Goal: Task Accomplishment & Management: Manage account settings

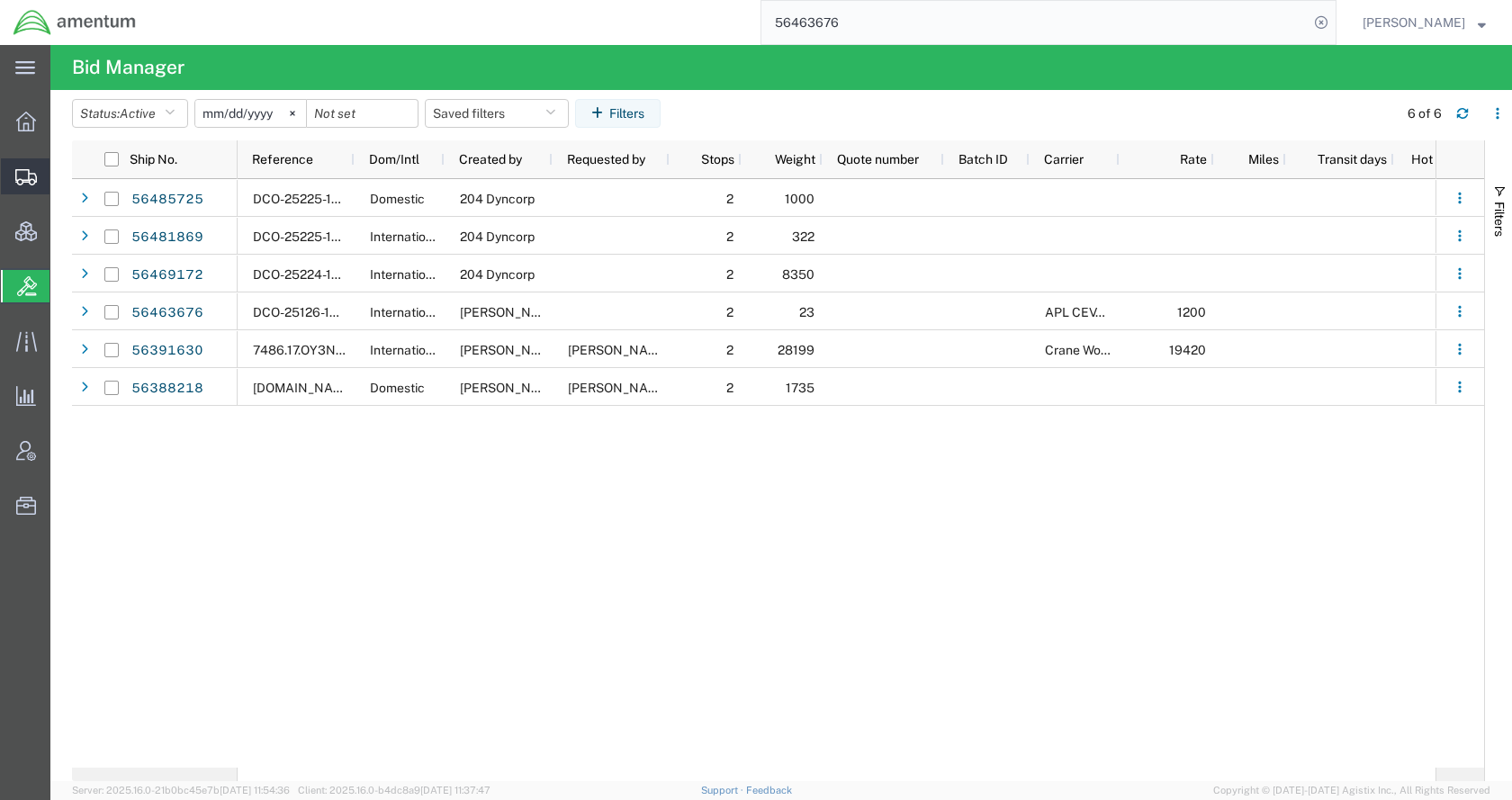
click at [62, 184] on span "Shipments" at bounding box center [55, 176] width 13 height 36
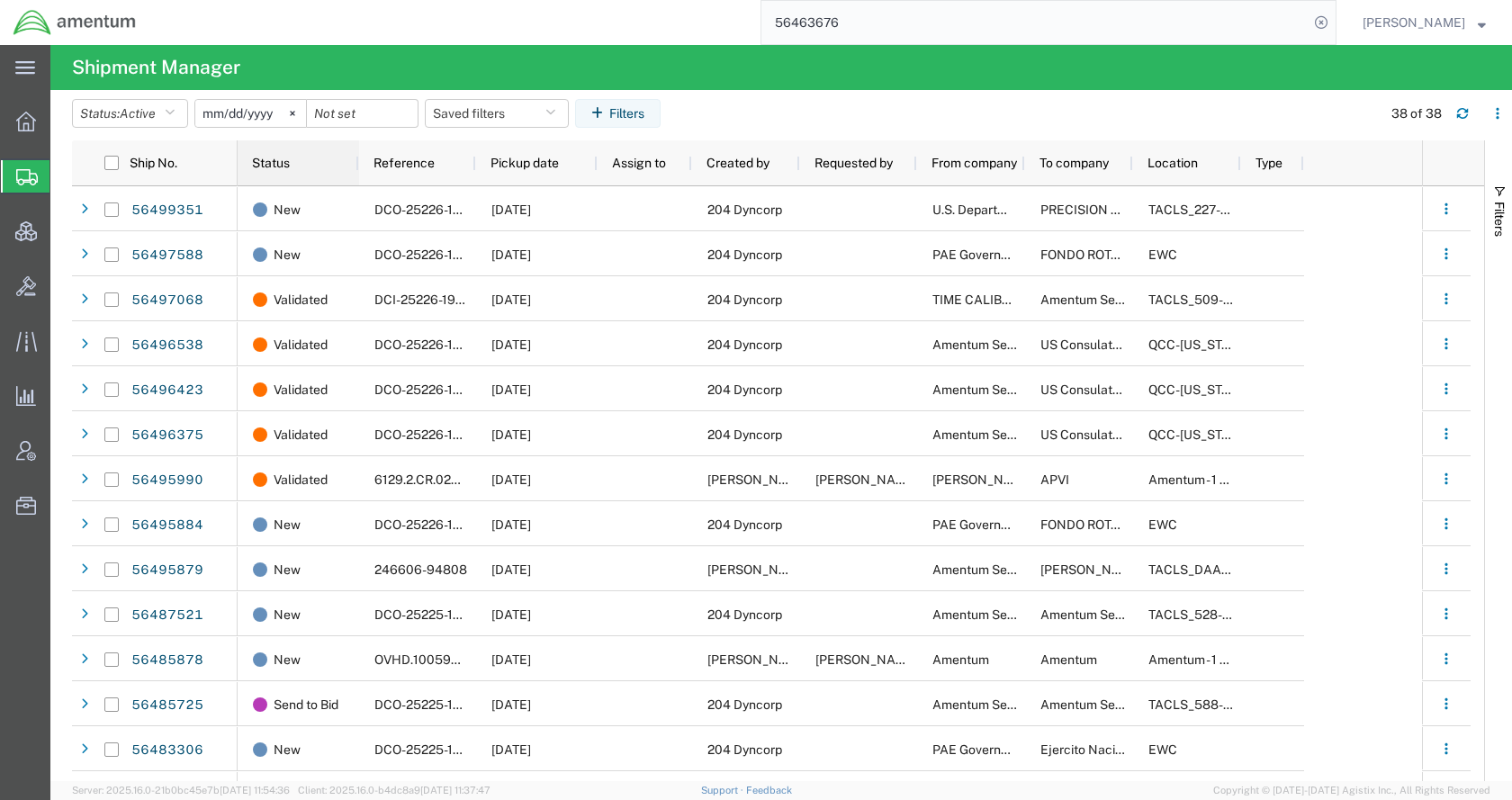
click at [275, 163] on span "Status" at bounding box center [271, 162] width 38 height 15
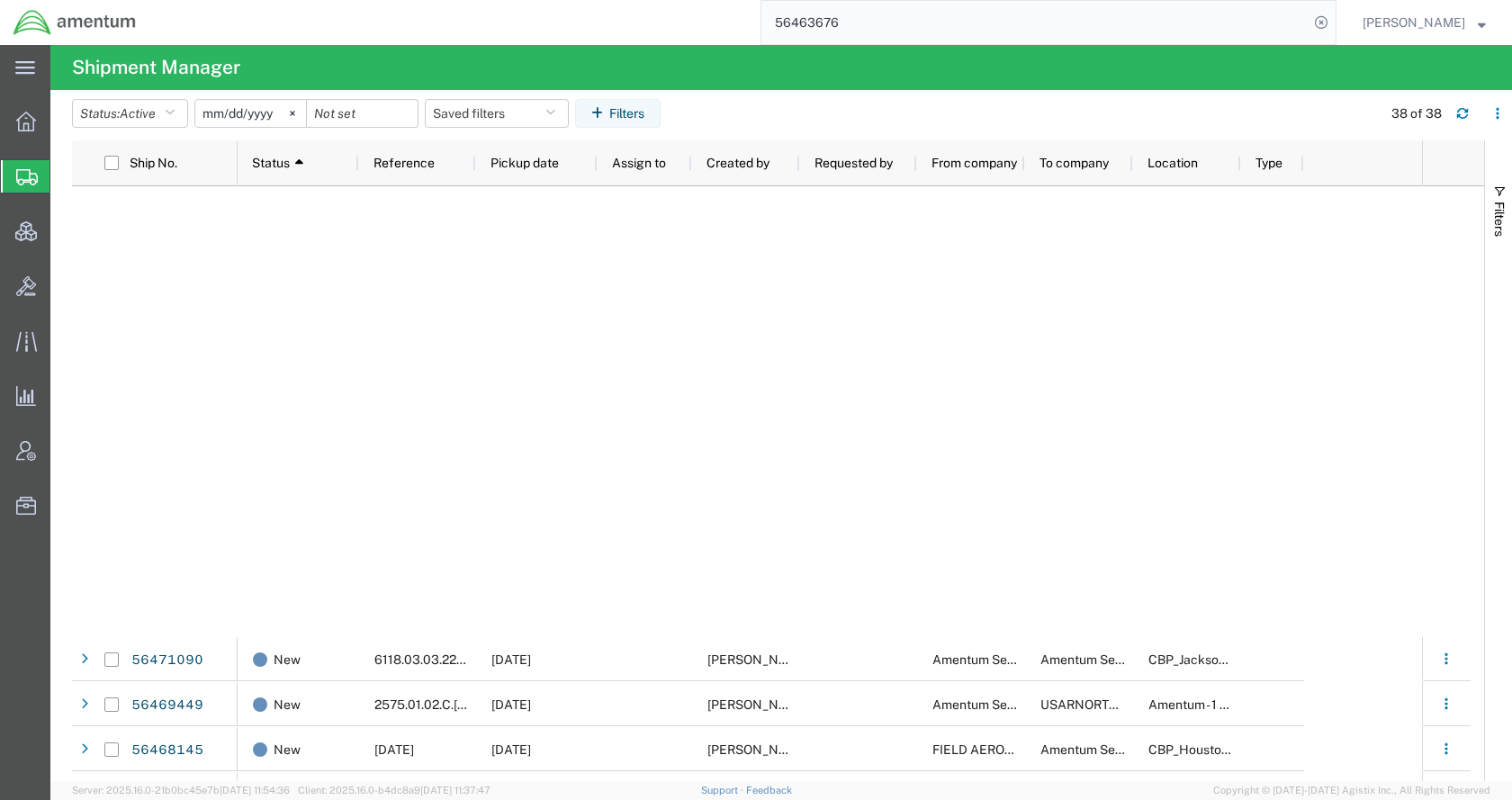
scroll to position [900, 0]
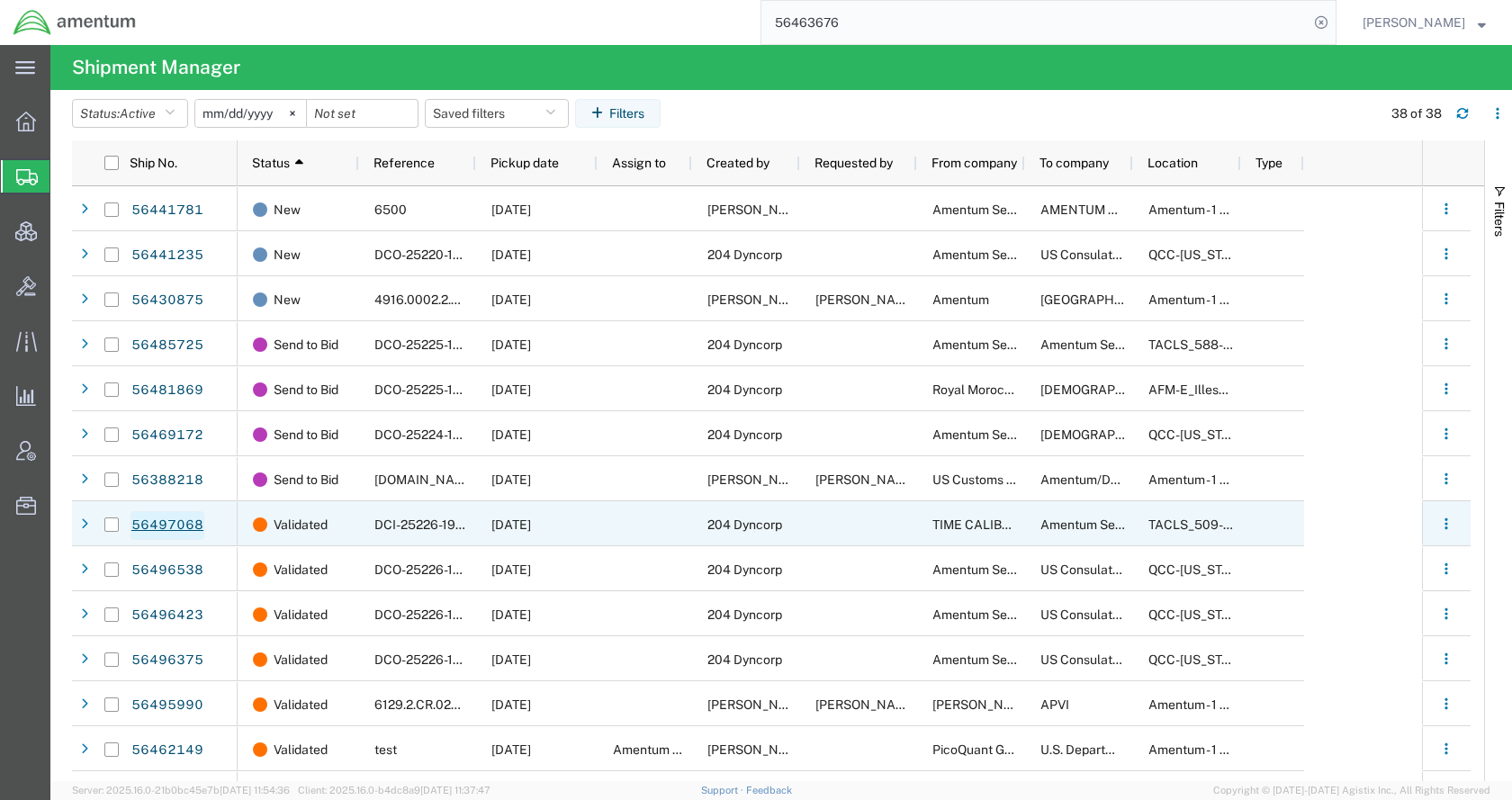
click at [202, 522] on link "56497068" at bounding box center [167, 525] width 74 height 29
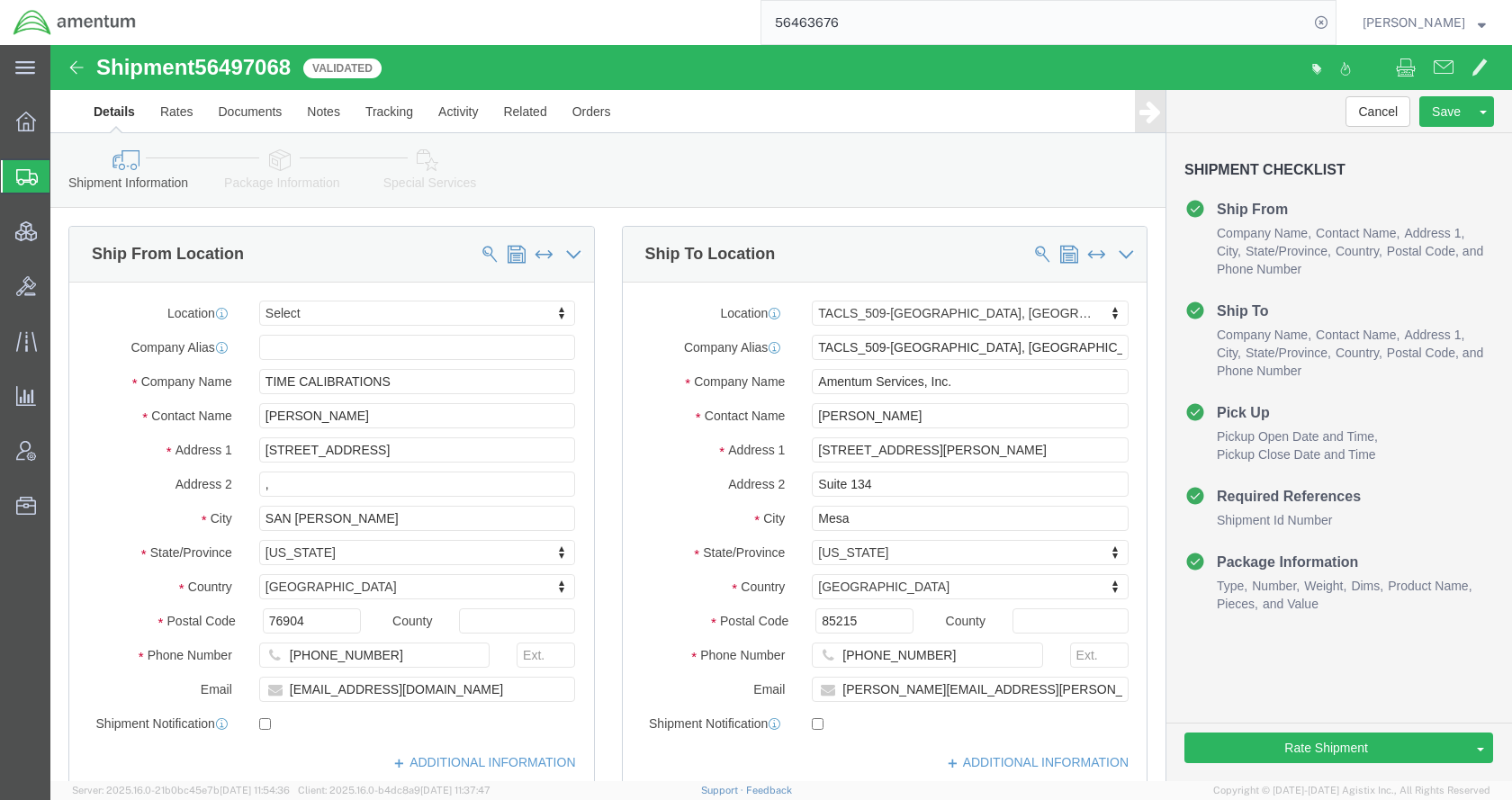
select select
select select "42689"
click icon
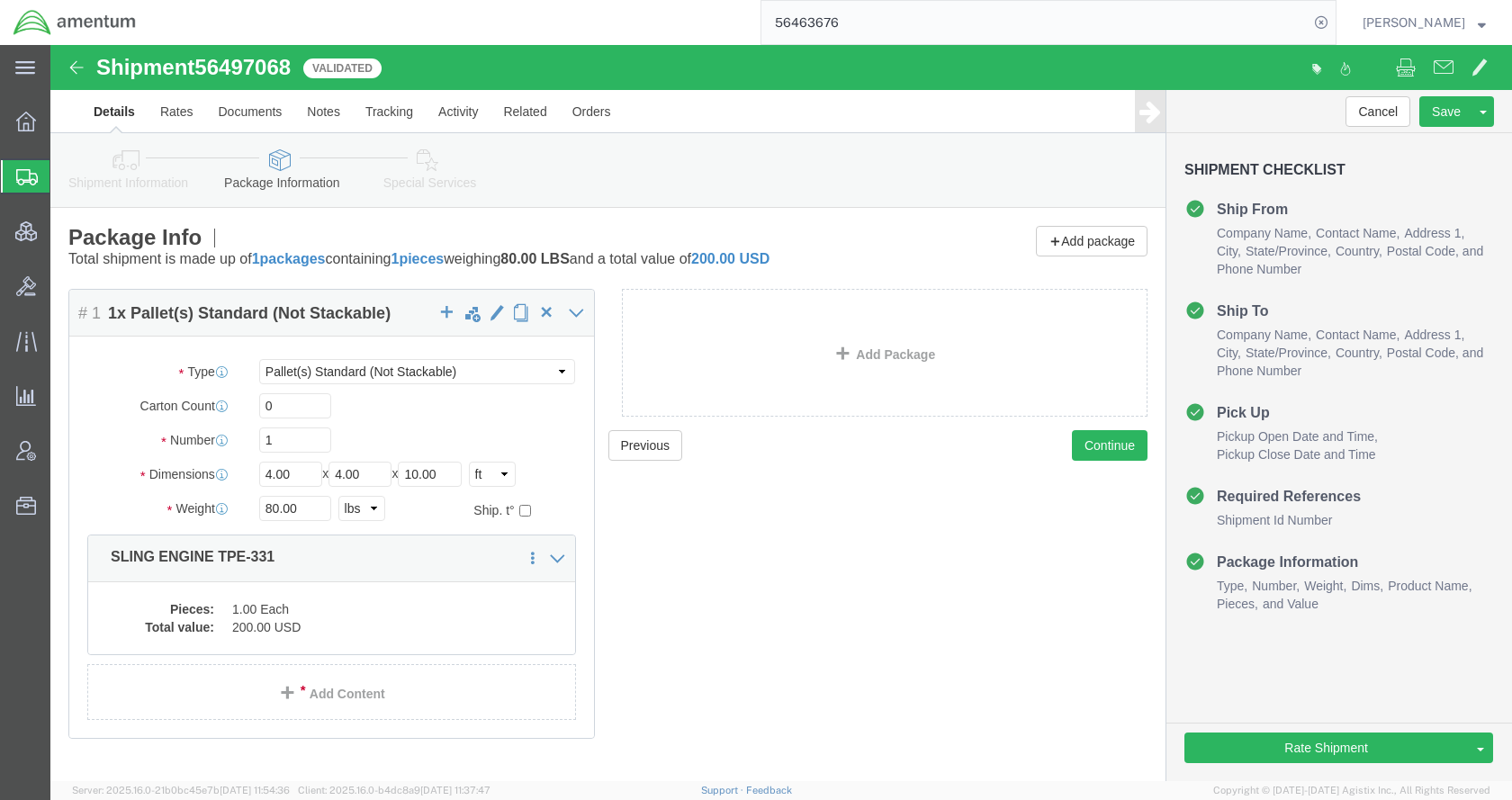
click icon
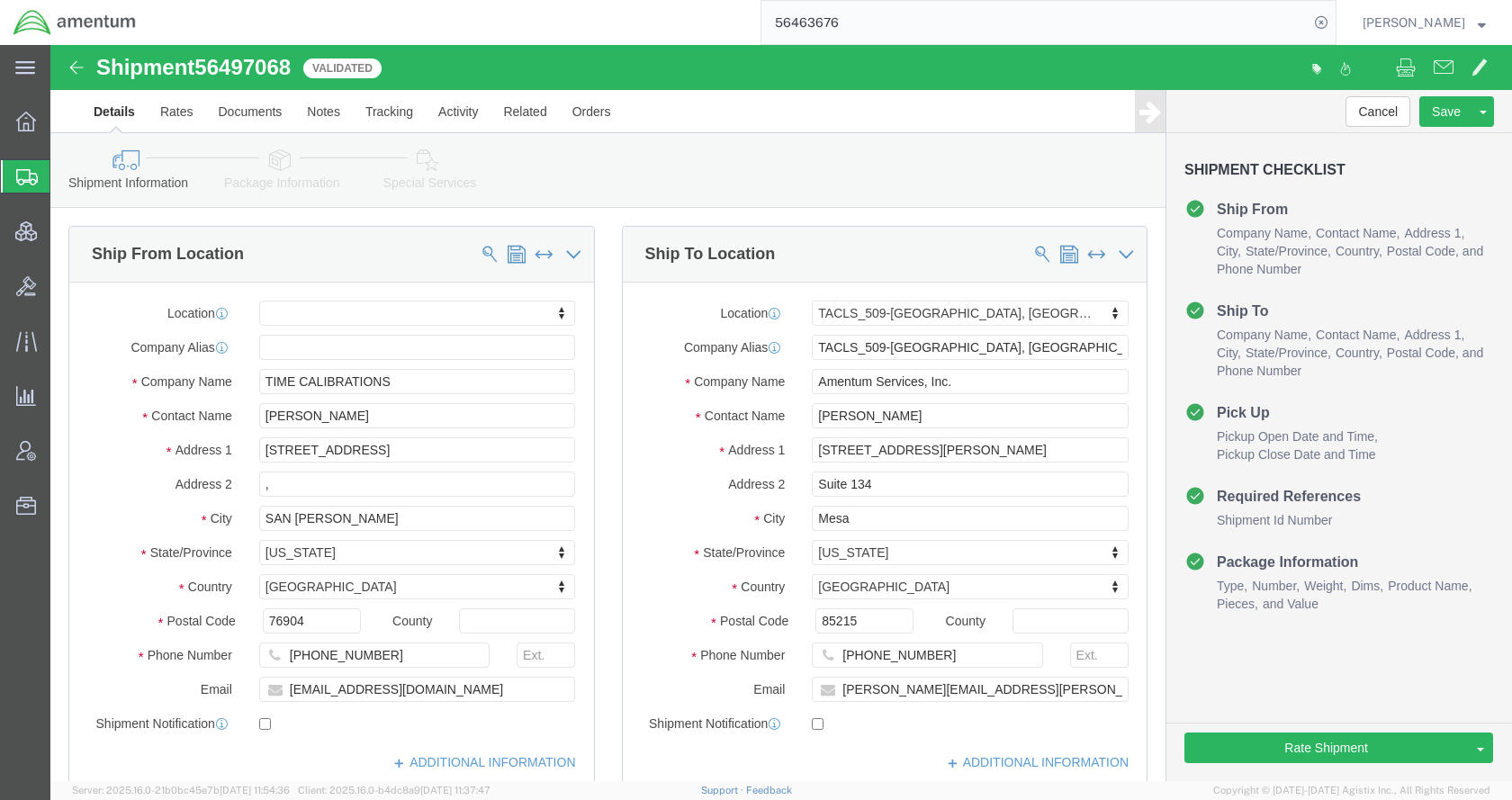
click icon
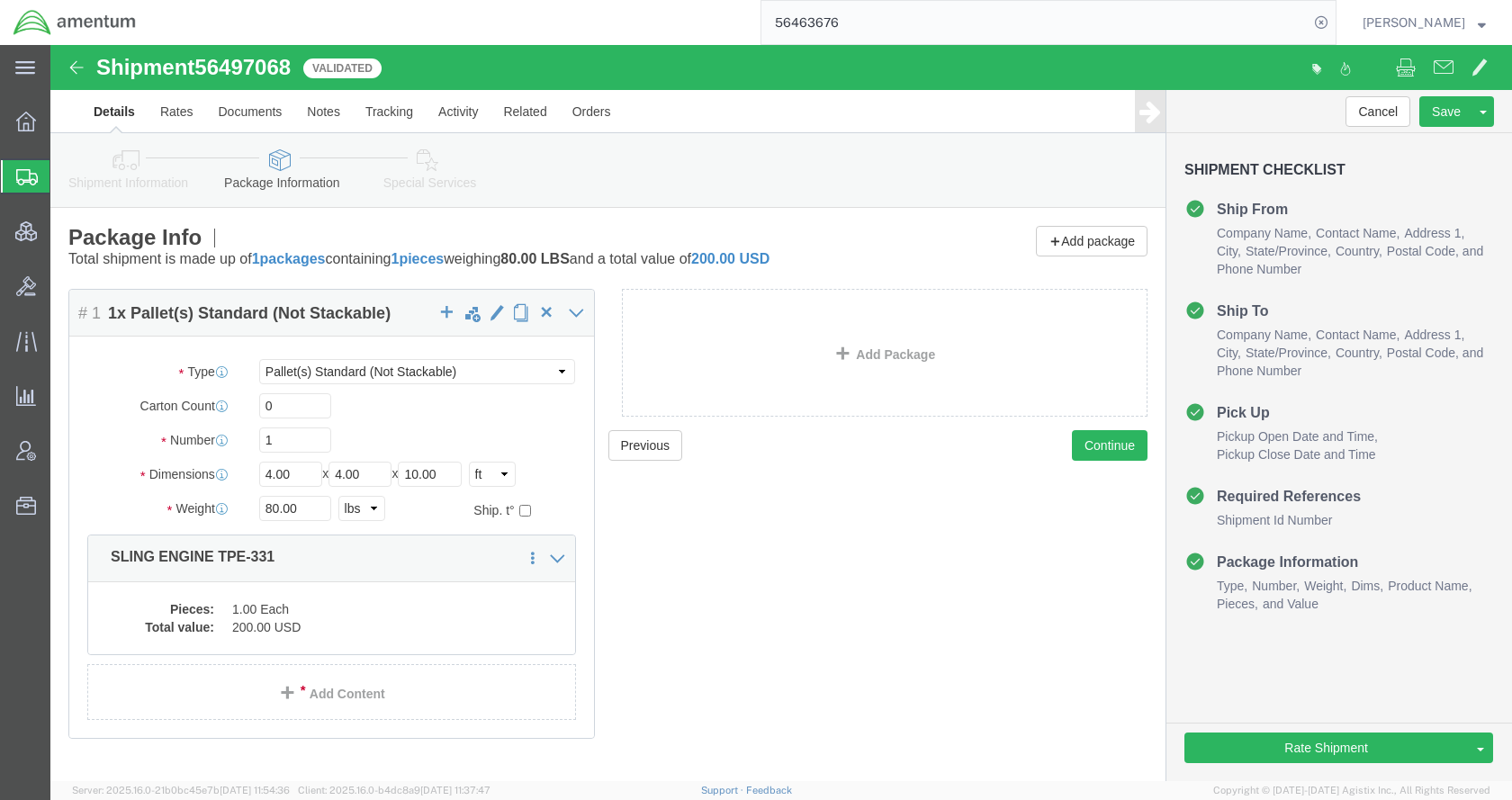
click icon
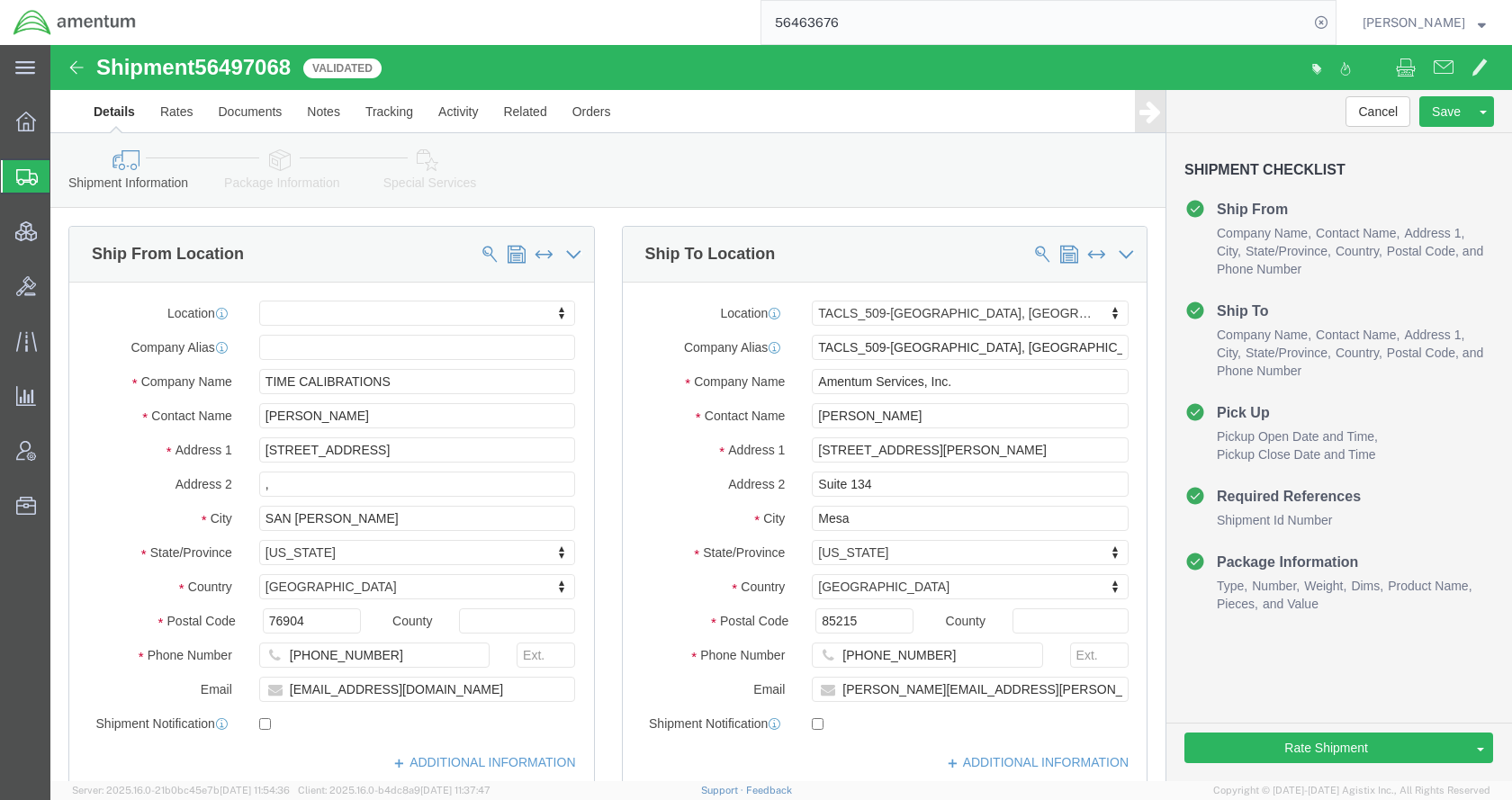
click at [64, 179] on span "Shipments" at bounding box center [56, 176] width 15 height 36
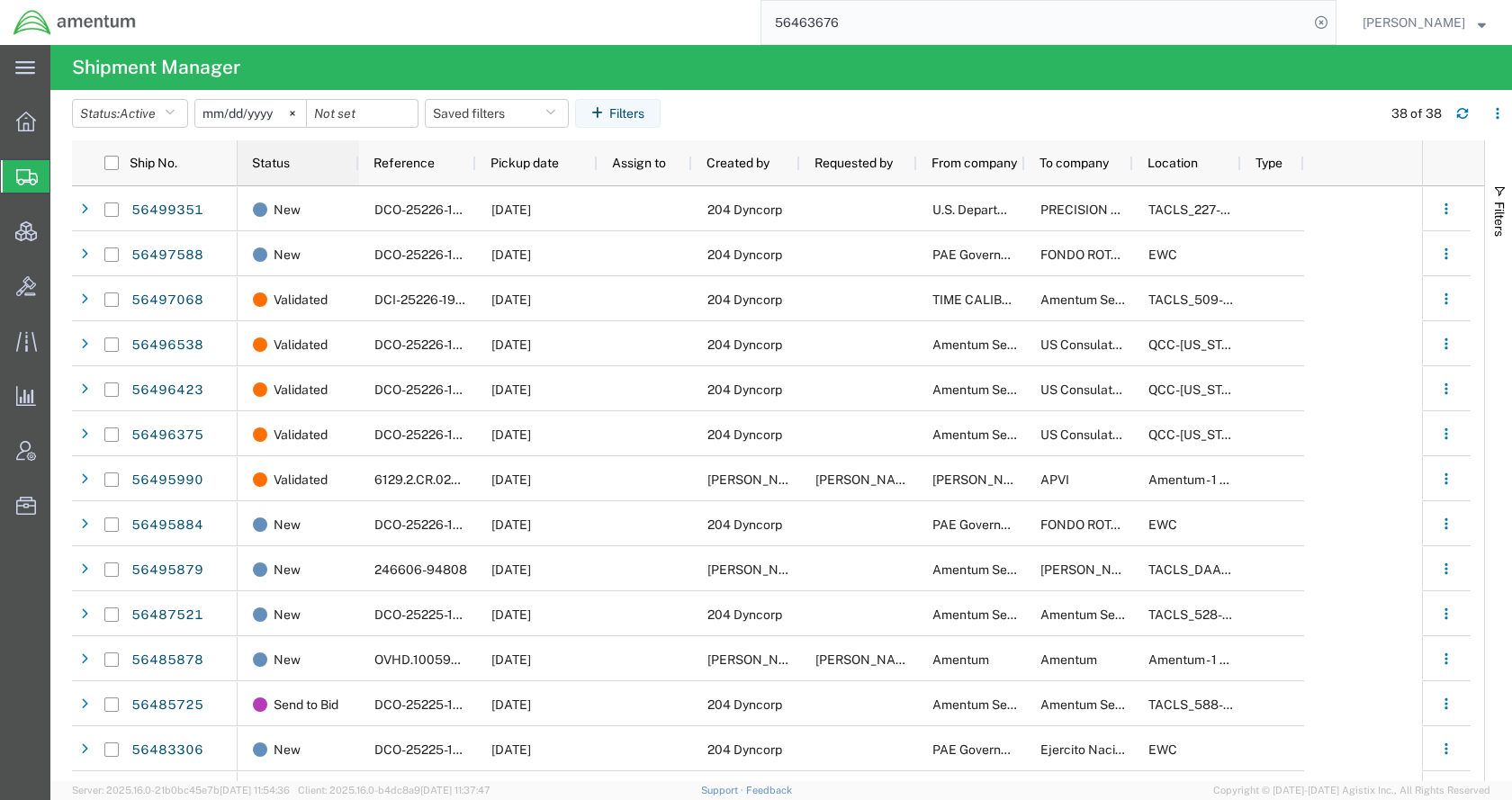
click at [276, 165] on span "Status" at bounding box center [271, 162] width 38 height 15
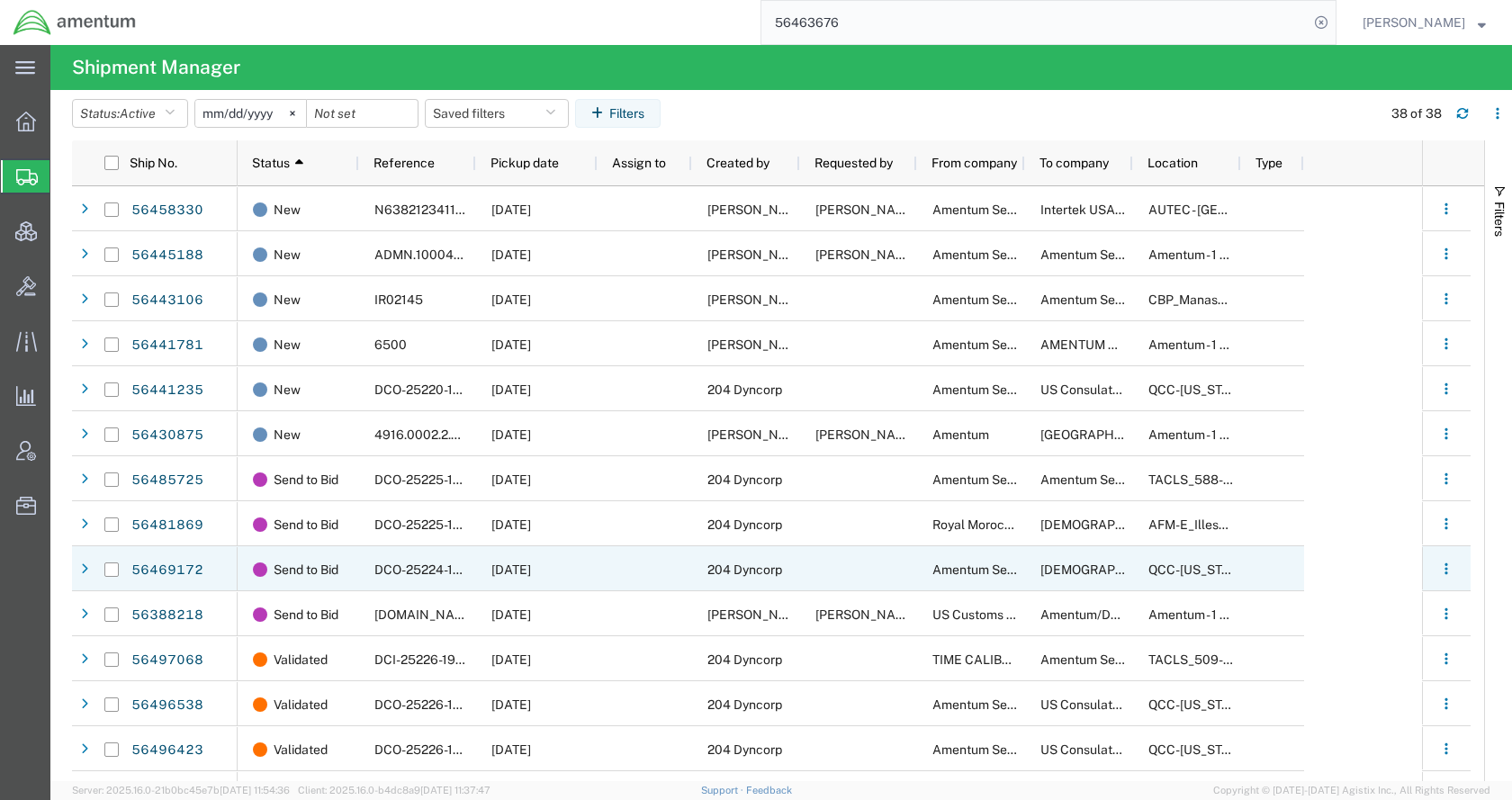
scroll to position [756, 0]
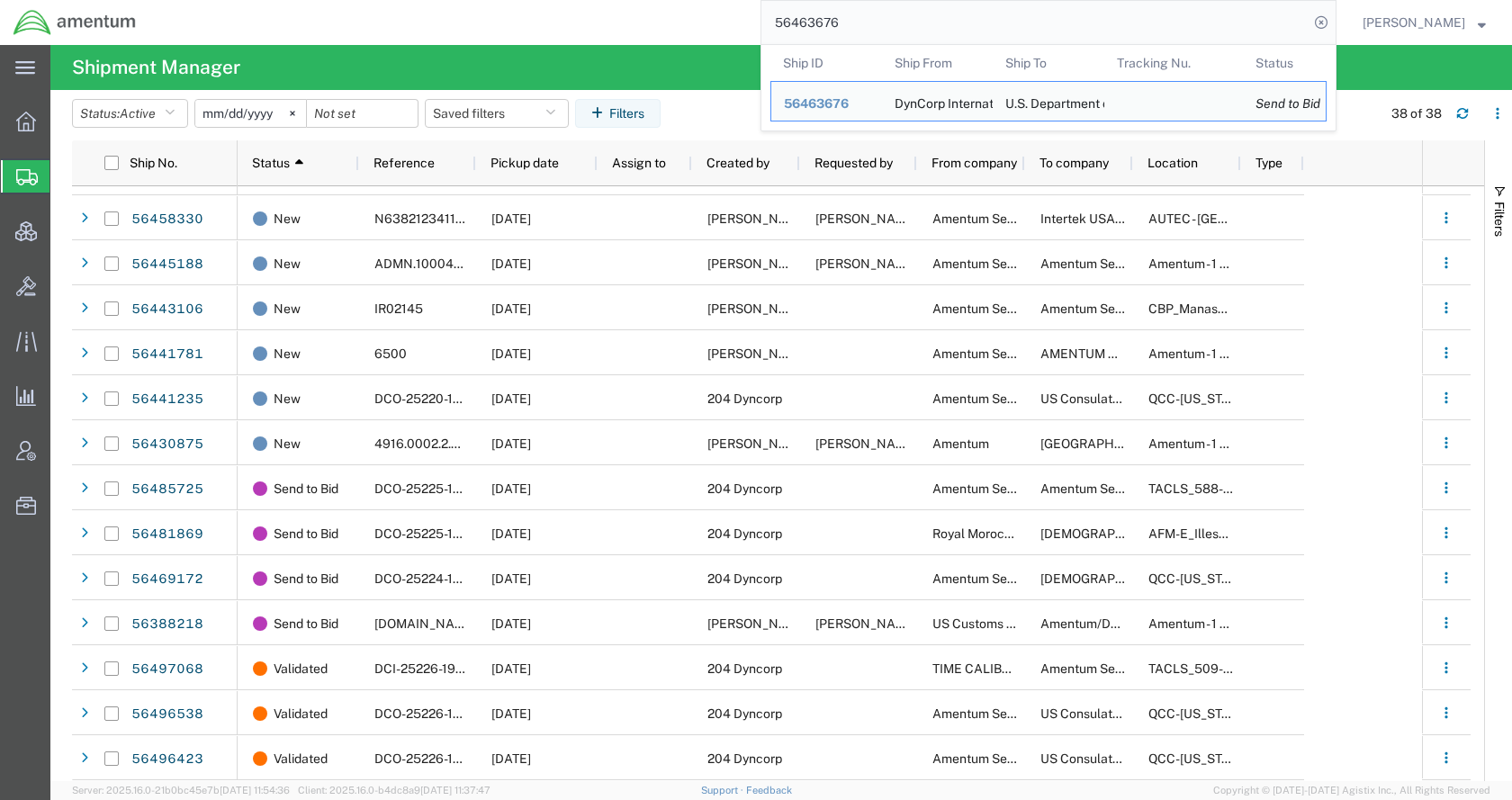
drag, startPoint x: 924, startPoint y: 22, endPoint x: 770, endPoint y: 22, distance: 154.0
click at [770, 22] on div "56463676 Ship ID Ship From Ship To Tracking Nu. Status Ship ID 56463676 Ship Fr…" at bounding box center [743, 22] width 1188 height 45
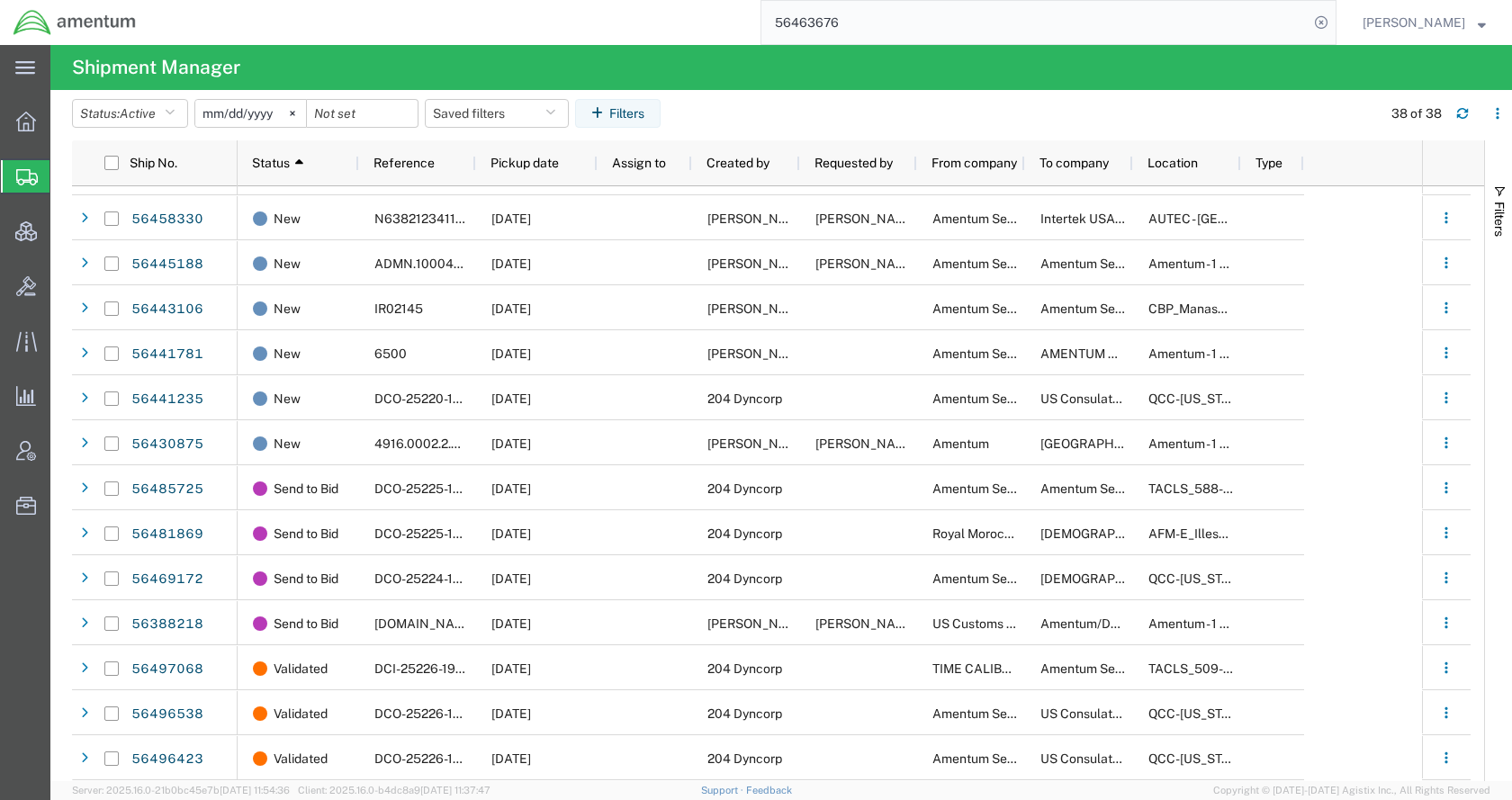
paste input "S588-25225-692"
type input "S588-25225-6926"
click at [1334, 21] on icon at bounding box center [1322, 22] width 25 height 25
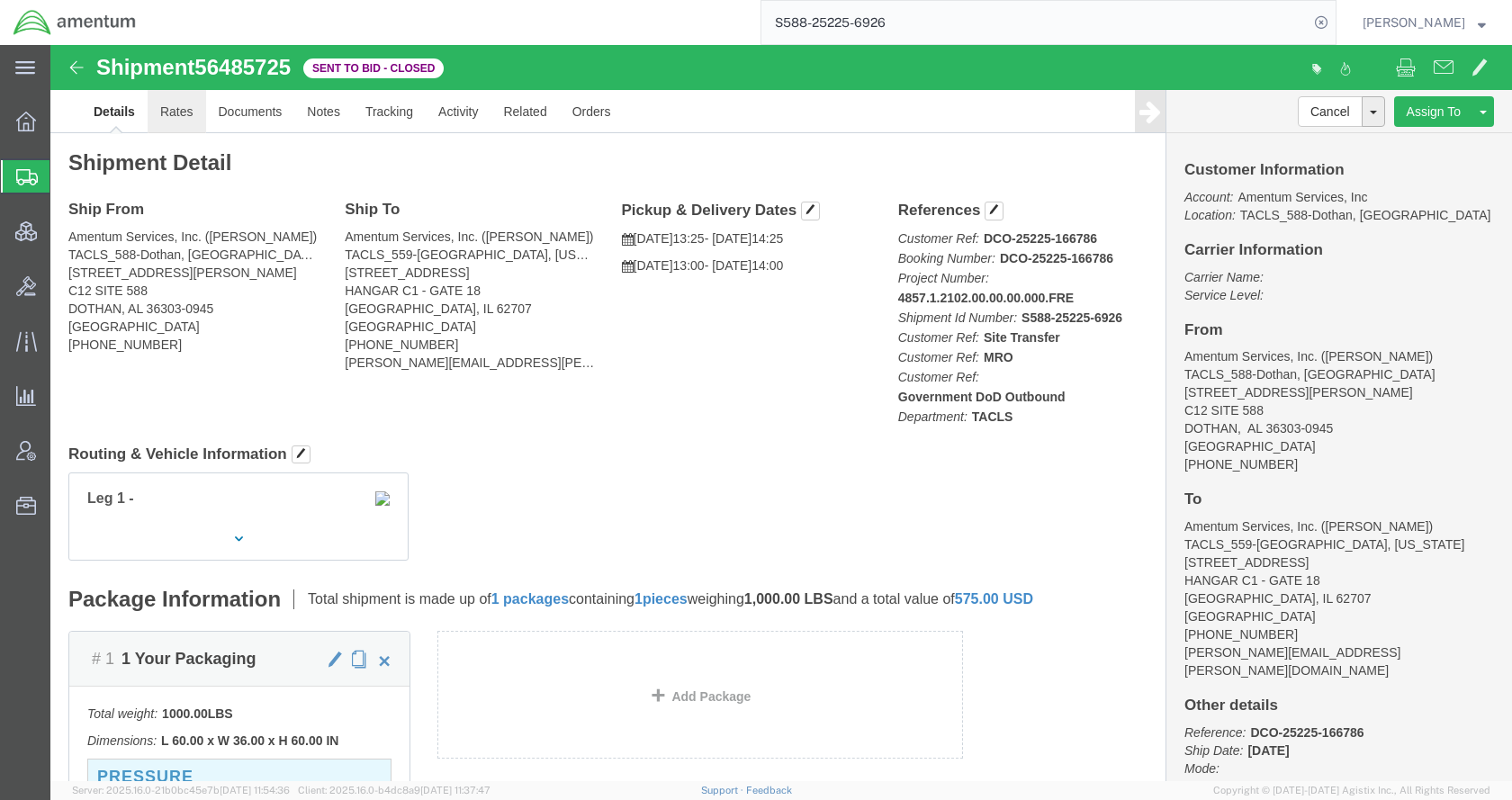
click link "Rates"
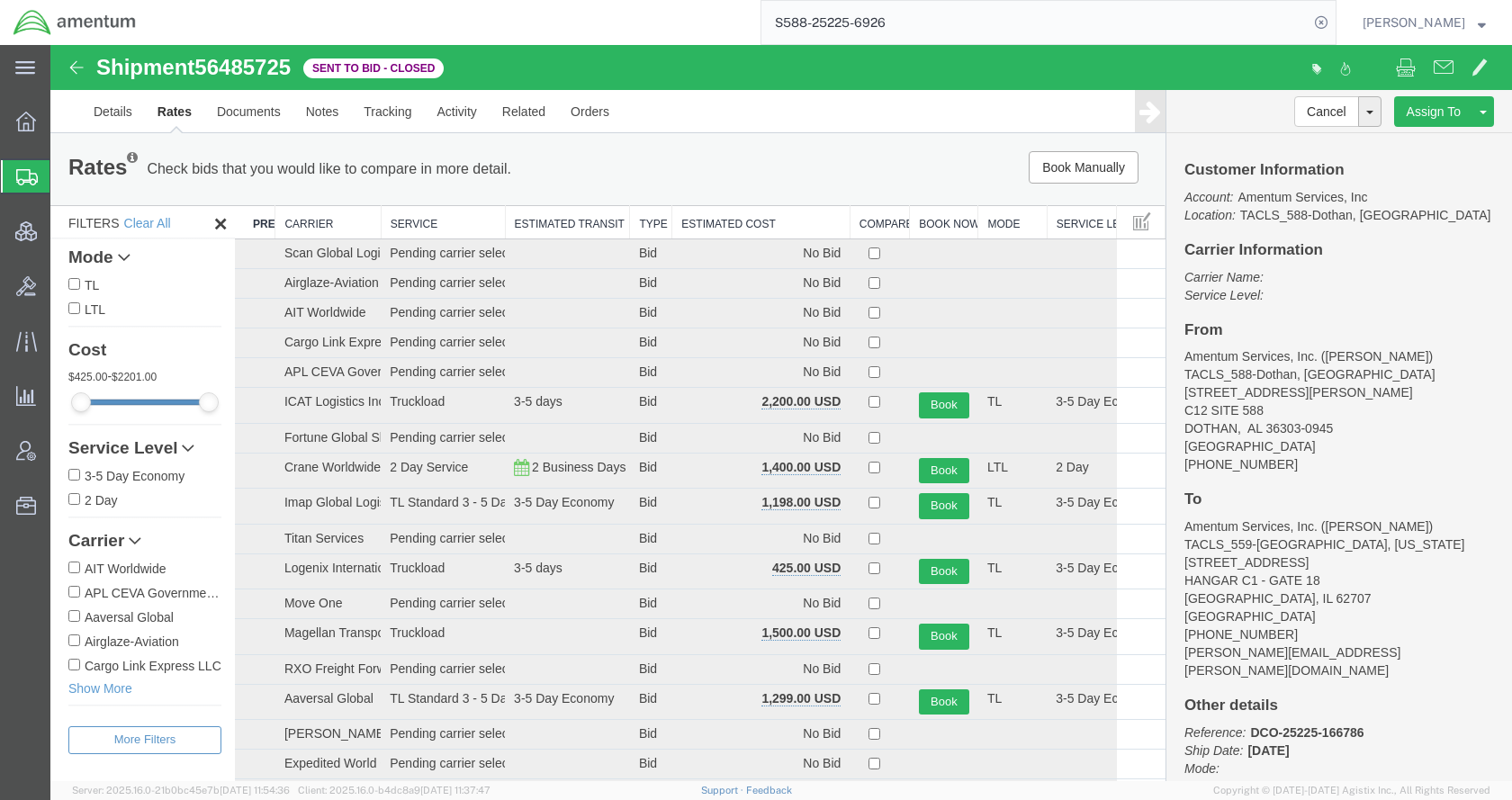
click at [707, 217] on th "Estimated Cost" at bounding box center [761, 222] width 179 height 33
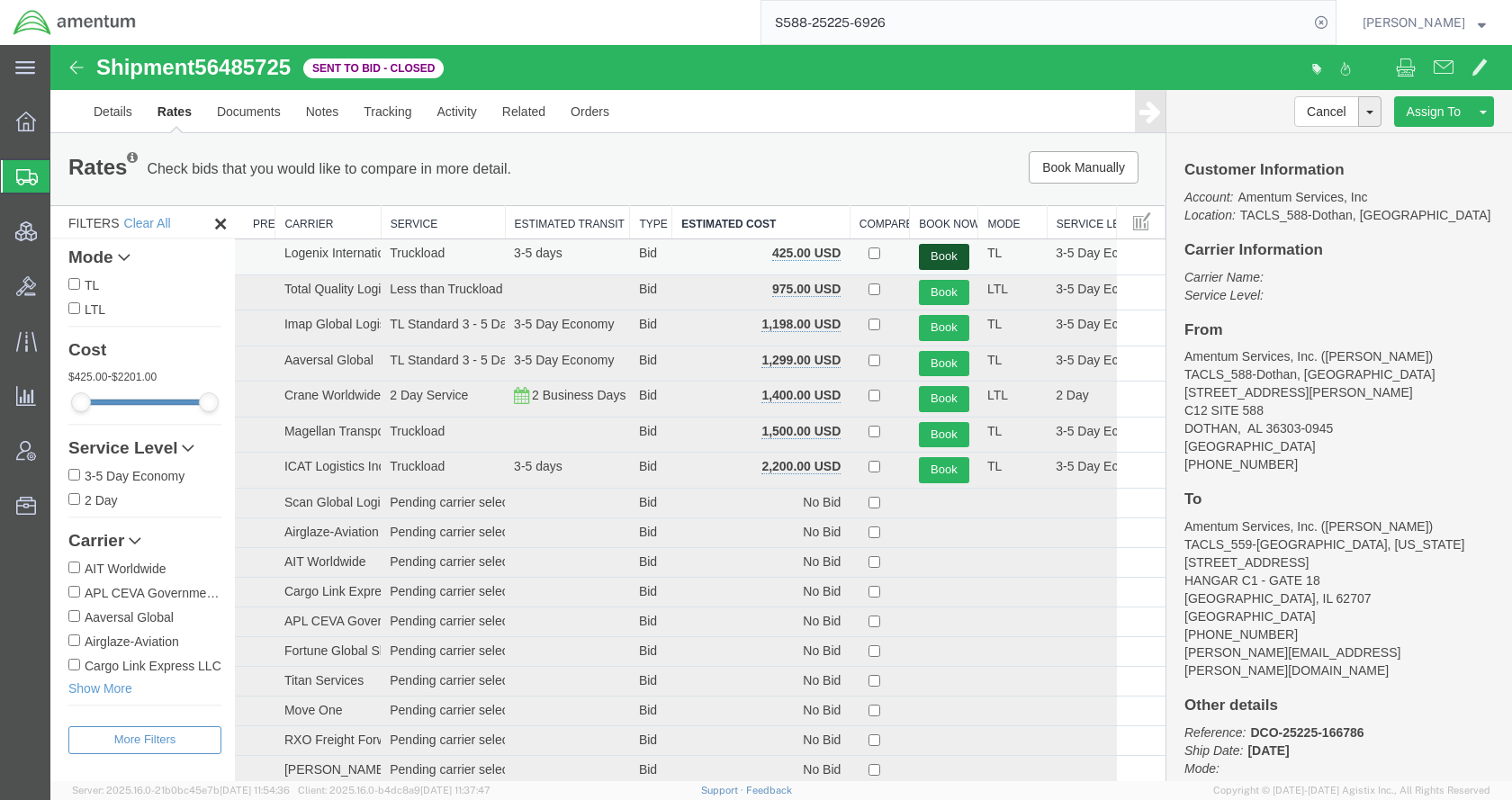
click at [948, 248] on button "Book" at bounding box center [944, 256] width 50 height 26
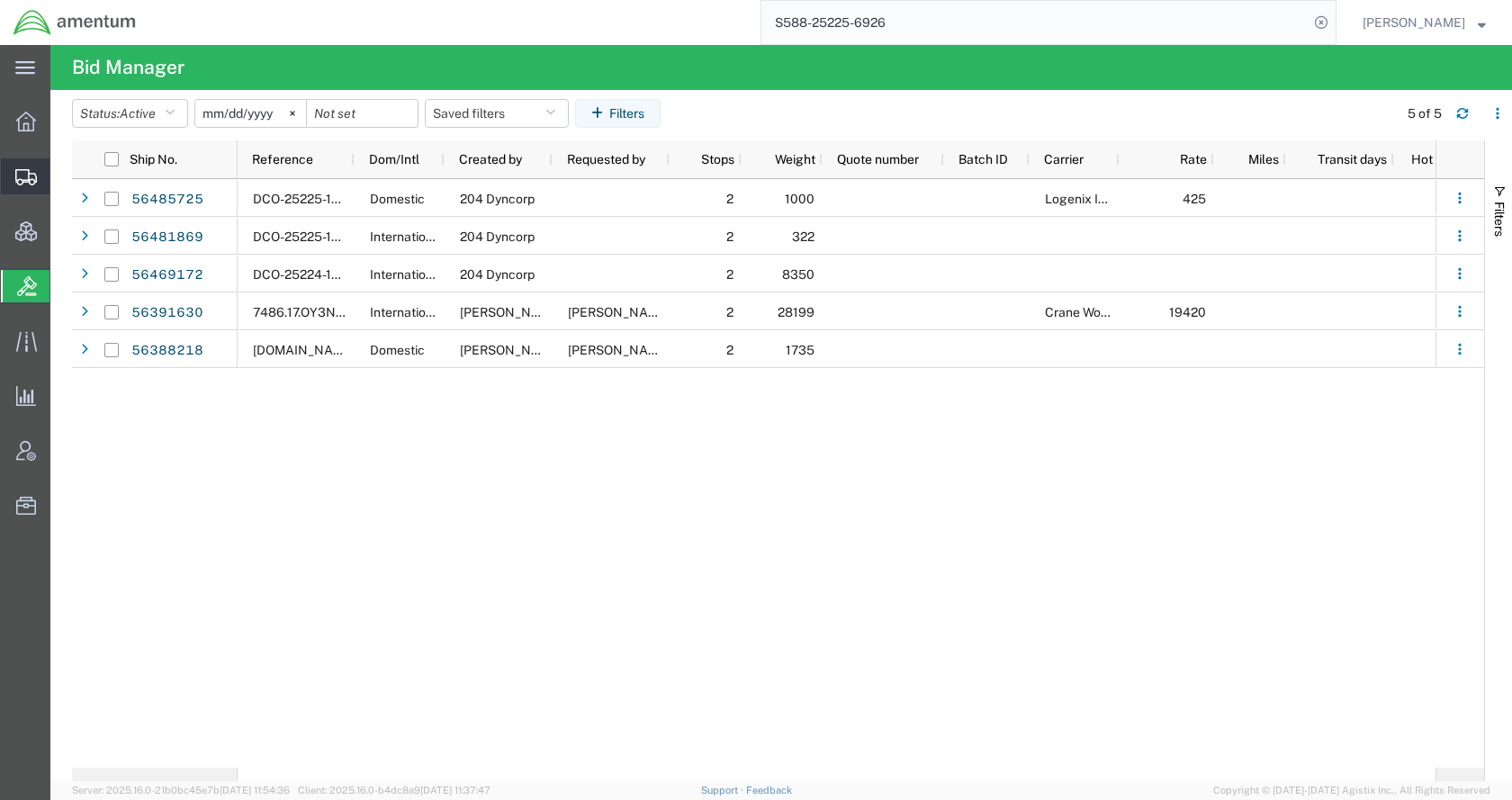
click at [62, 172] on span "Shipments" at bounding box center [55, 176] width 13 height 36
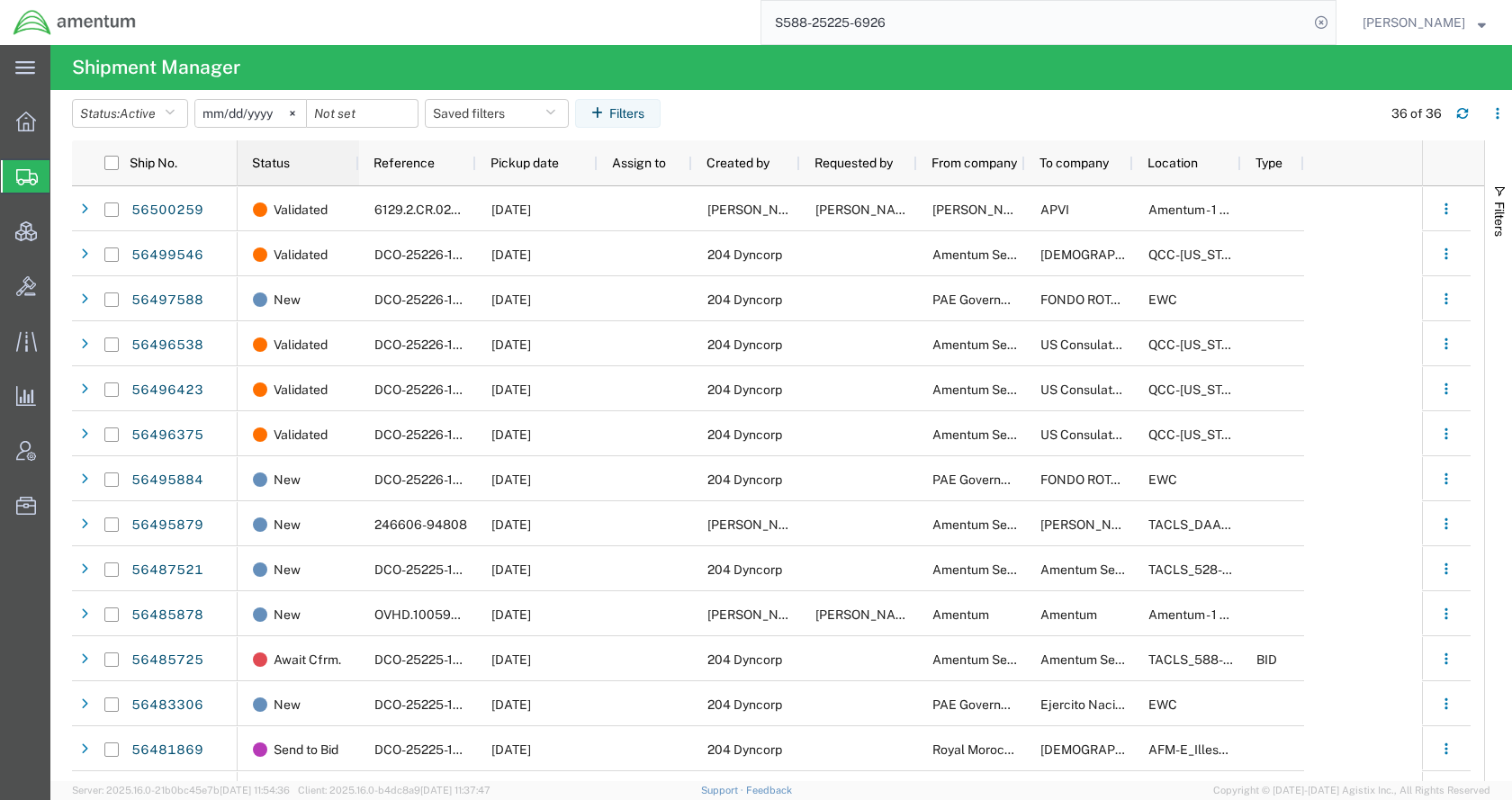
click at [258, 151] on div "Status" at bounding box center [302, 162] width 100 height 36
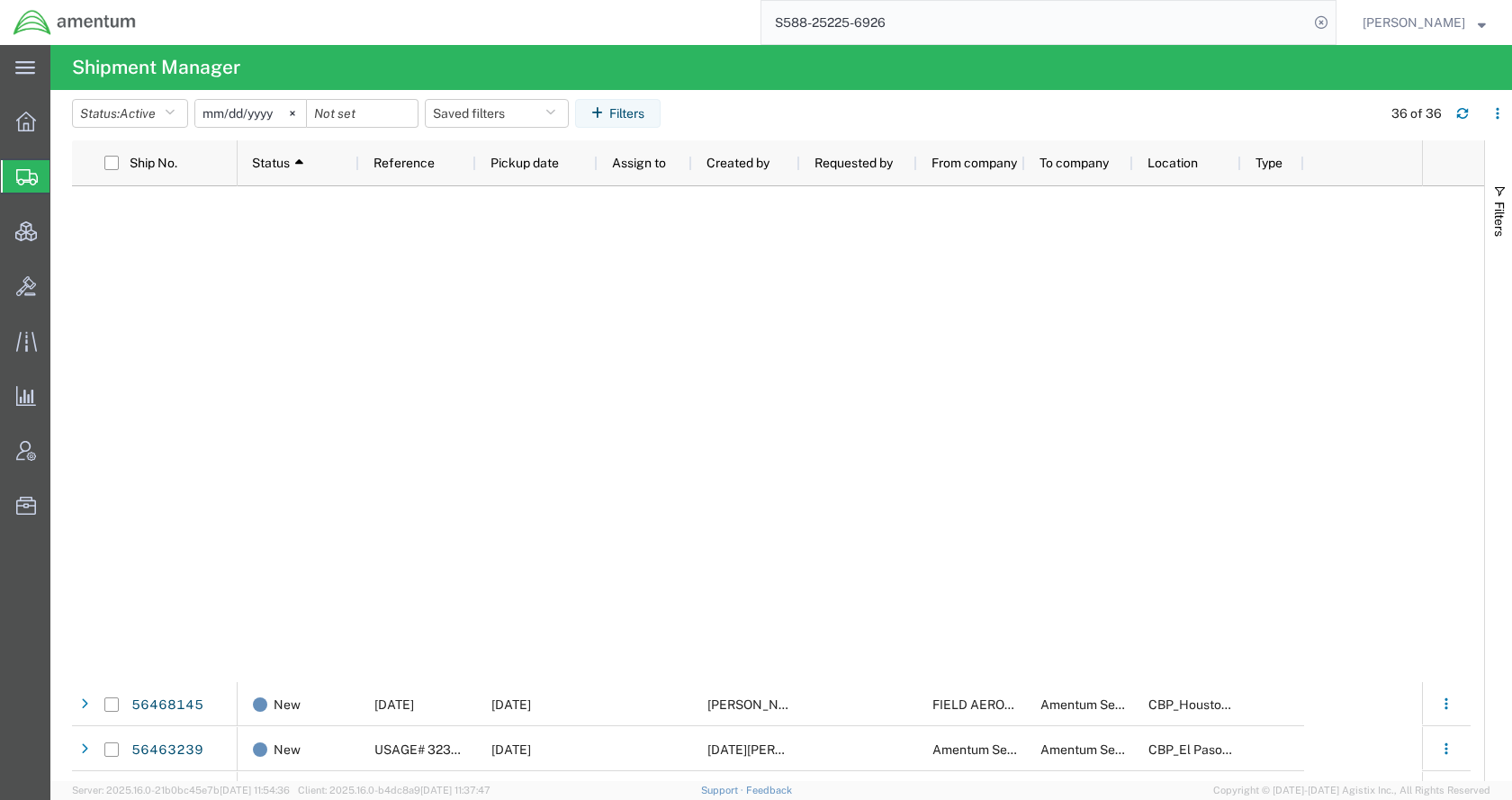
scroll to position [990, 0]
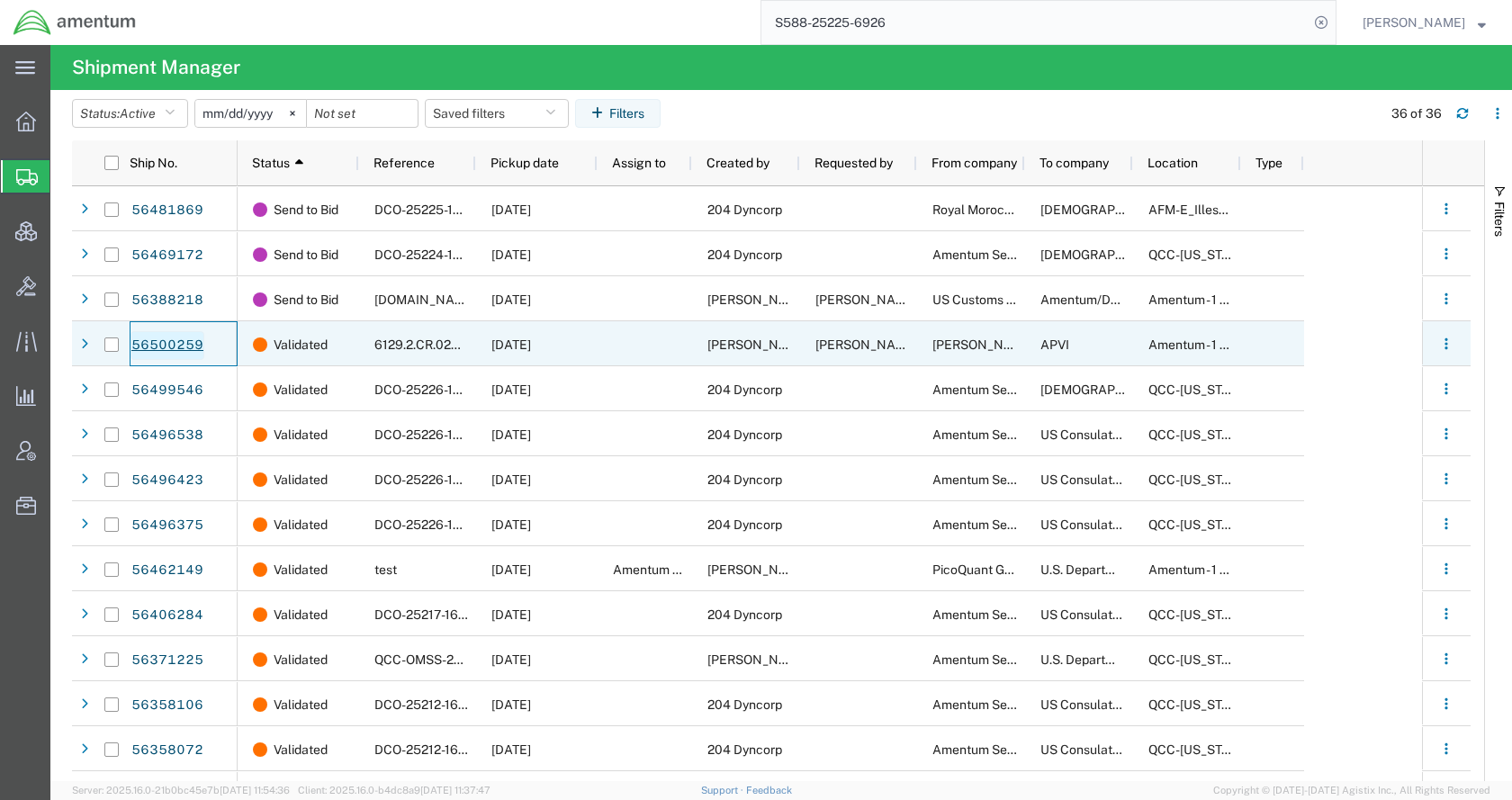
click at [167, 349] on link "56500259" at bounding box center [167, 346] width 74 height 29
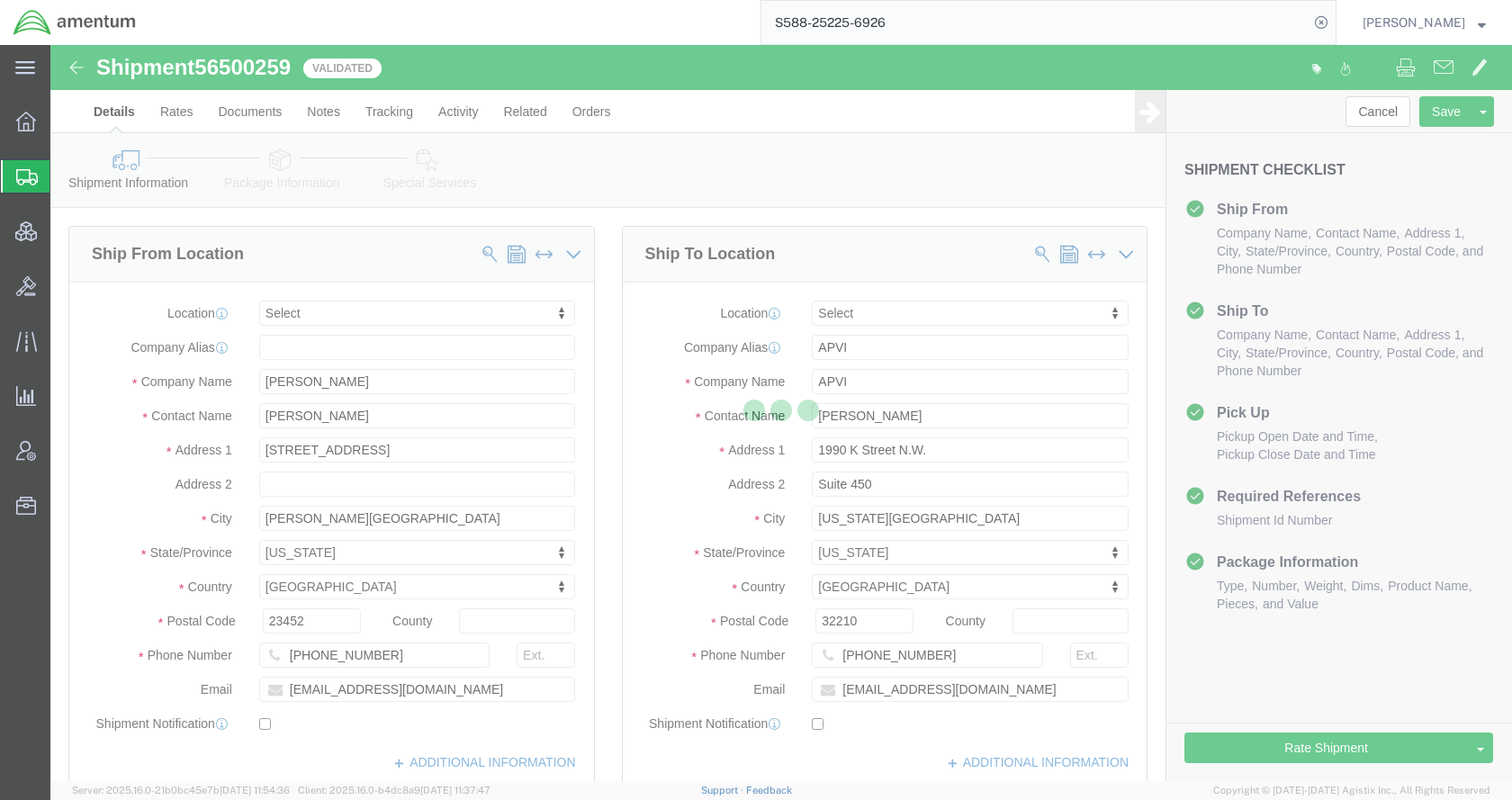
select select
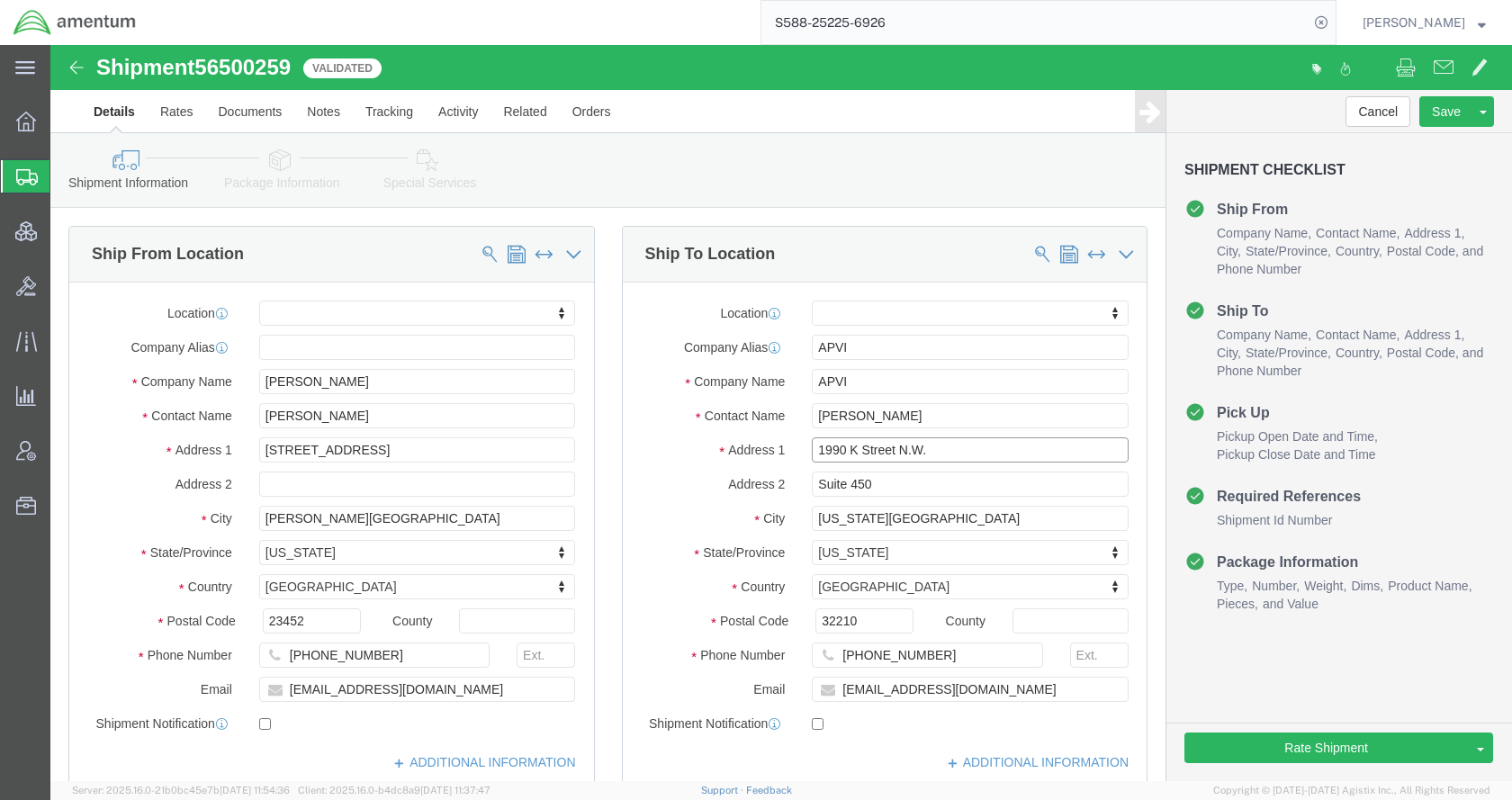
drag, startPoint x: 889, startPoint y: 408, endPoint x: 750, endPoint y: 406, distance: 139.0
click div "1990 K Street N.W."
drag, startPoint x: 832, startPoint y: 582, endPoint x: 708, endPoint y: 578, distance: 124.1
click div "Postal Code 32210"
type input "20006"
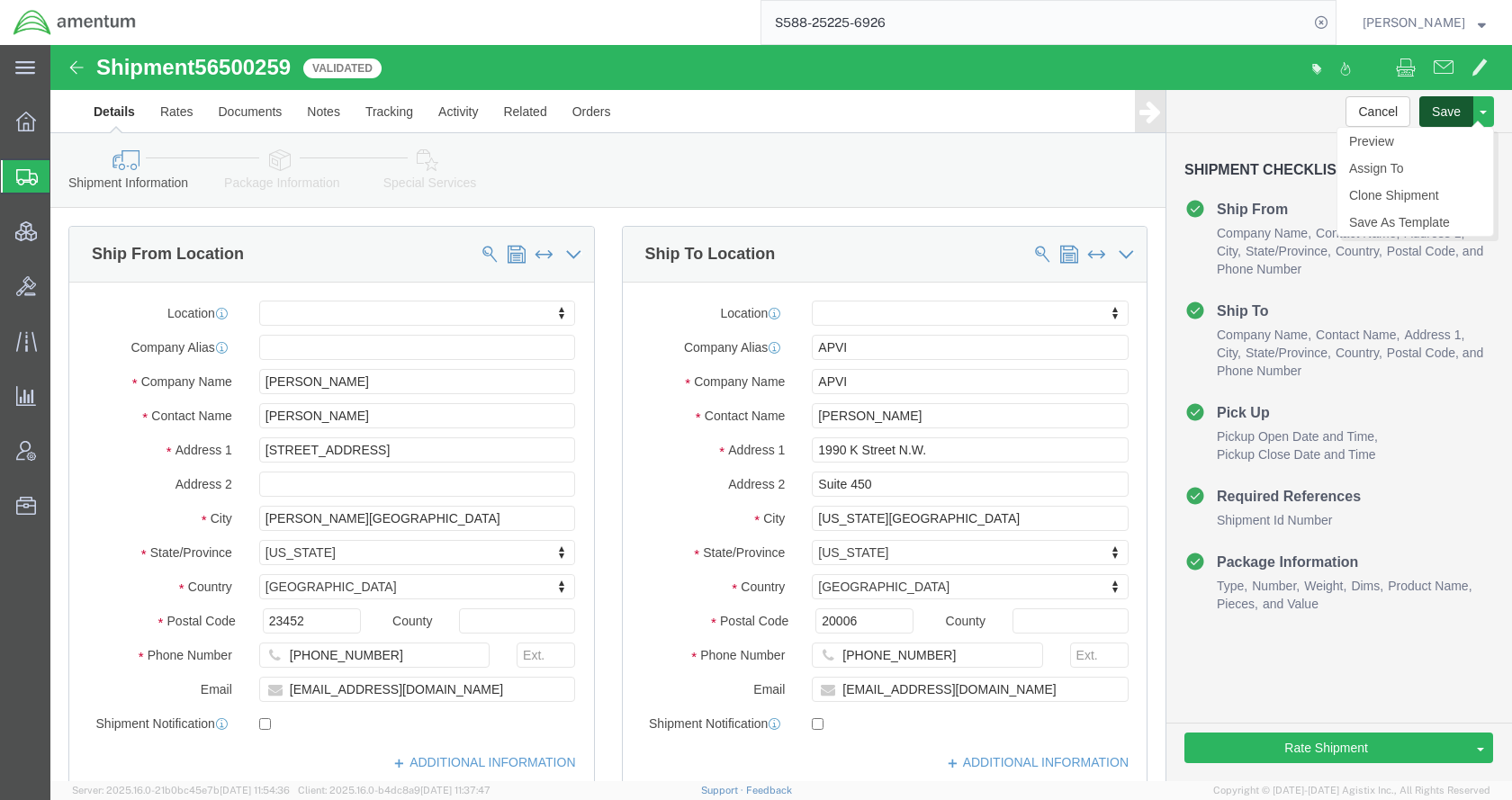
click button "Save"
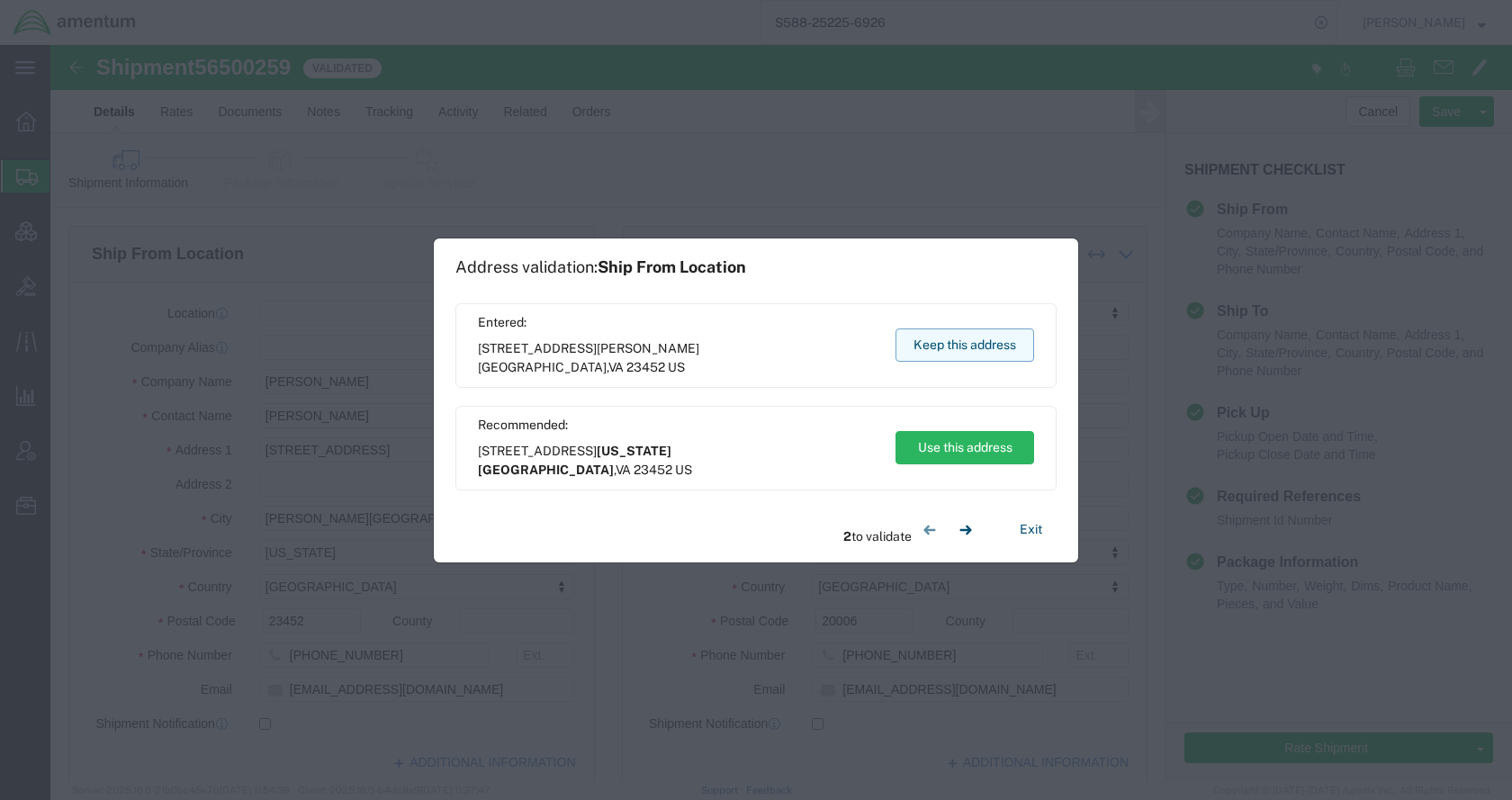
click at [971, 350] on button "Keep this address" at bounding box center [964, 345] width 139 height 33
click at [967, 351] on button "Keep this address" at bounding box center [964, 345] width 139 height 33
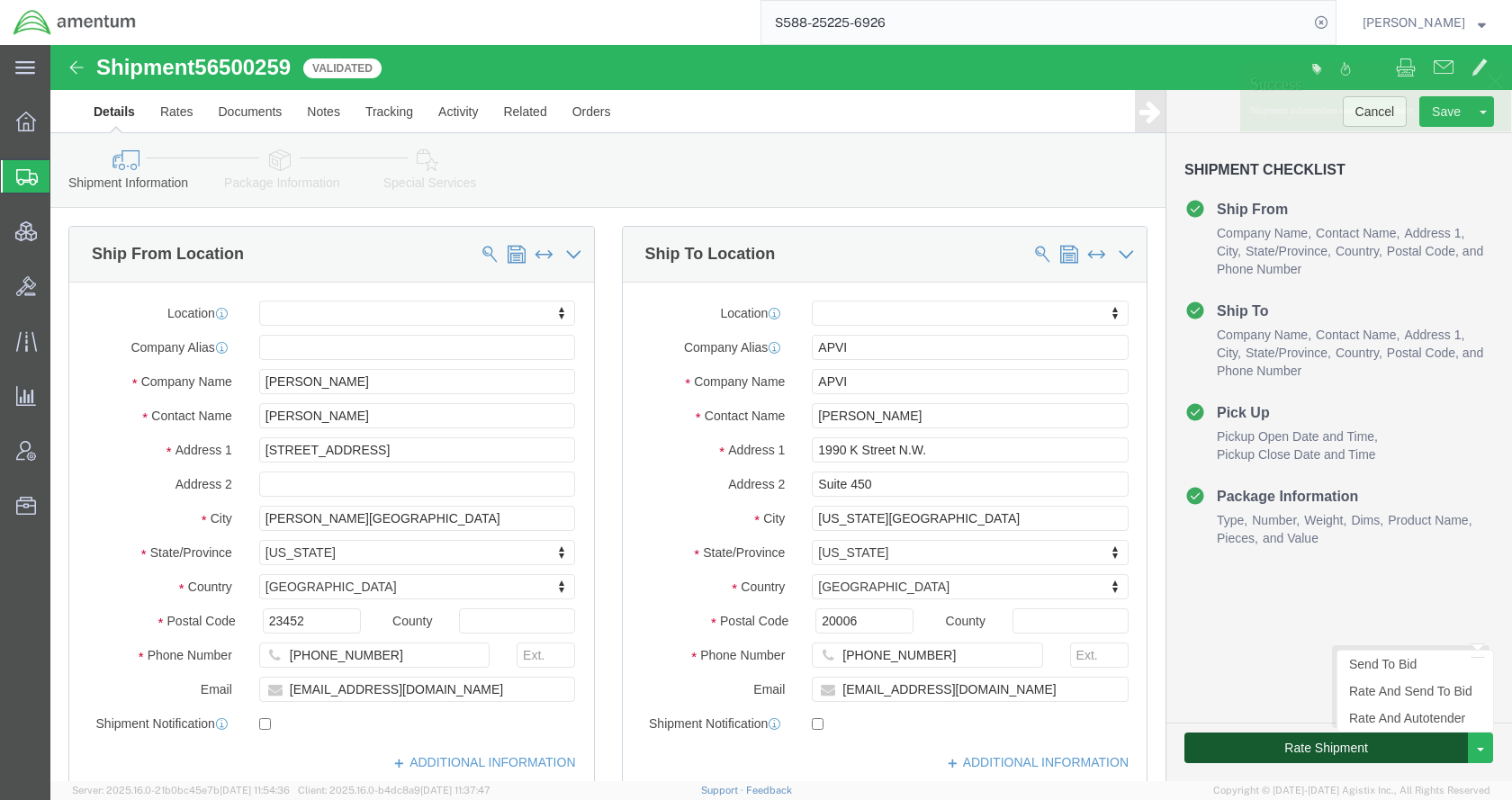
click button "Rate Shipment"
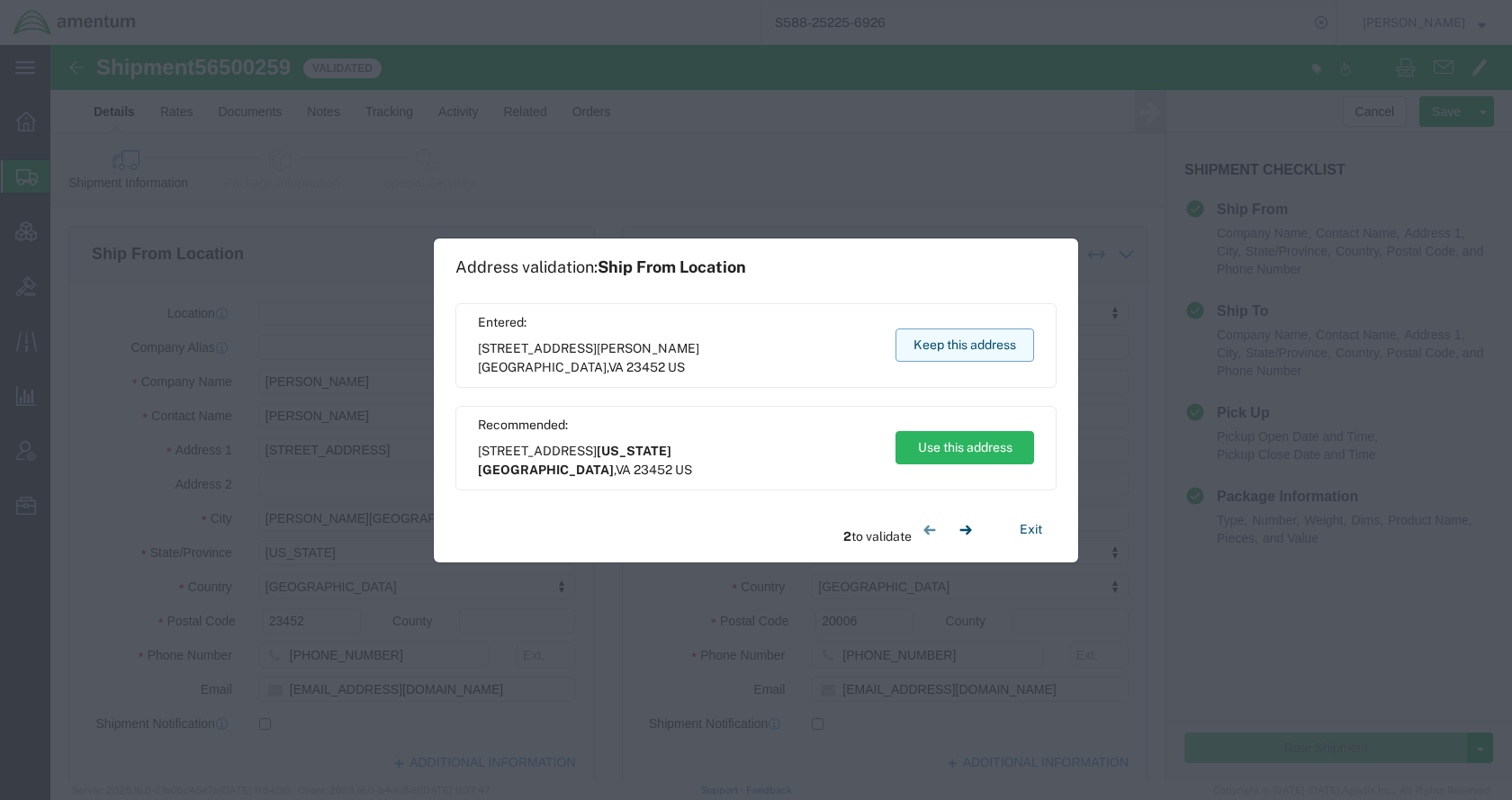
click at [940, 350] on button "Keep this address" at bounding box center [964, 345] width 139 height 33
click at [922, 348] on button "Keep this address" at bounding box center [964, 345] width 139 height 33
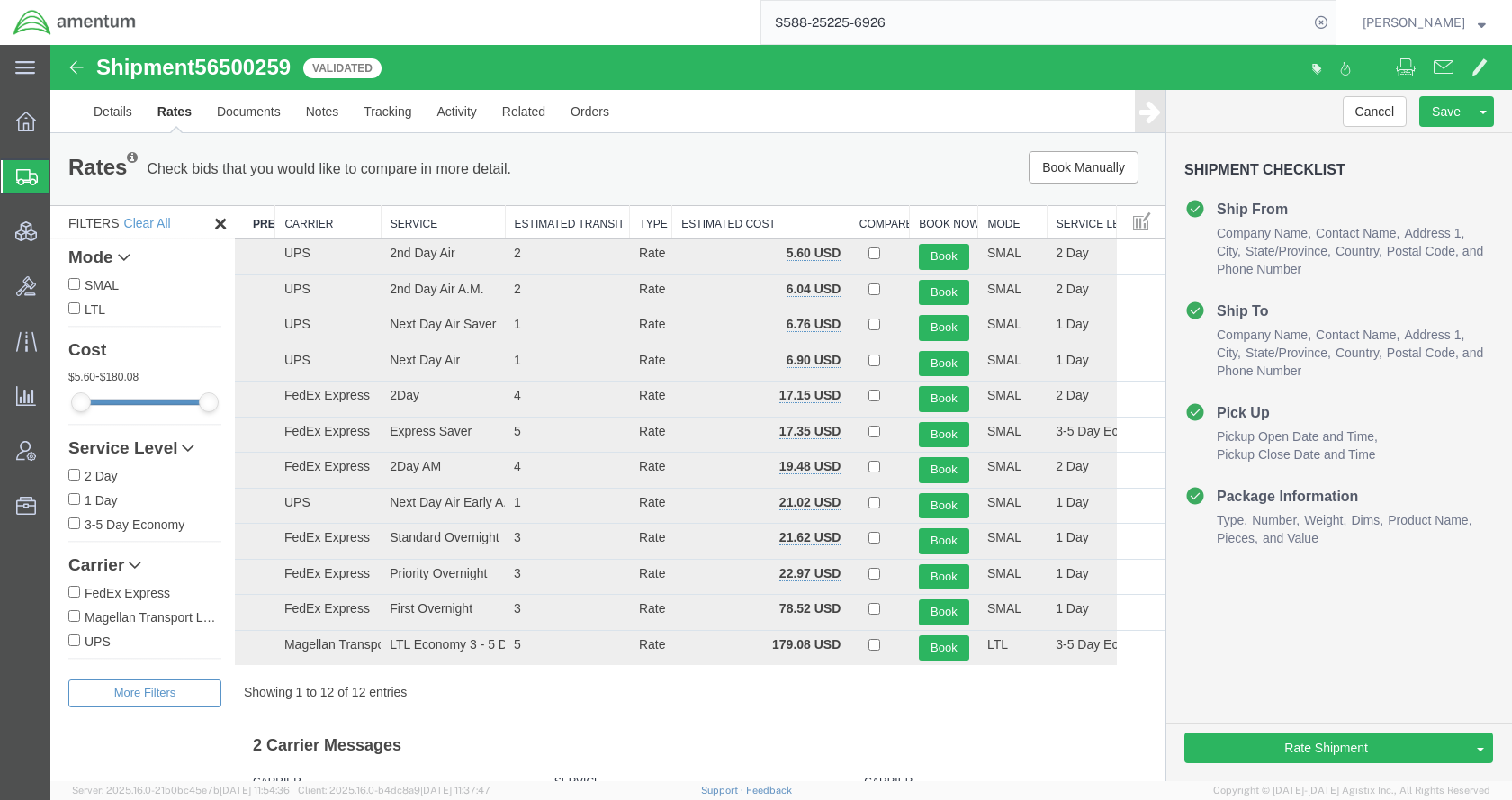
click at [64, 170] on span "Shipments" at bounding box center [56, 176] width 15 height 36
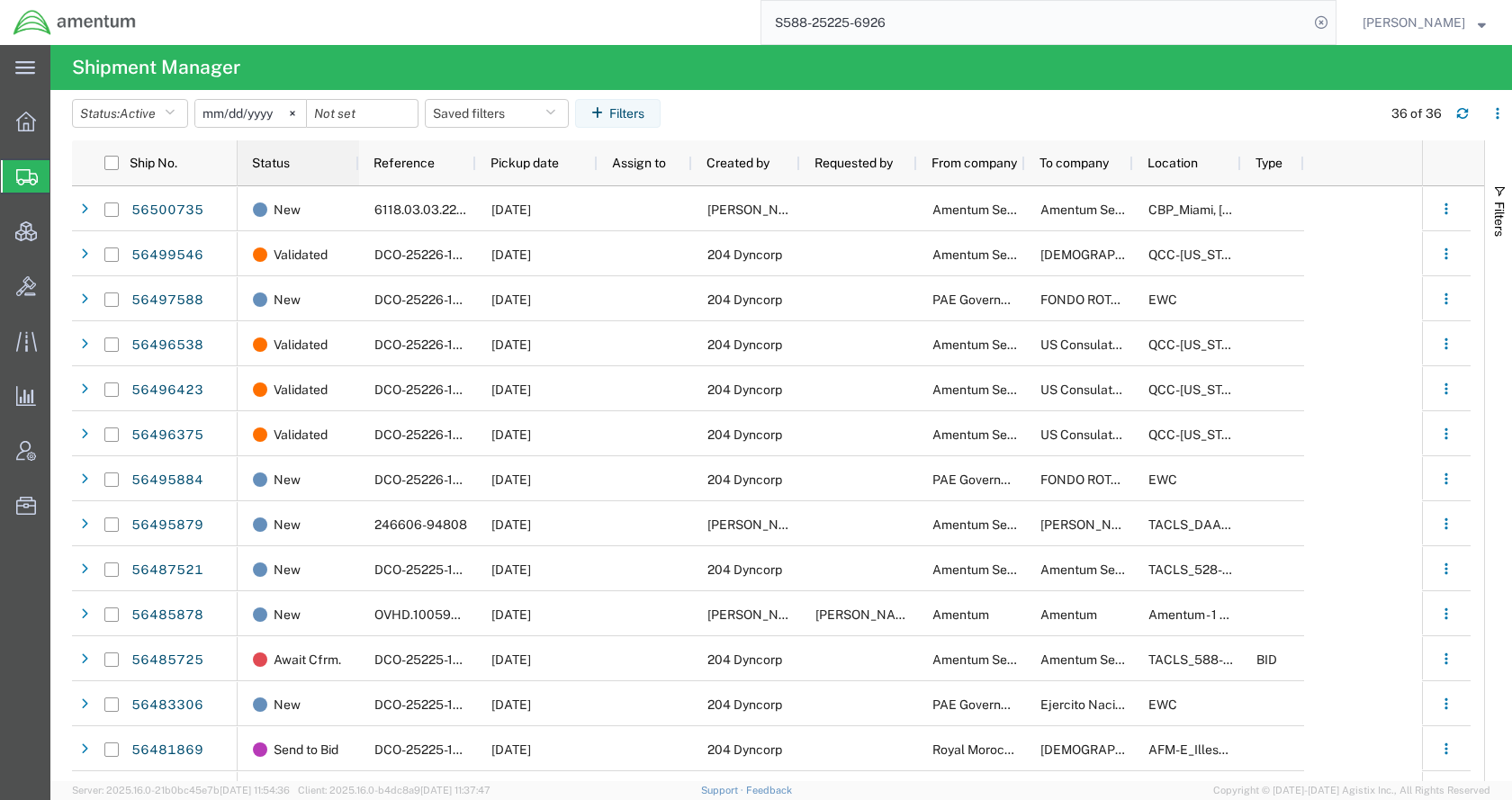
click at [266, 164] on span "Status" at bounding box center [271, 162] width 38 height 15
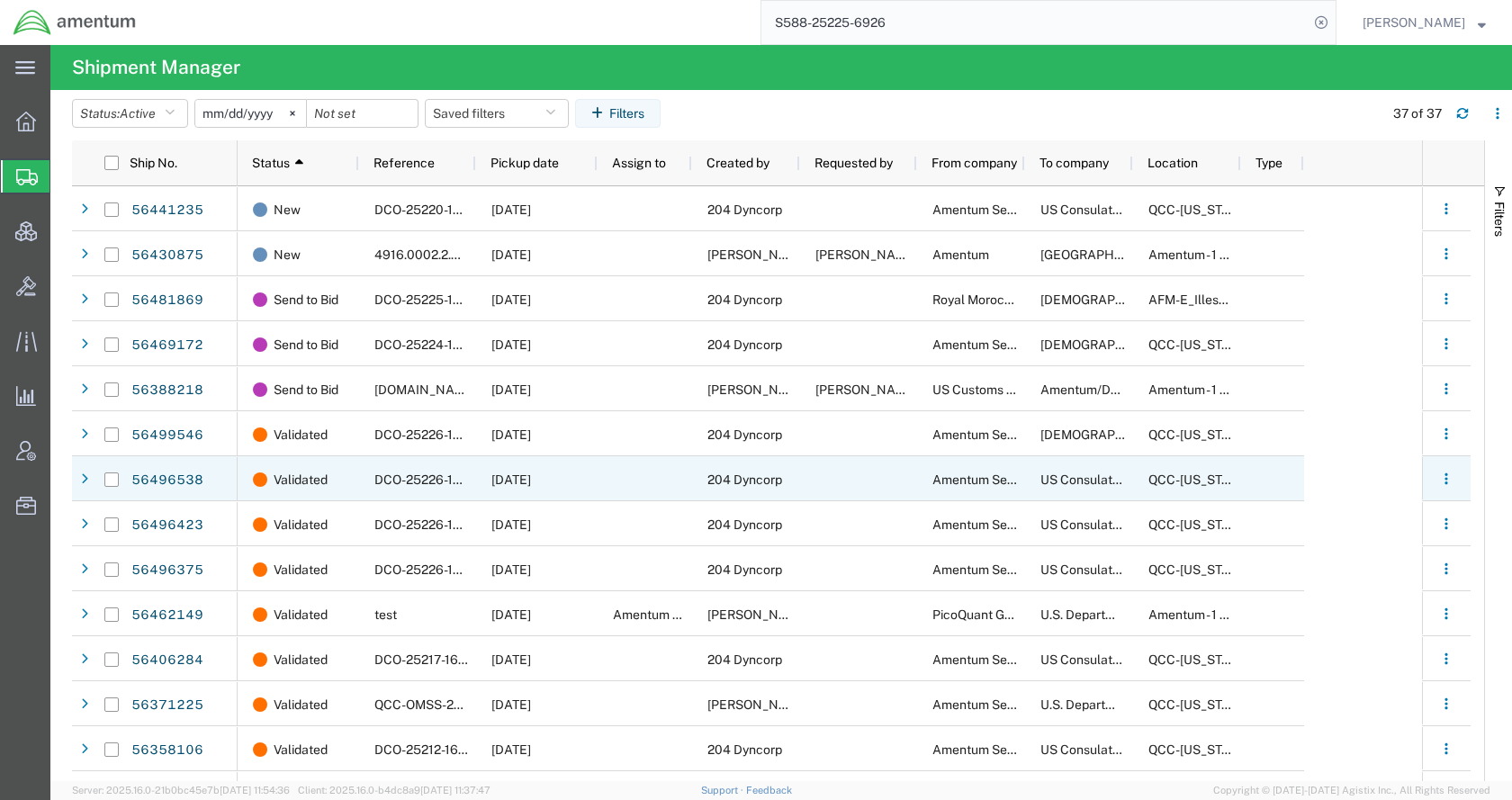
scroll to position [1070, 0]
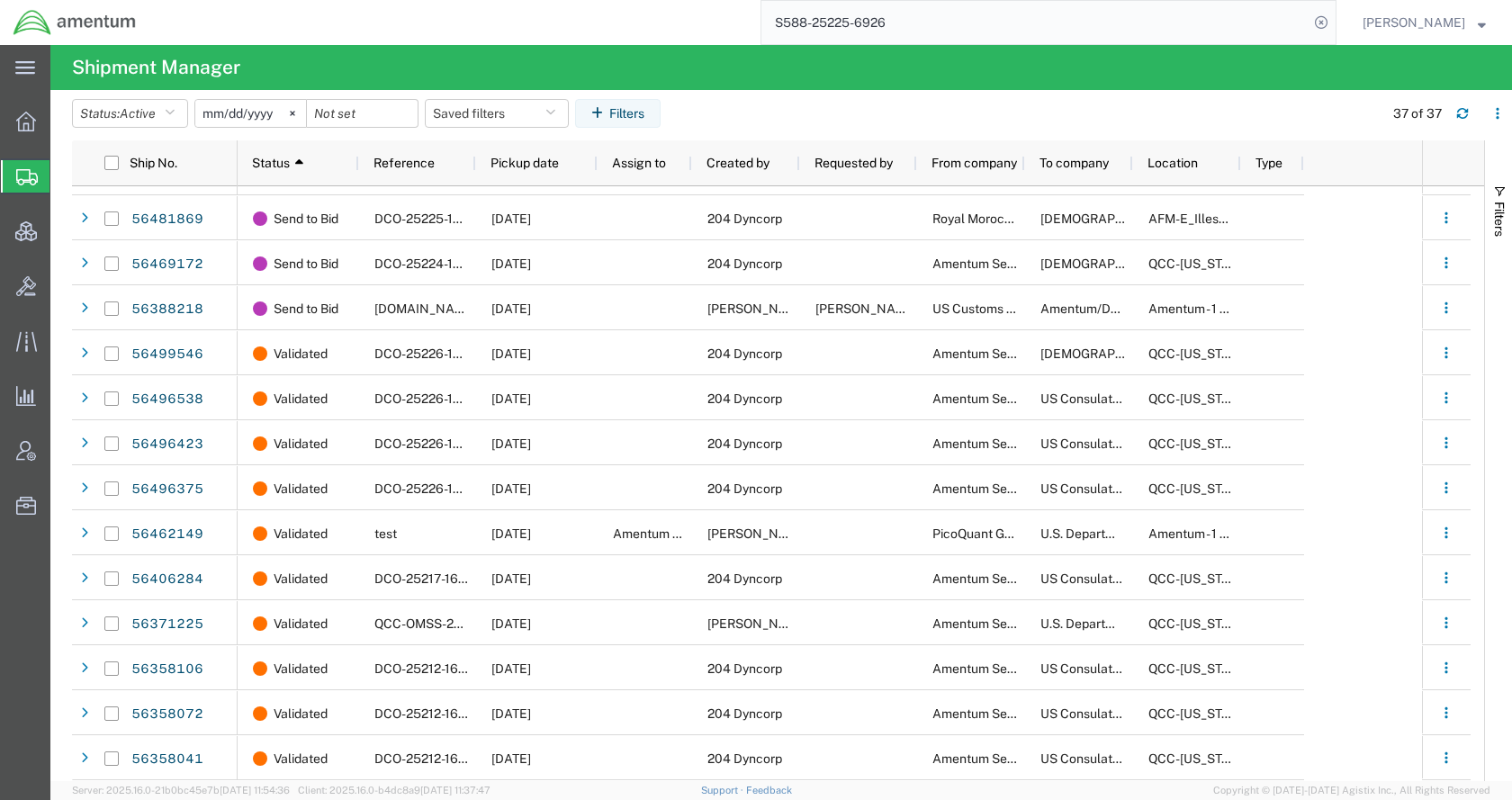
click at [958, 117] on agx-table-filter-chips "Status: Active Active All Approved Booked Canceled Delivered Denied New On Hold…" at bounding box center [722, 119] width 1302 height 42
click at [1070, 112] on agx-table-filter-chips "Status: Active Active All Approved Booked Canceled Delivered Denied New On Hold…" at bounding box center [722, 119] width 1302 height 42
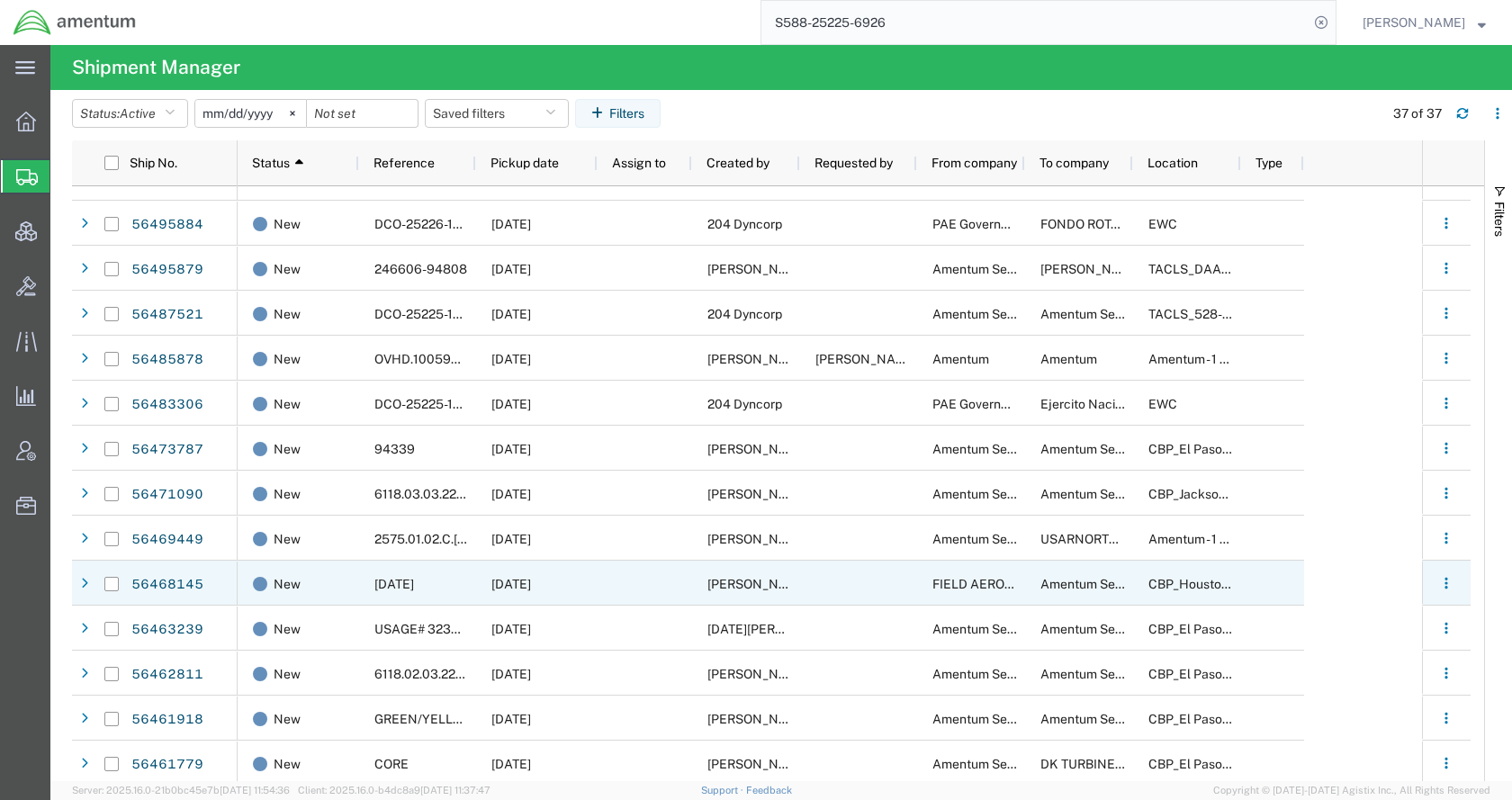
scroll to position [0, 0]
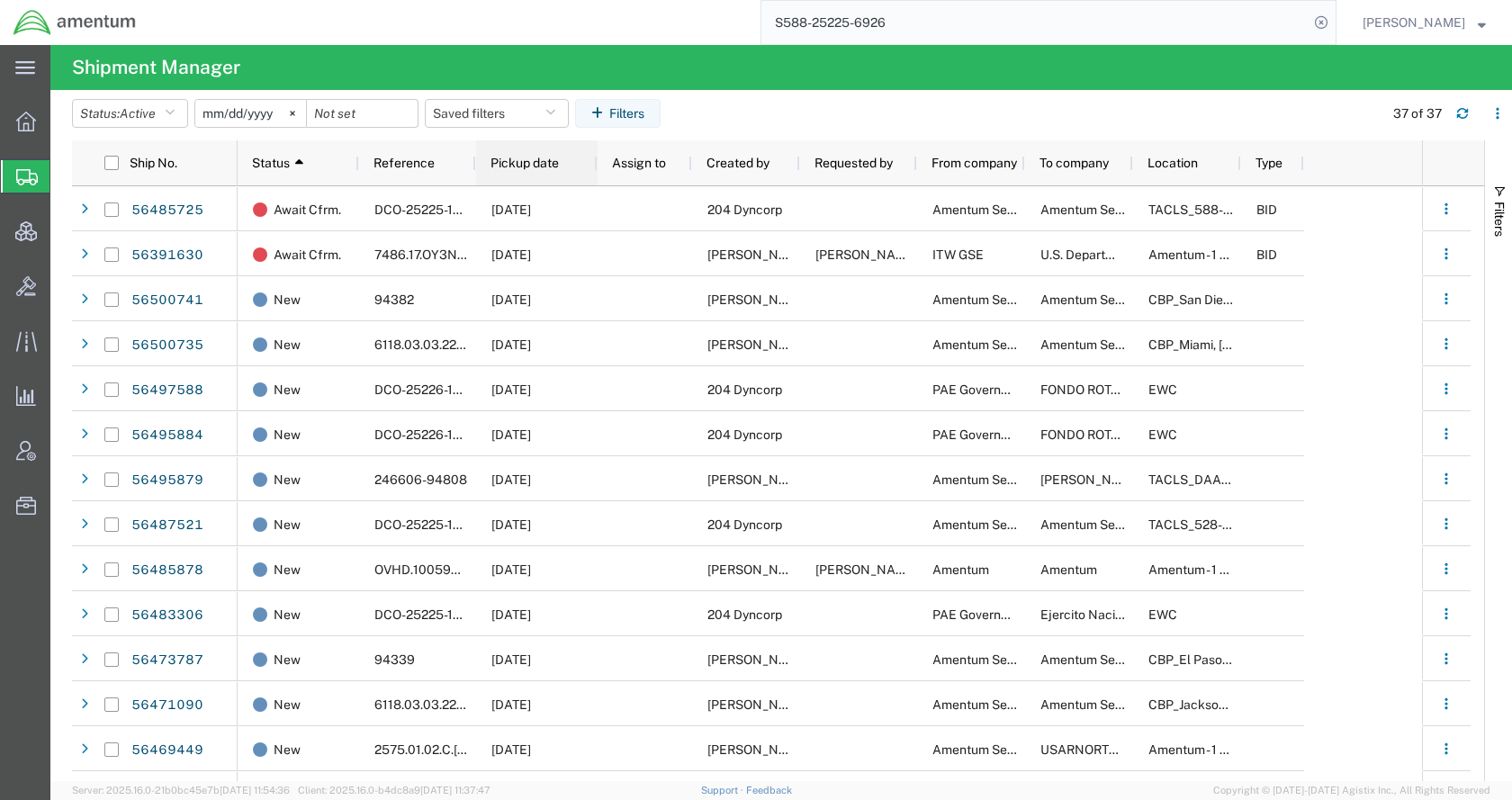
click at [531, 164] on span "Pickup date" at bounding box center [524, 162] width 68 height 15
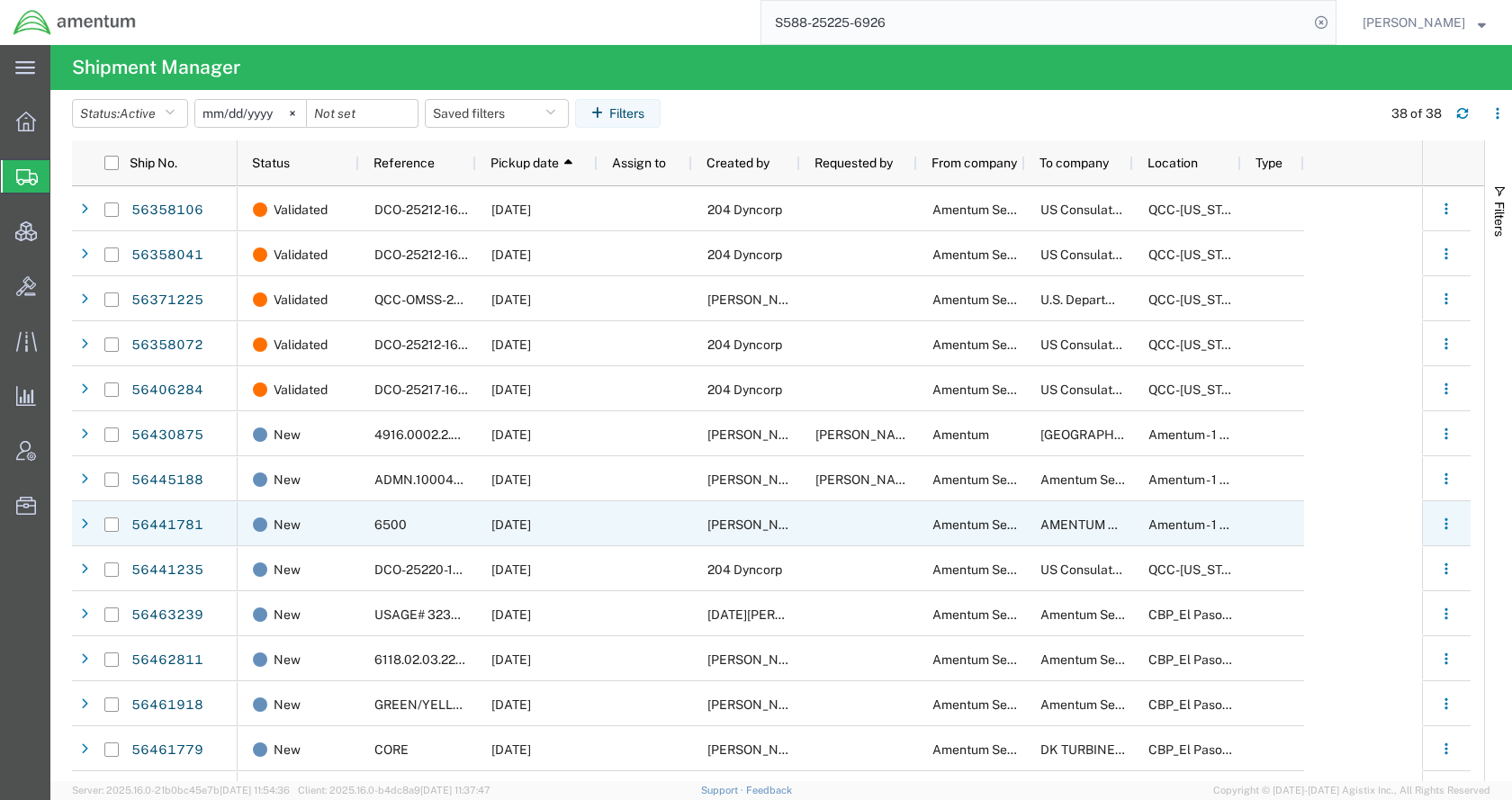
scroll to position [90, 0]
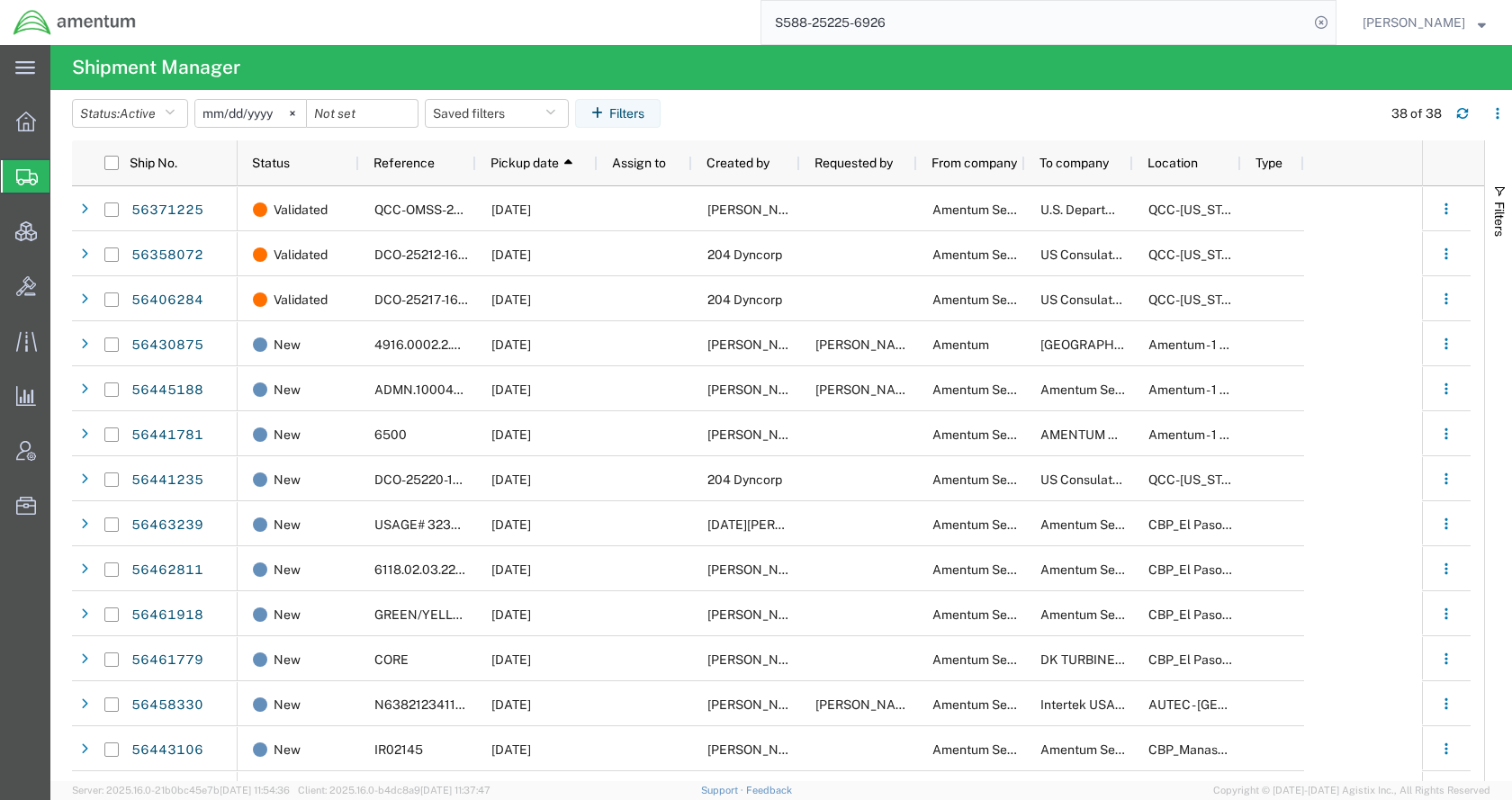
click at [1061, 115] on agx-table-filter-chips "Status: Active Active All Approved Booked Canceled Delivered Denied New On Hold…" at bounding box center [722, 119] width 1300 height 42
click at [1037, 103] on agx-table-filter-chips "Status: Active Active All Approved Booked Canceled Delivered Denied New On Hold…" at bounding box center [722, 119] width 1300 height 42
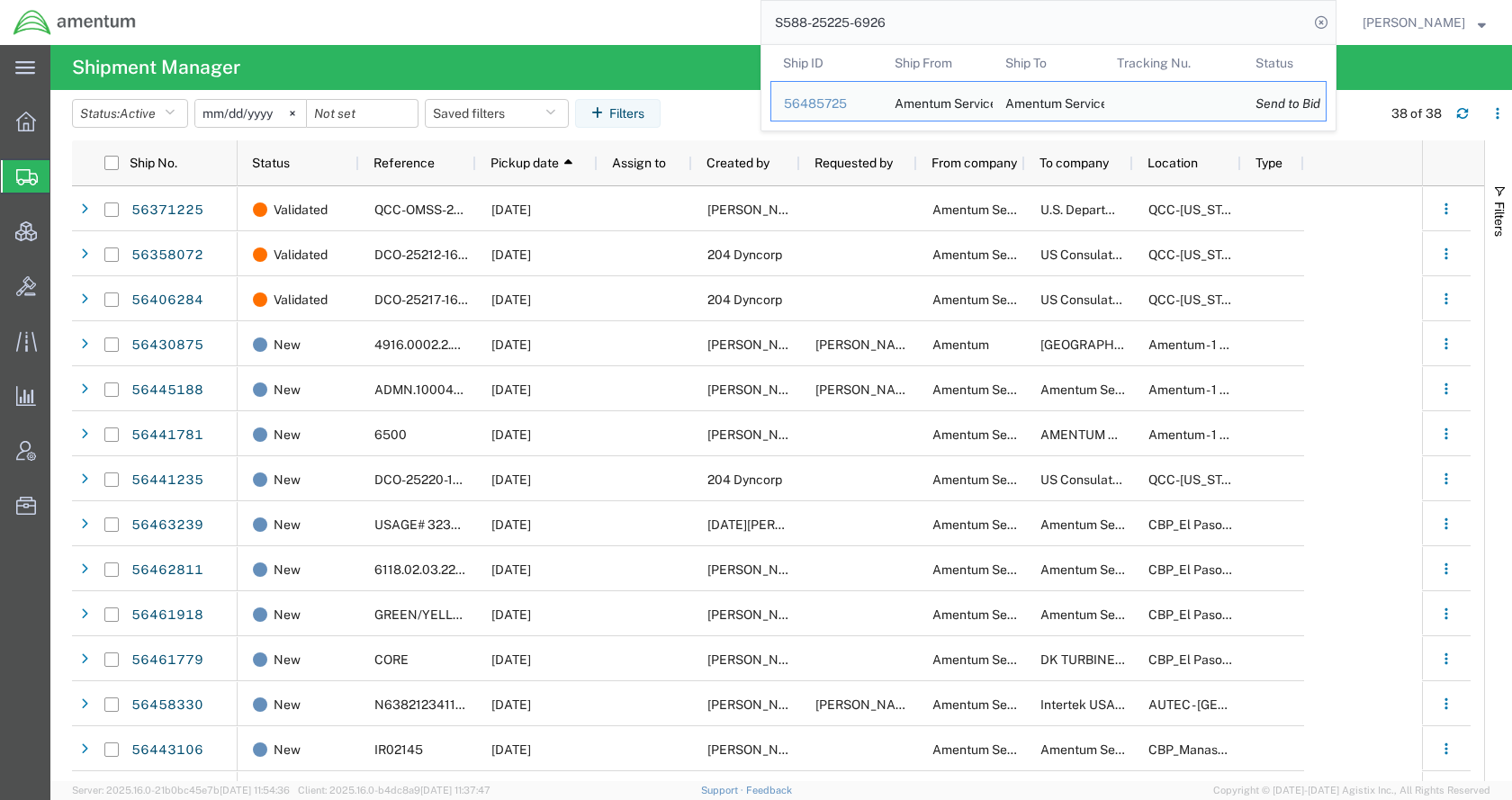
drag, startPoint x: 998, startPoint y: 28, endPoint x: 731, endPoint y: 30, distance: 267.0
click at [731, 30] on div "S588-25225-6926 Ship ID Ship From Ship To Tracking Nu. Status Ship ID 56485725 …" at bounding box center [743, 22] width 1188 height 45
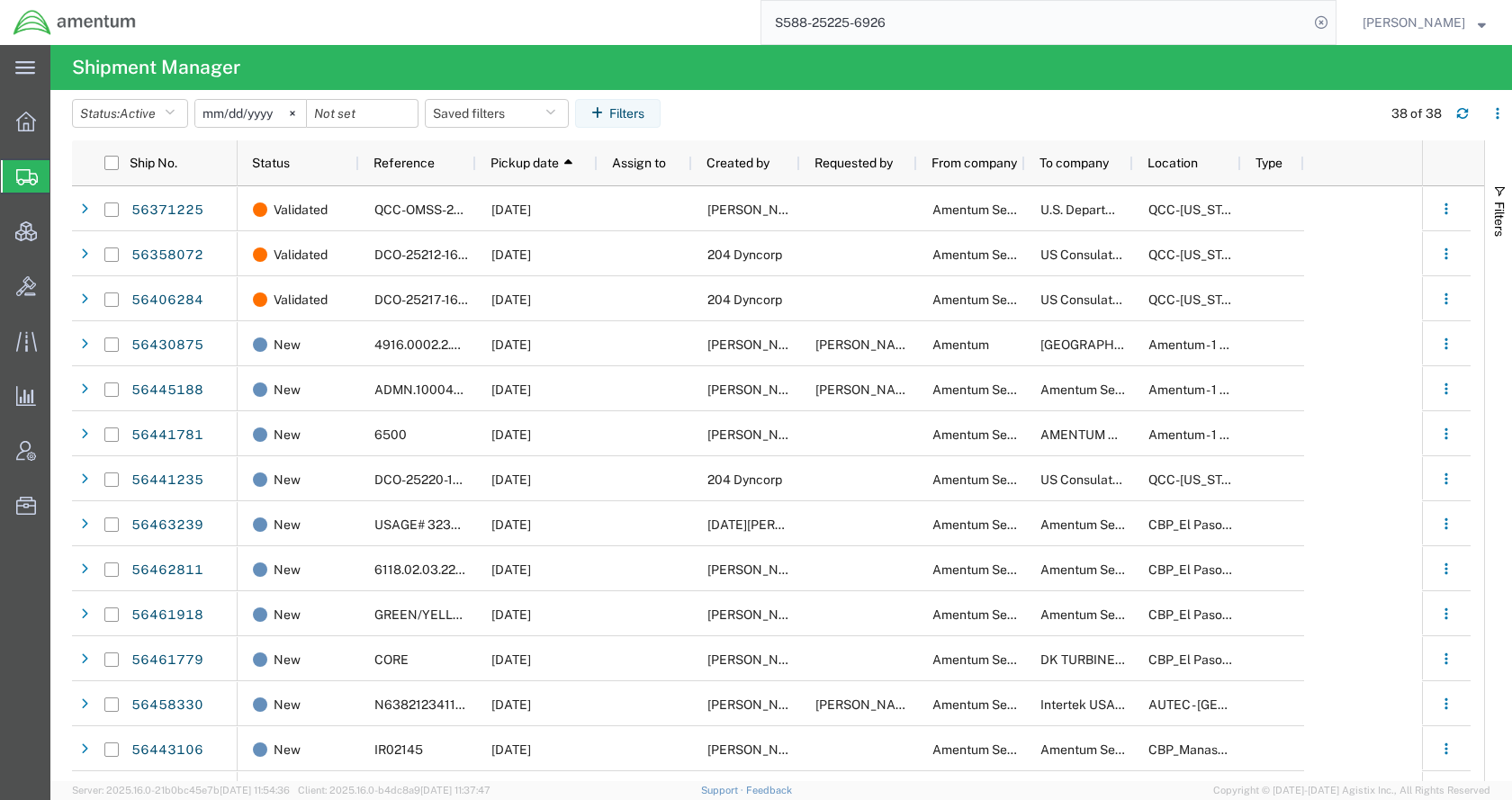
paste input "56500864"
type input "56500864"
click at [1334, 25] on icon at bounding box center [1322, 22] width 25 height 25
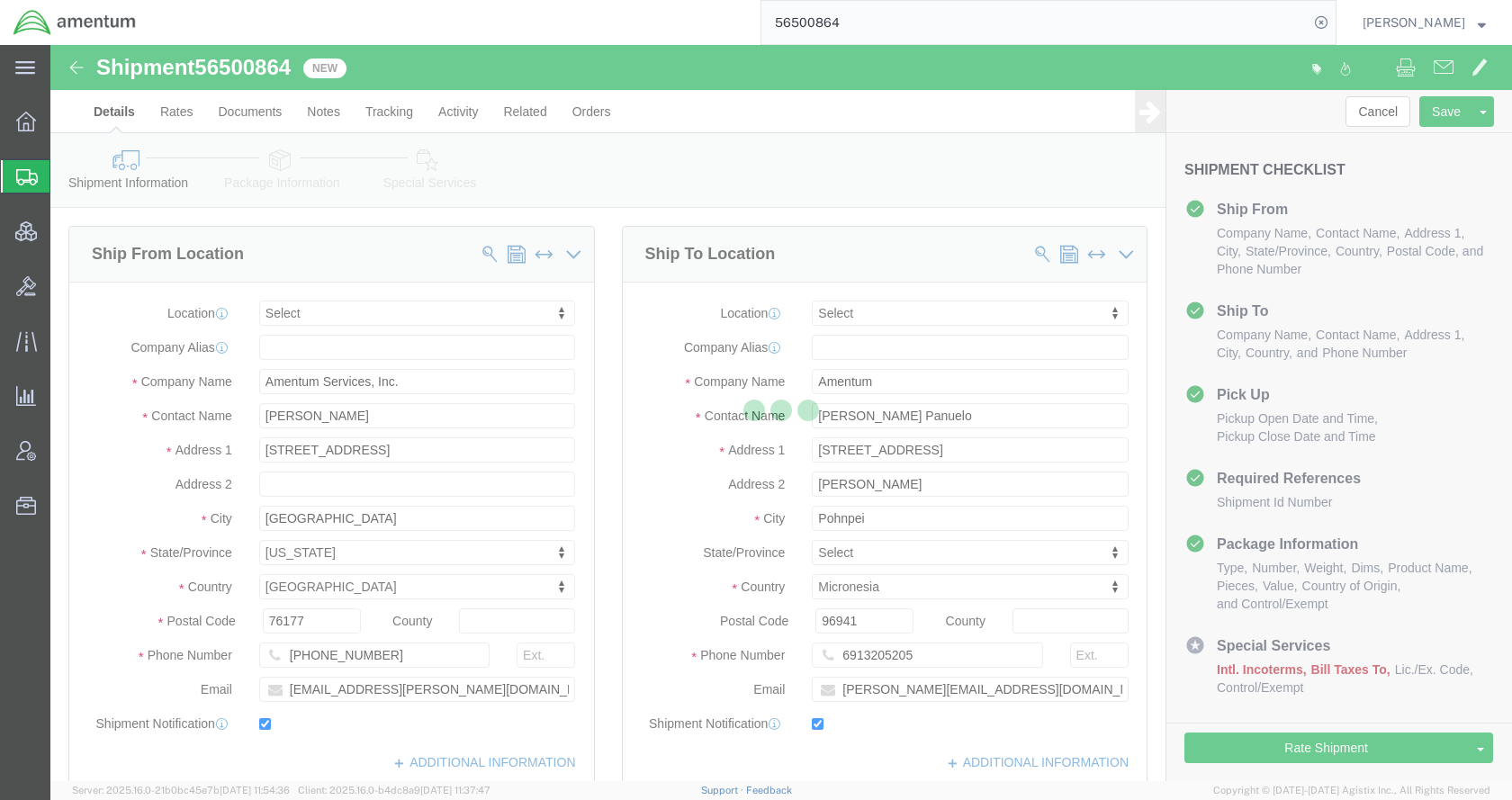
select select
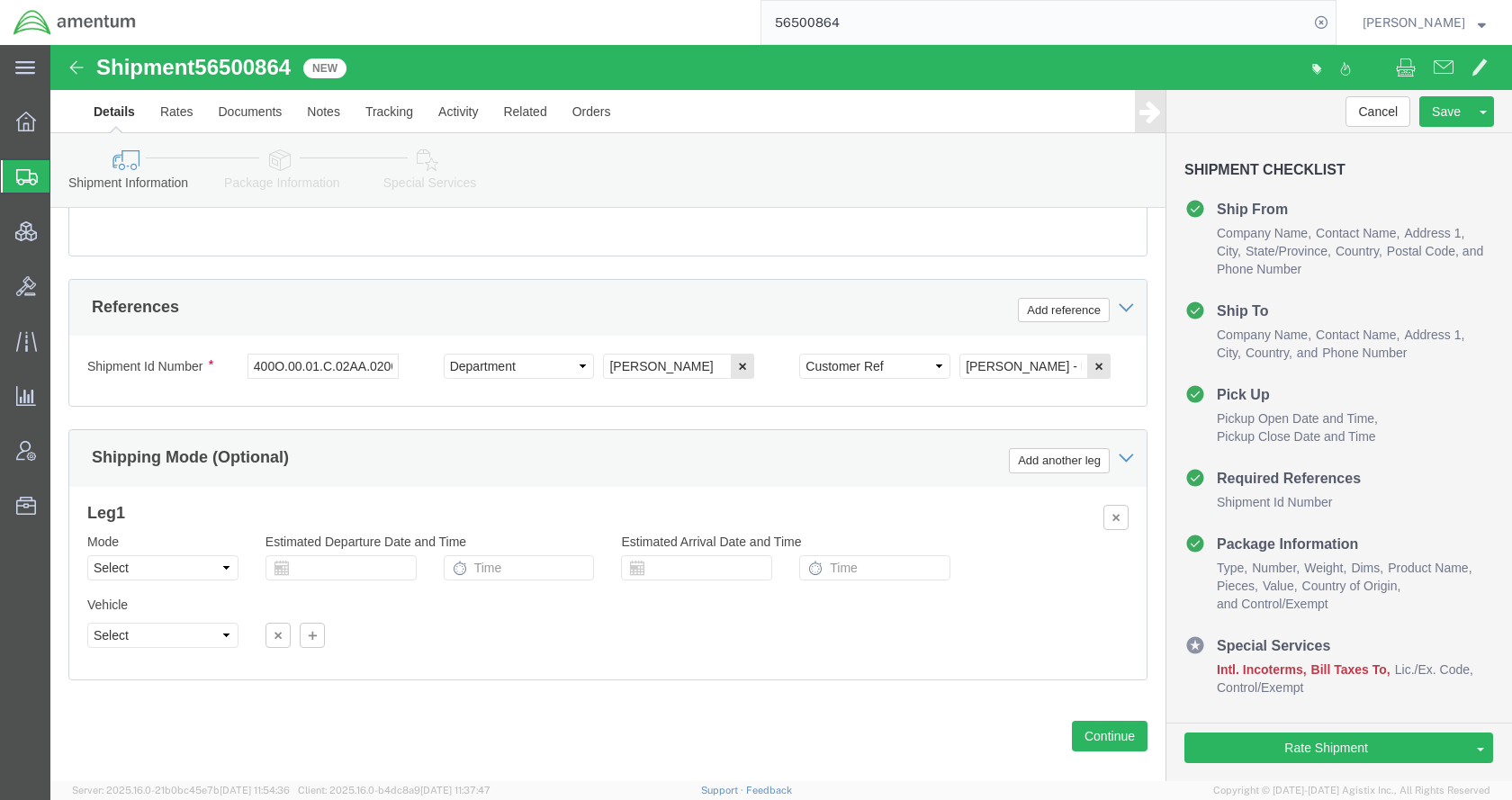
scroll to position [1115, 0]
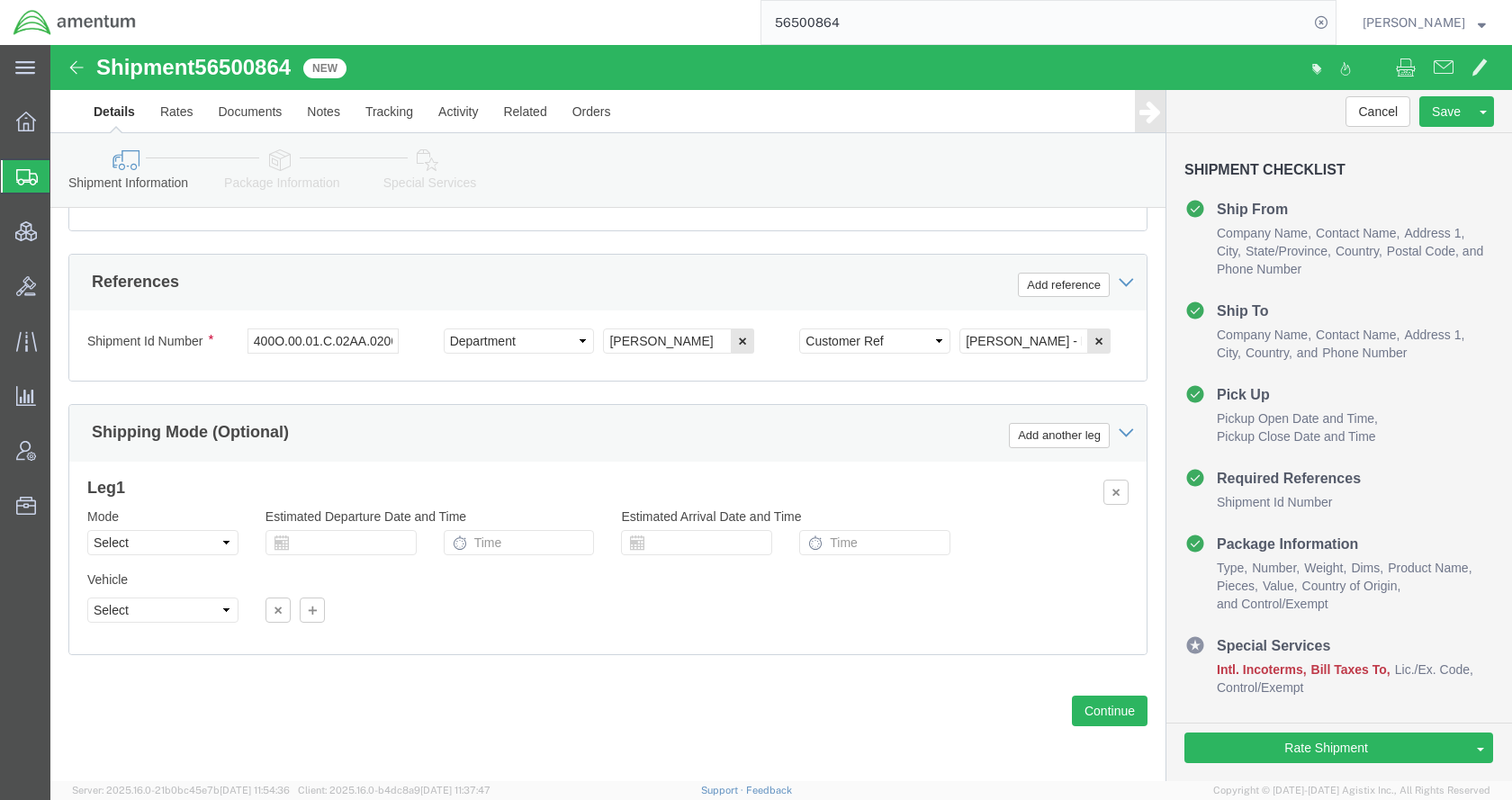
click icon
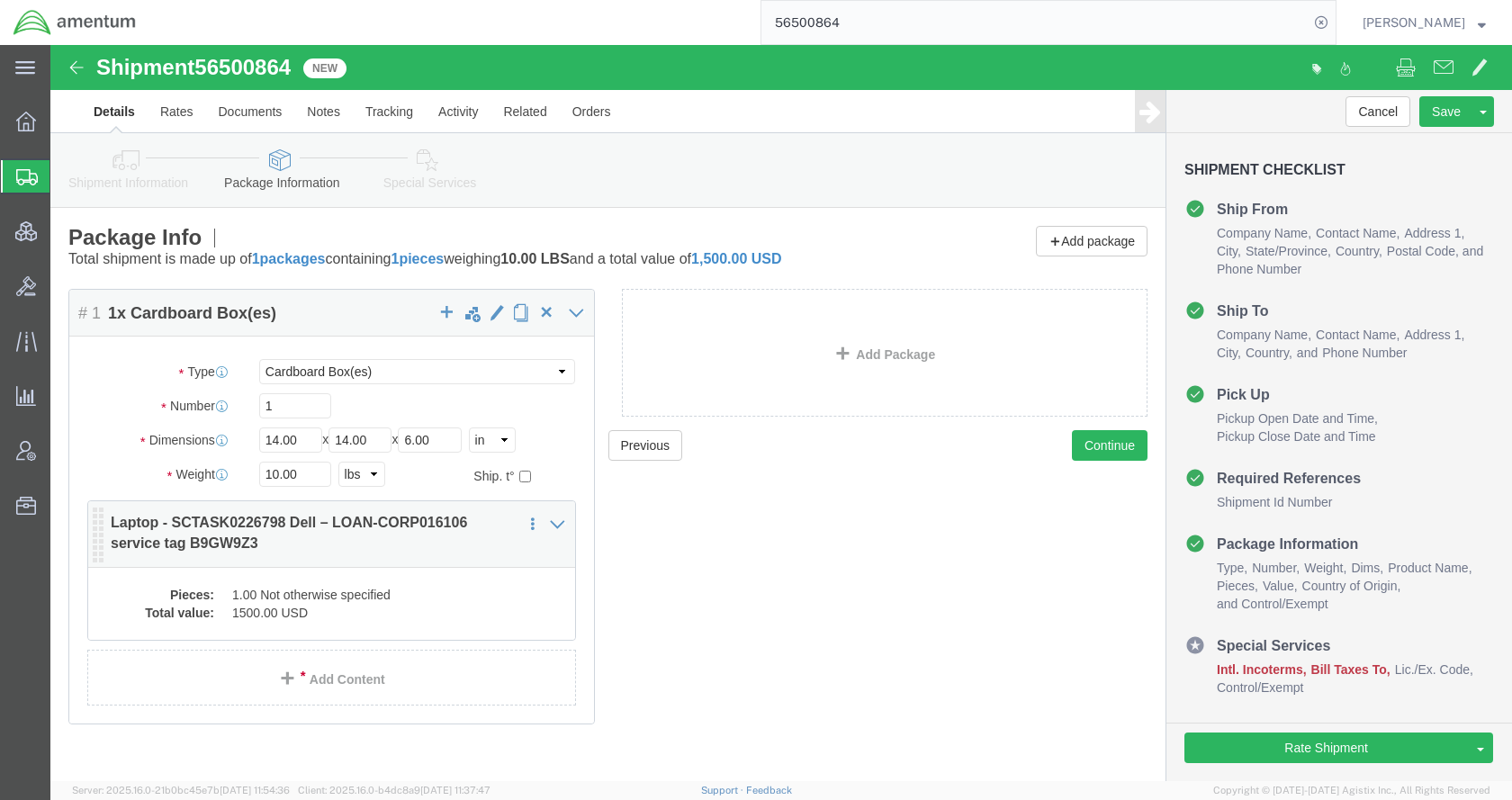
click dd "1500.00 USD"
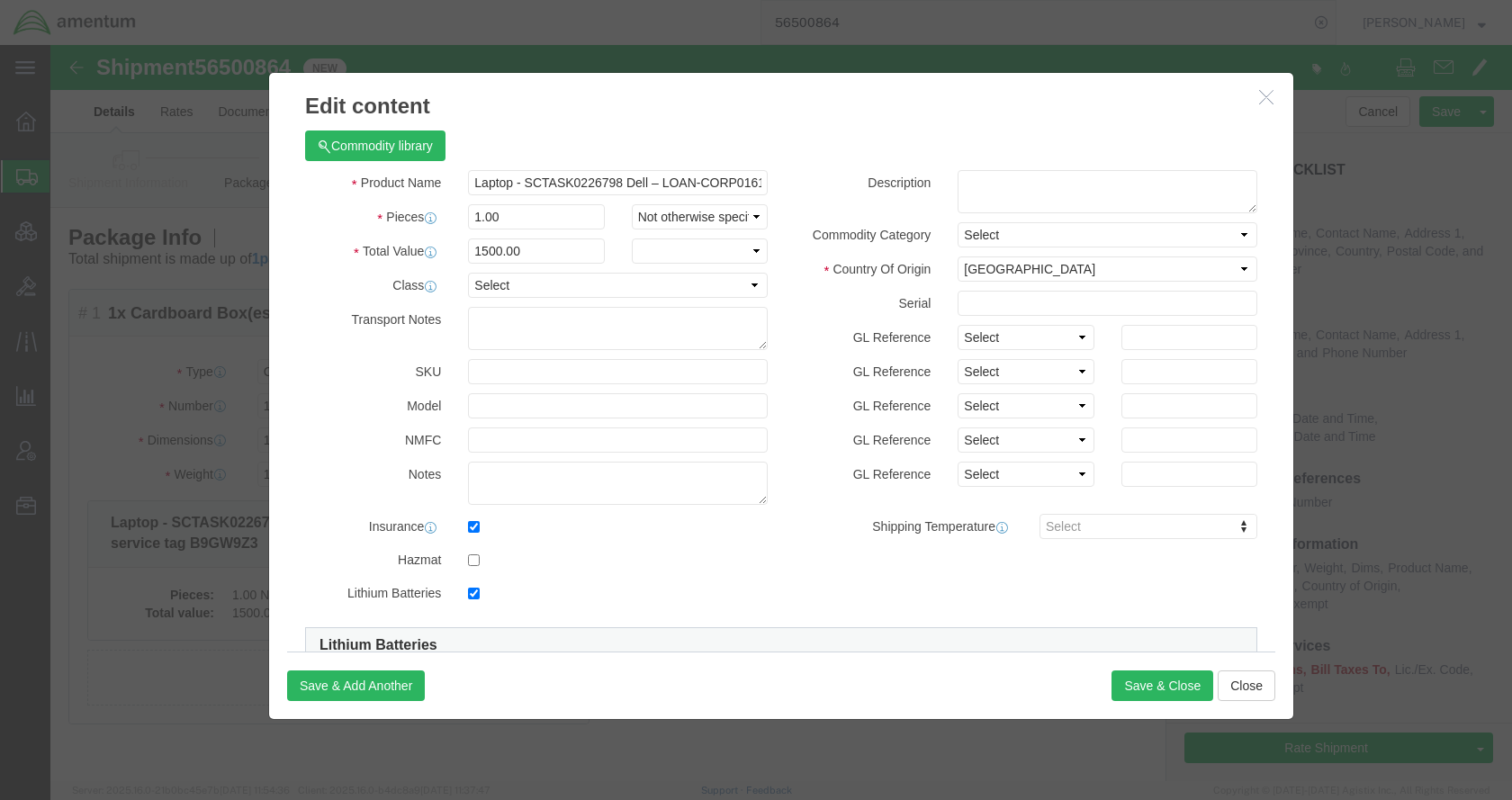
checkbox input "true"
click input "checkbox"
checkbox input "false"
click button "Save & Close"
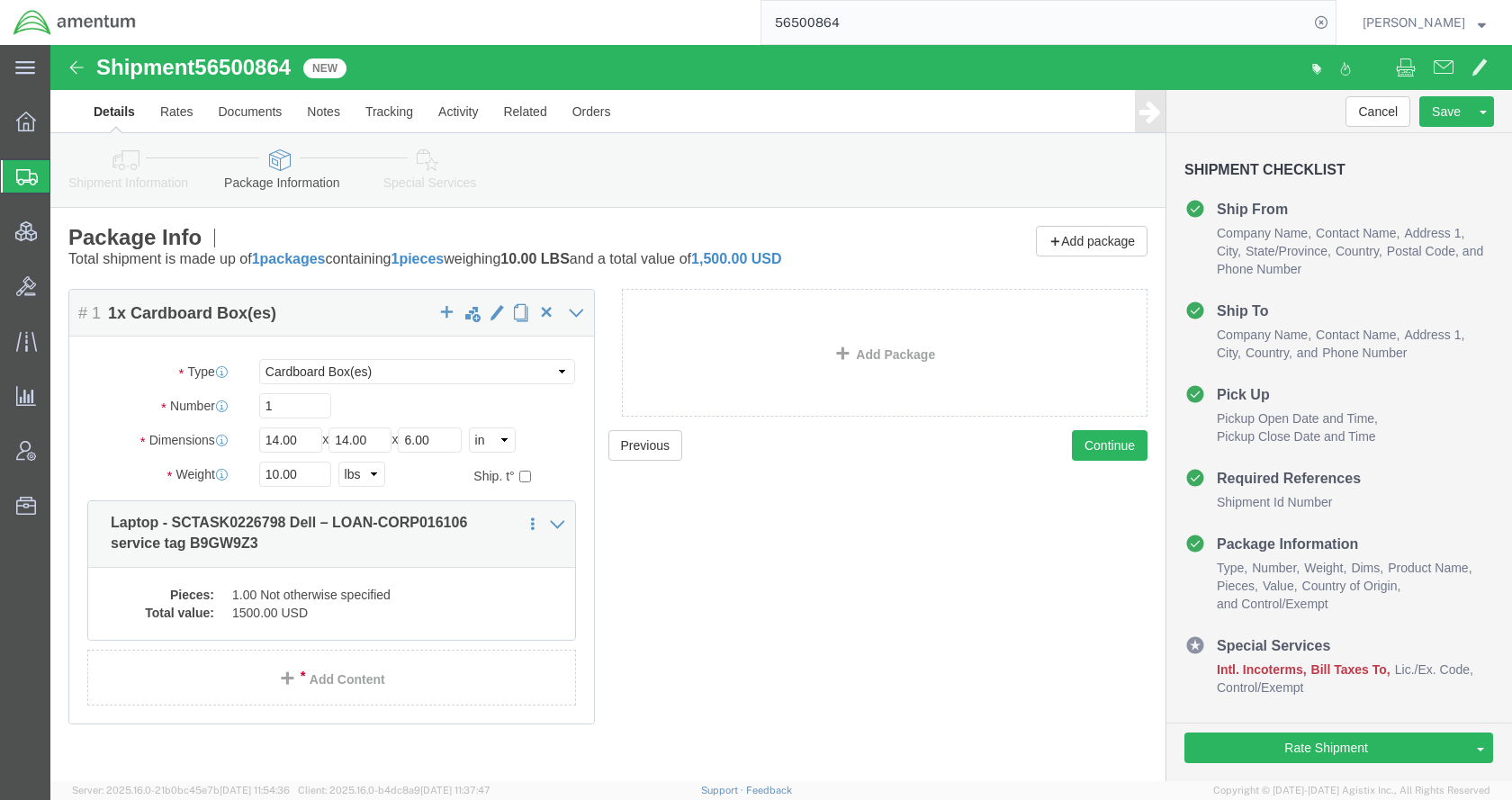
click icon
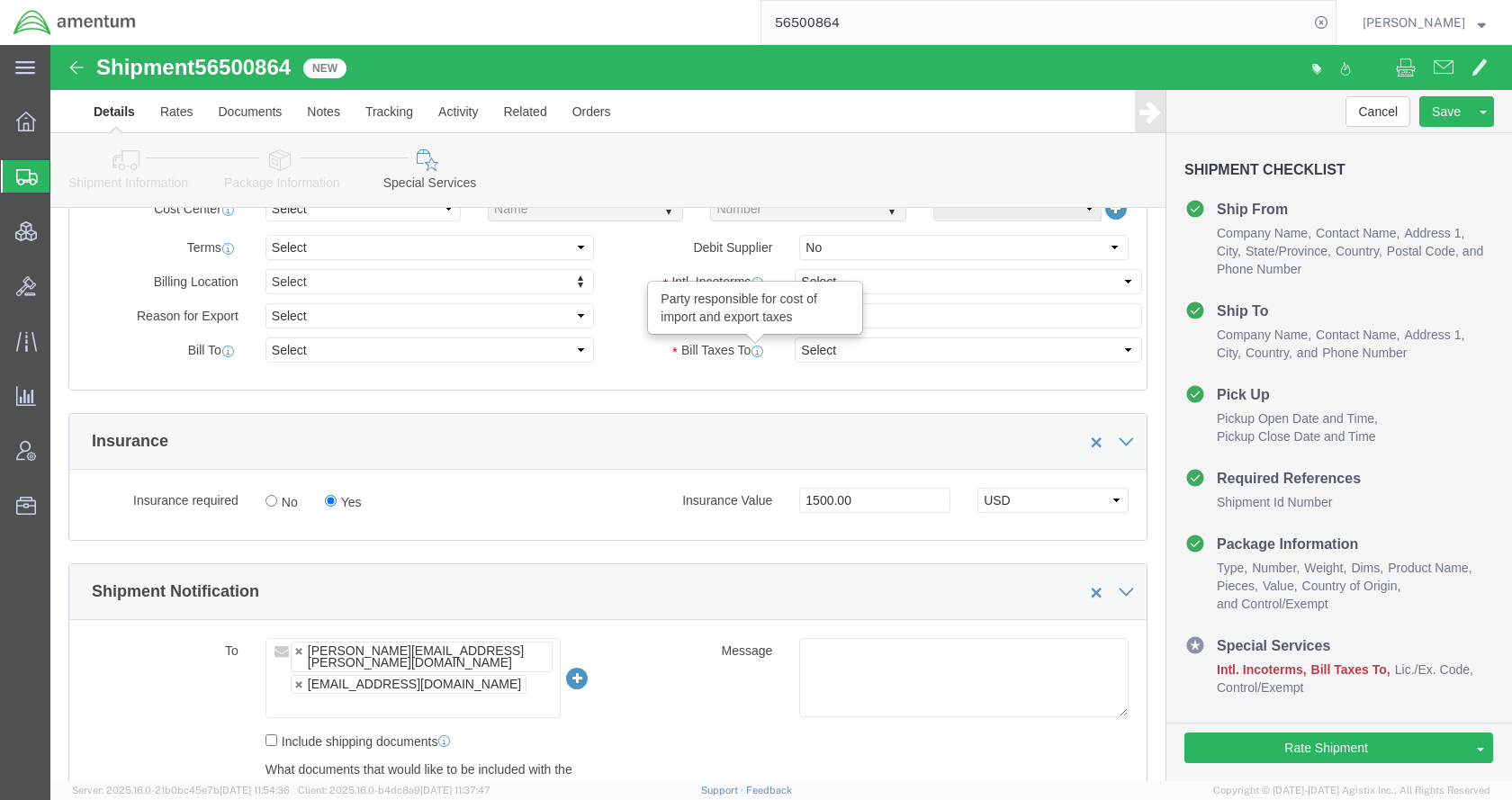
scroll to position [990, 0]
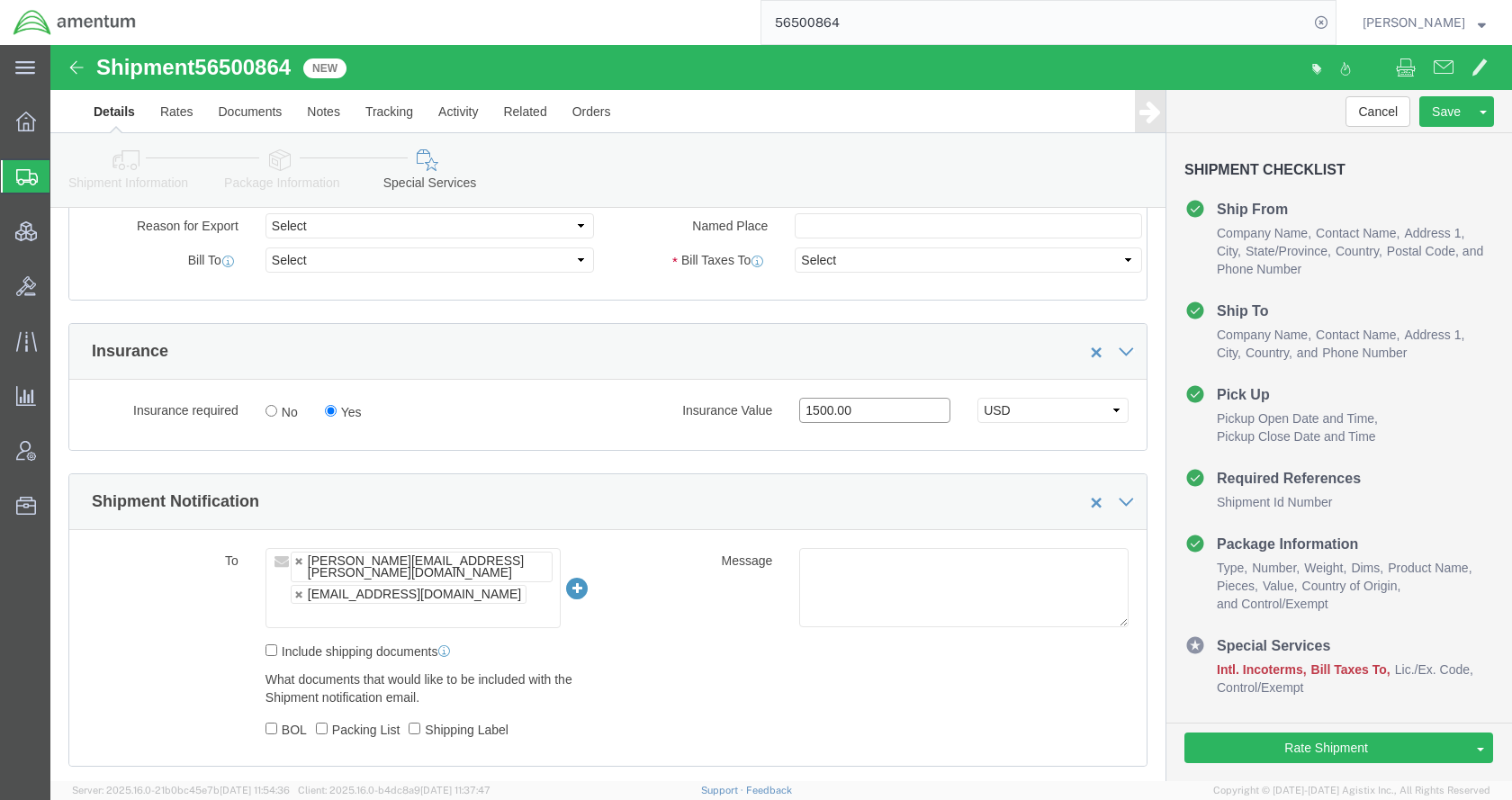
drag, startPoint x: 834, startPoint y: 372, endPoint x: 705, endPoint y: 376, distance: 129.1
click div "Insurance Value 1500.00 Select USD JPY GBP CAD EUR"
click select "Select USD JPY GBP CAD EUR"
select select
click select "Select USD JPY GBP CAD EUR"
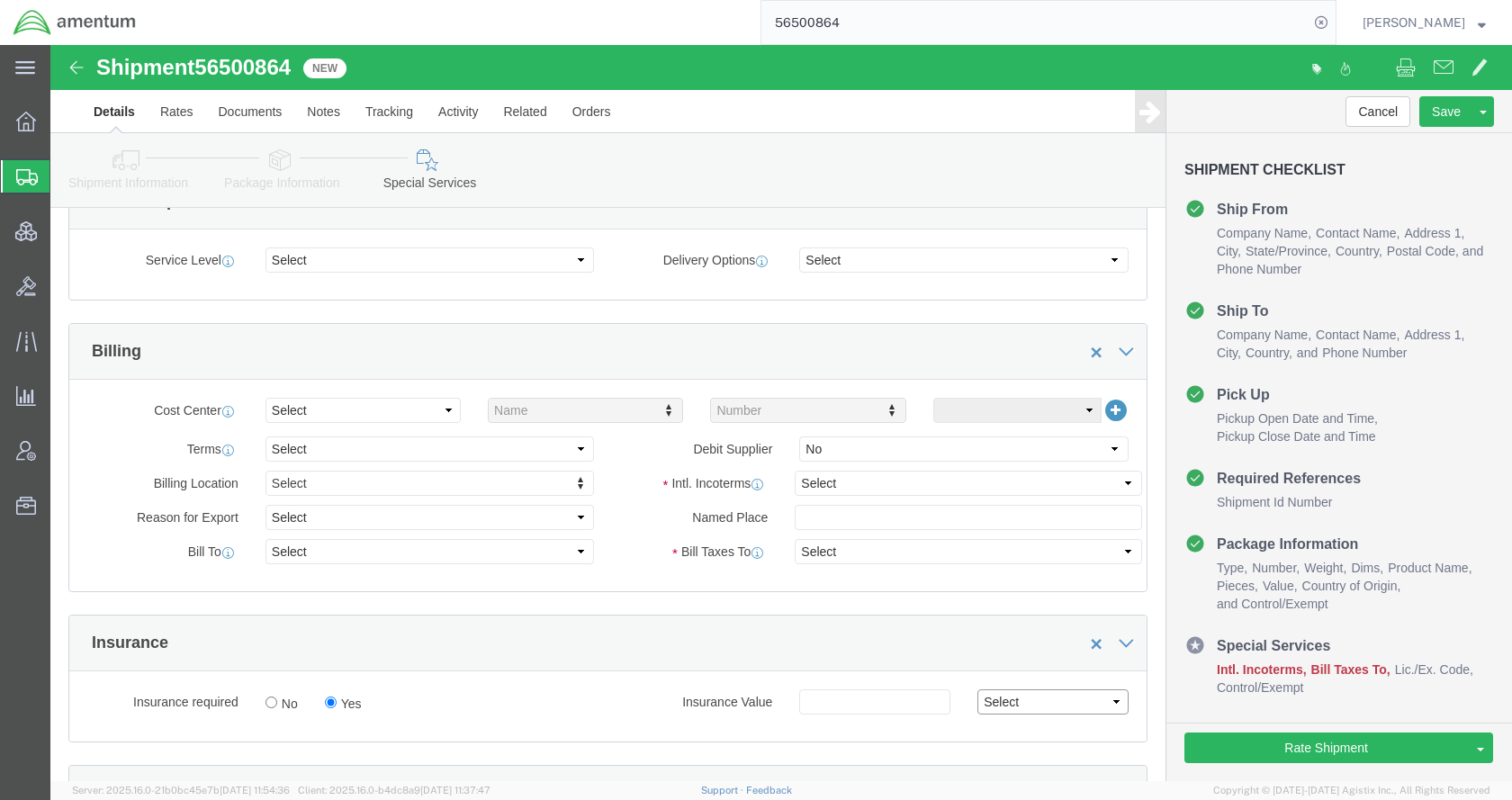
scroll to position [630, 0]
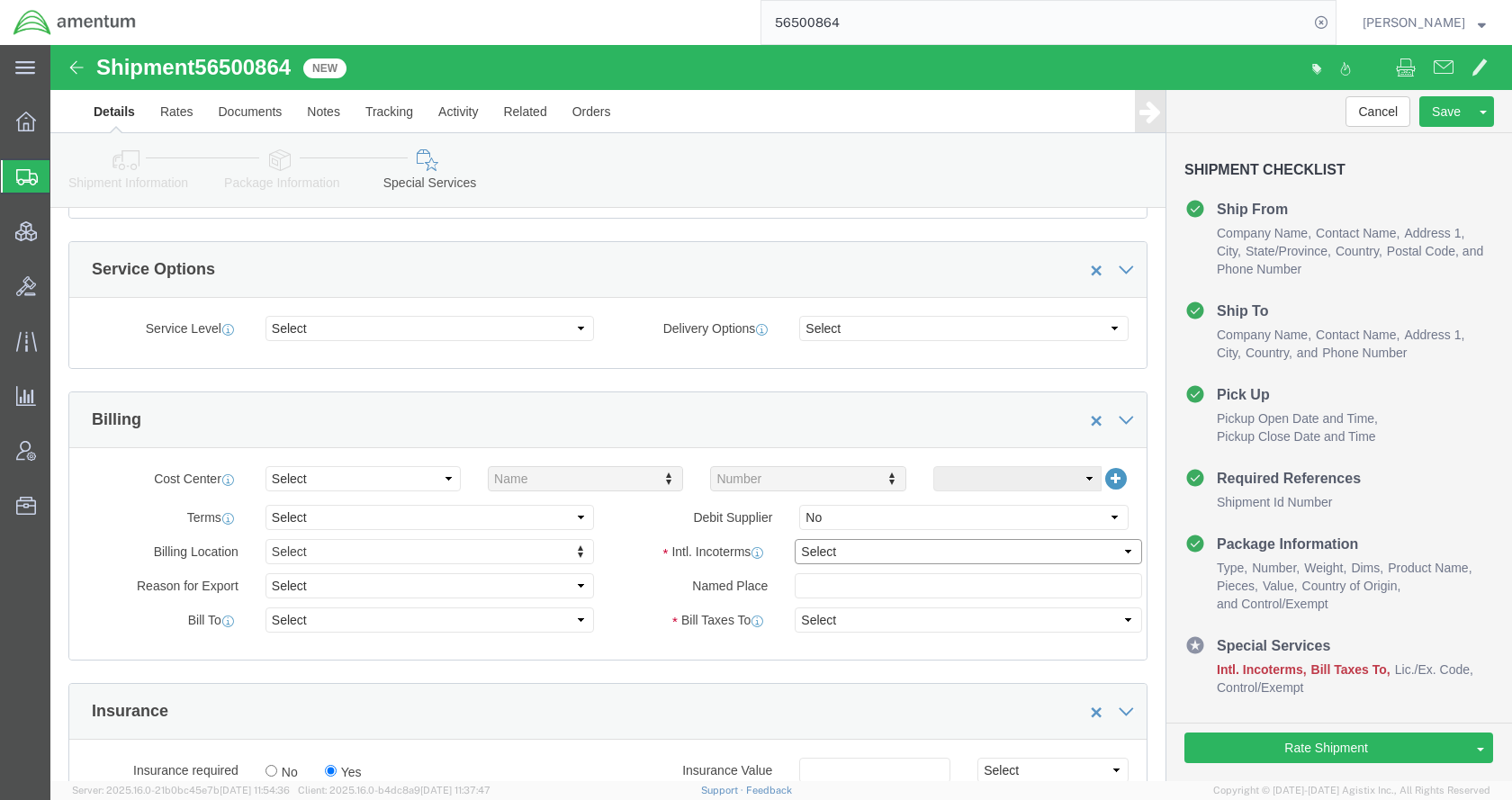
click select "Select Carriage Insurance Paid Carriage Paid To Cost and Freight Cost Insurance…"
select select "DDP"
click select "Select Carriage Insurance Paid Carriage Paid To Cost and Freight Cost Insurance…"
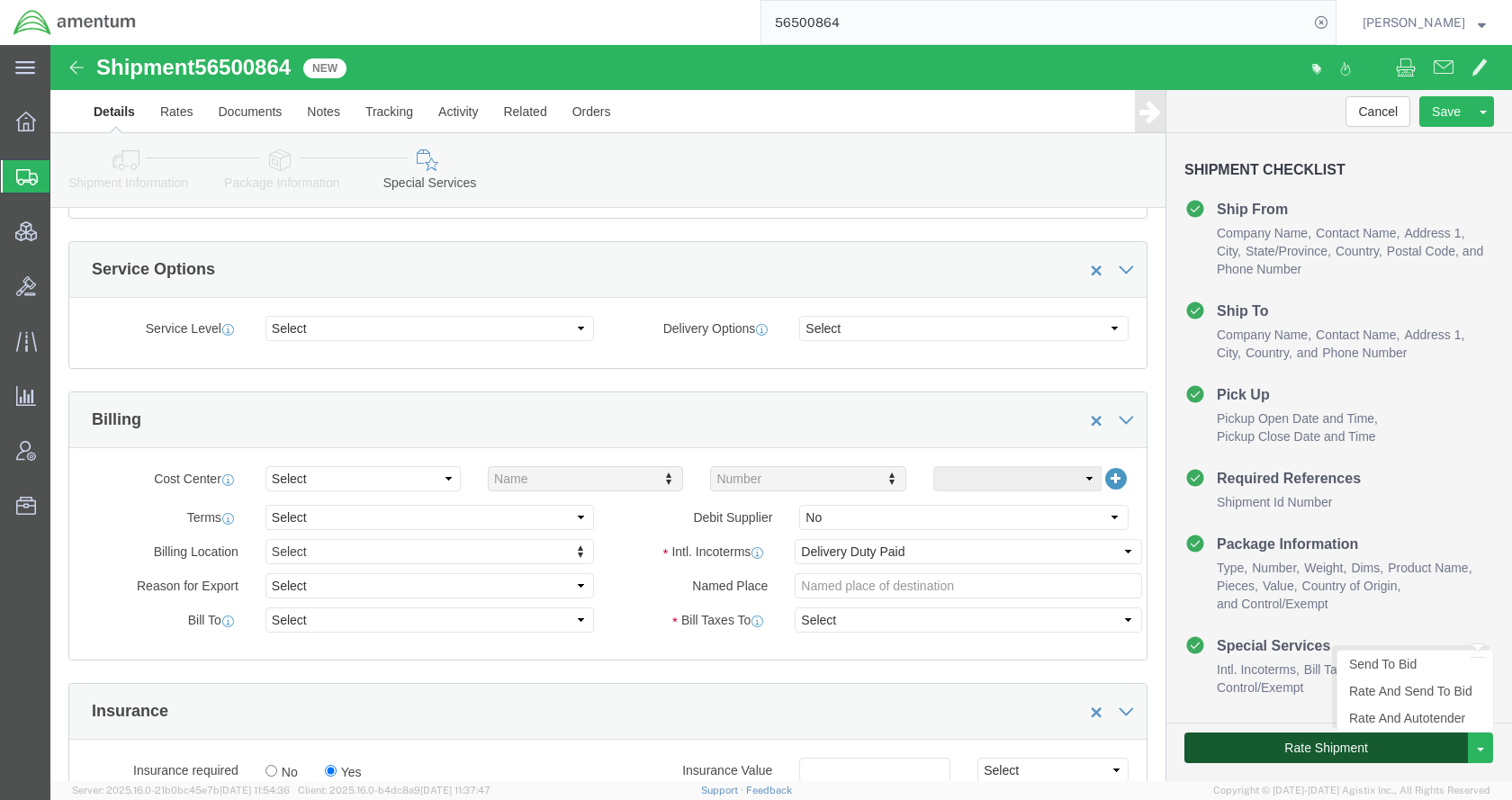
click button "Rate Shipment"
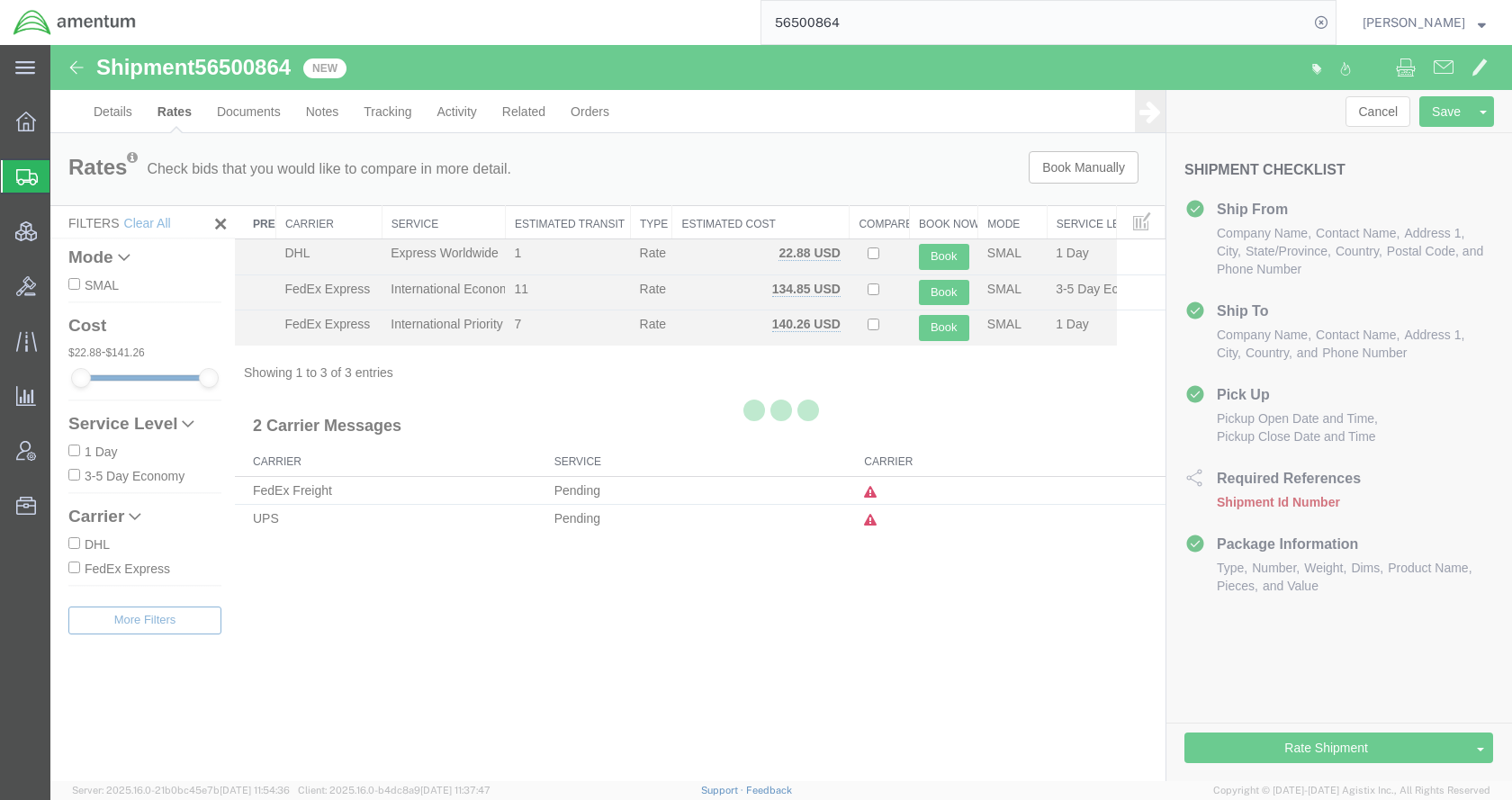
scroll to position [0, 0]
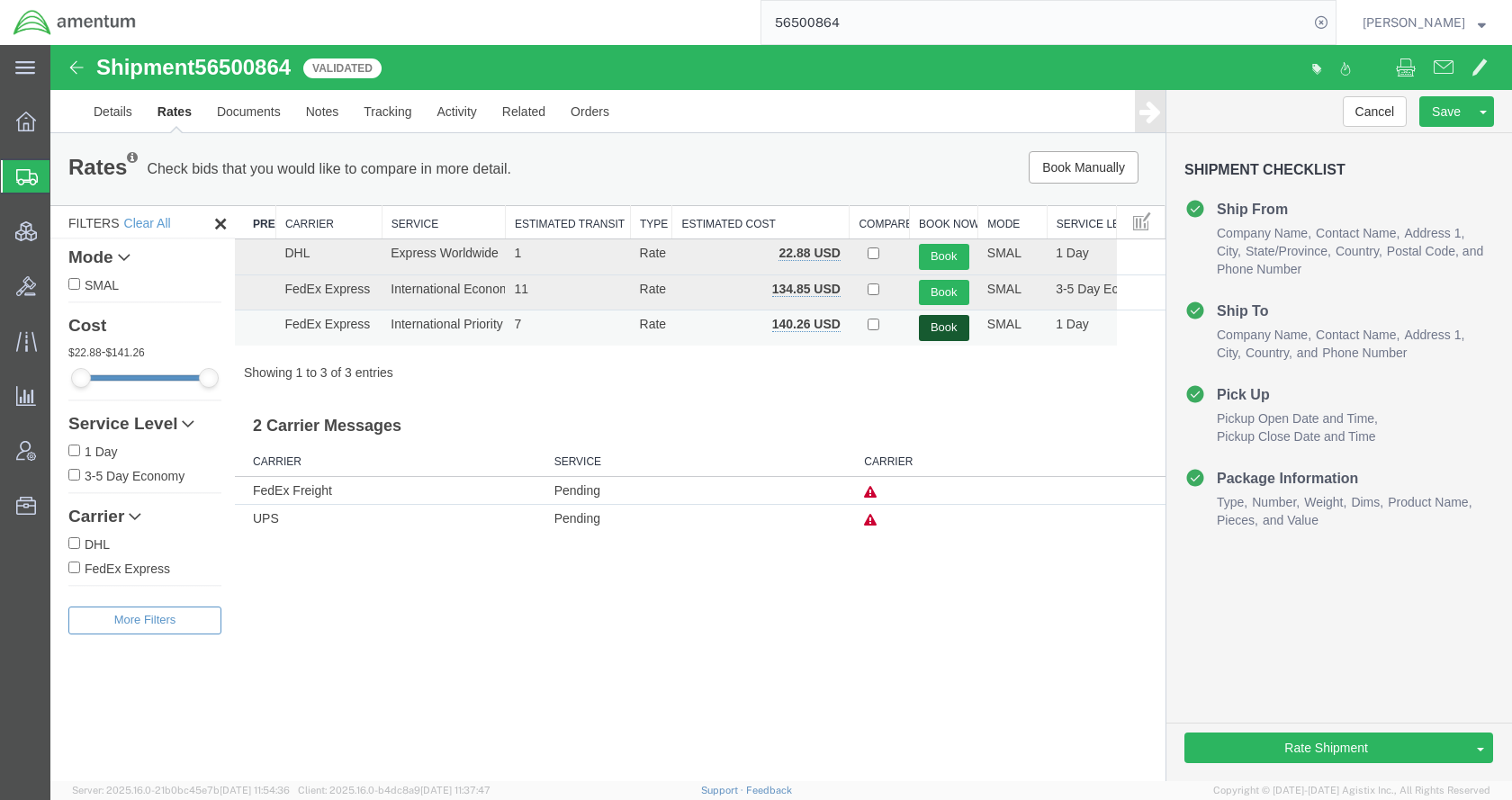
click at [952, 325] on button "Book" at bounding box center [944, 327] width 50 height 26
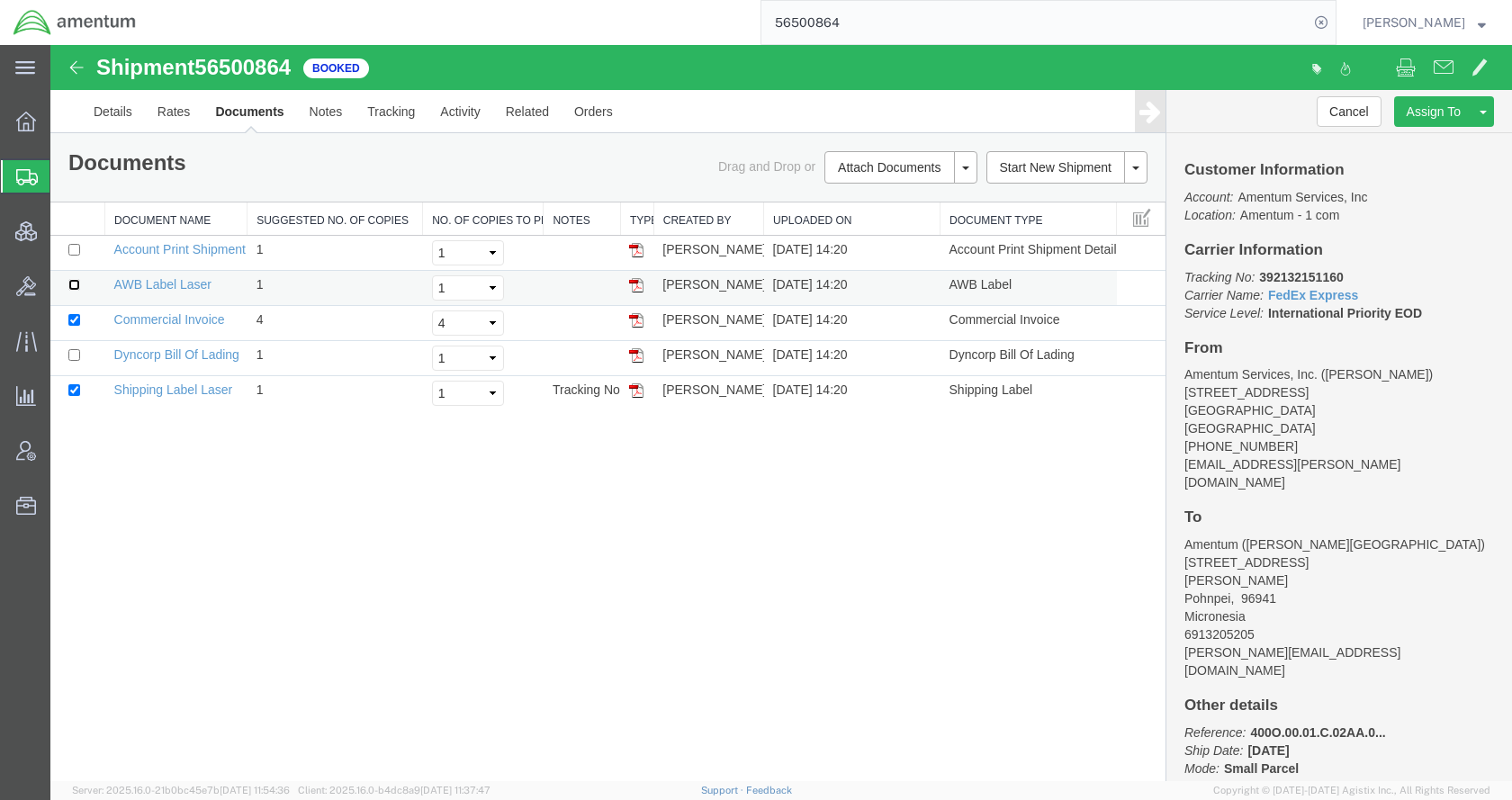
click at [76, 289] on input "checkbox" at bounding box center [74, 284] width 12 height 12
checkbox input "true"
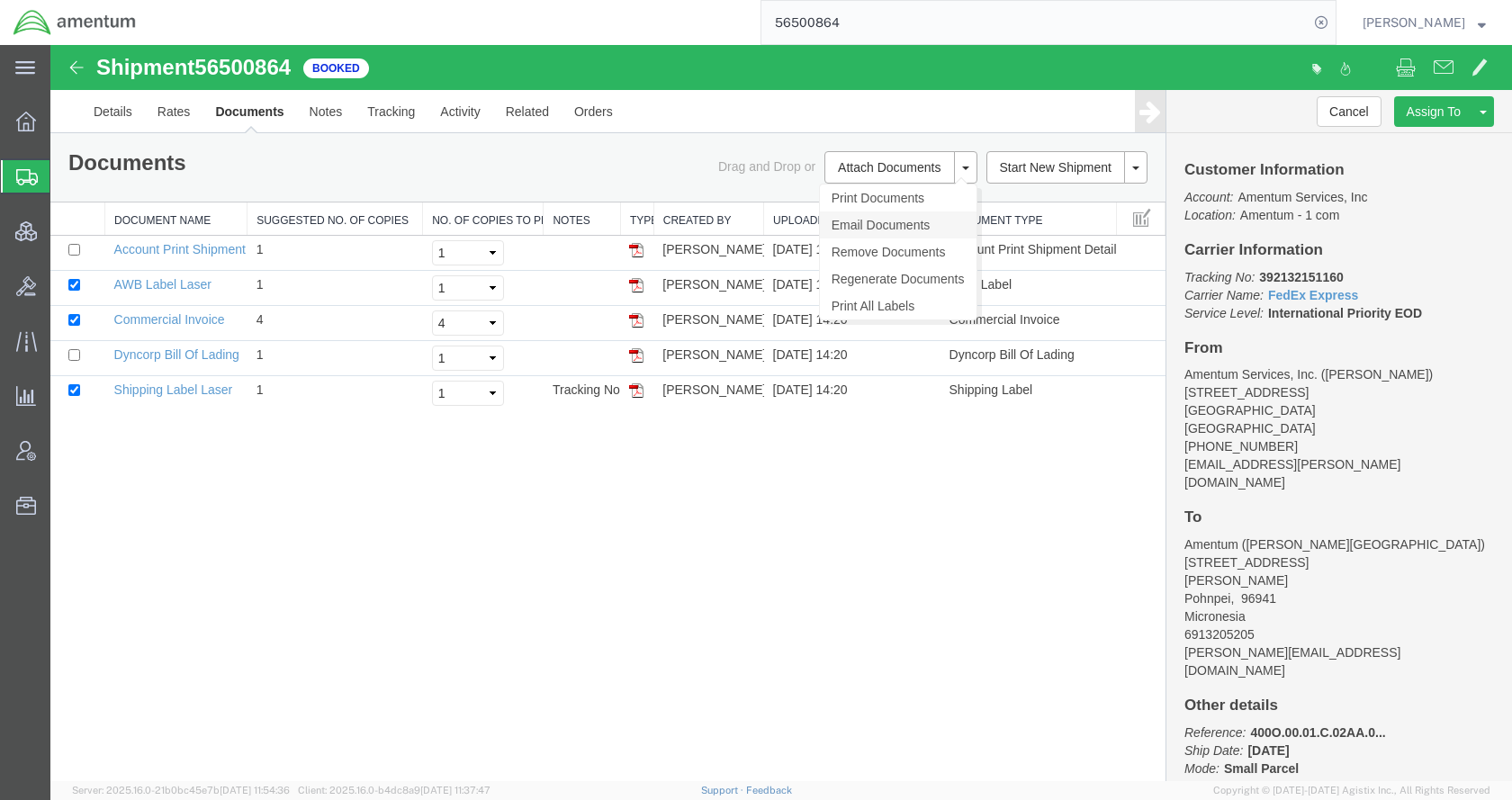
click at [874, 222] on link "Email Documents" at bounding box center [897, 225] width 156 height 27
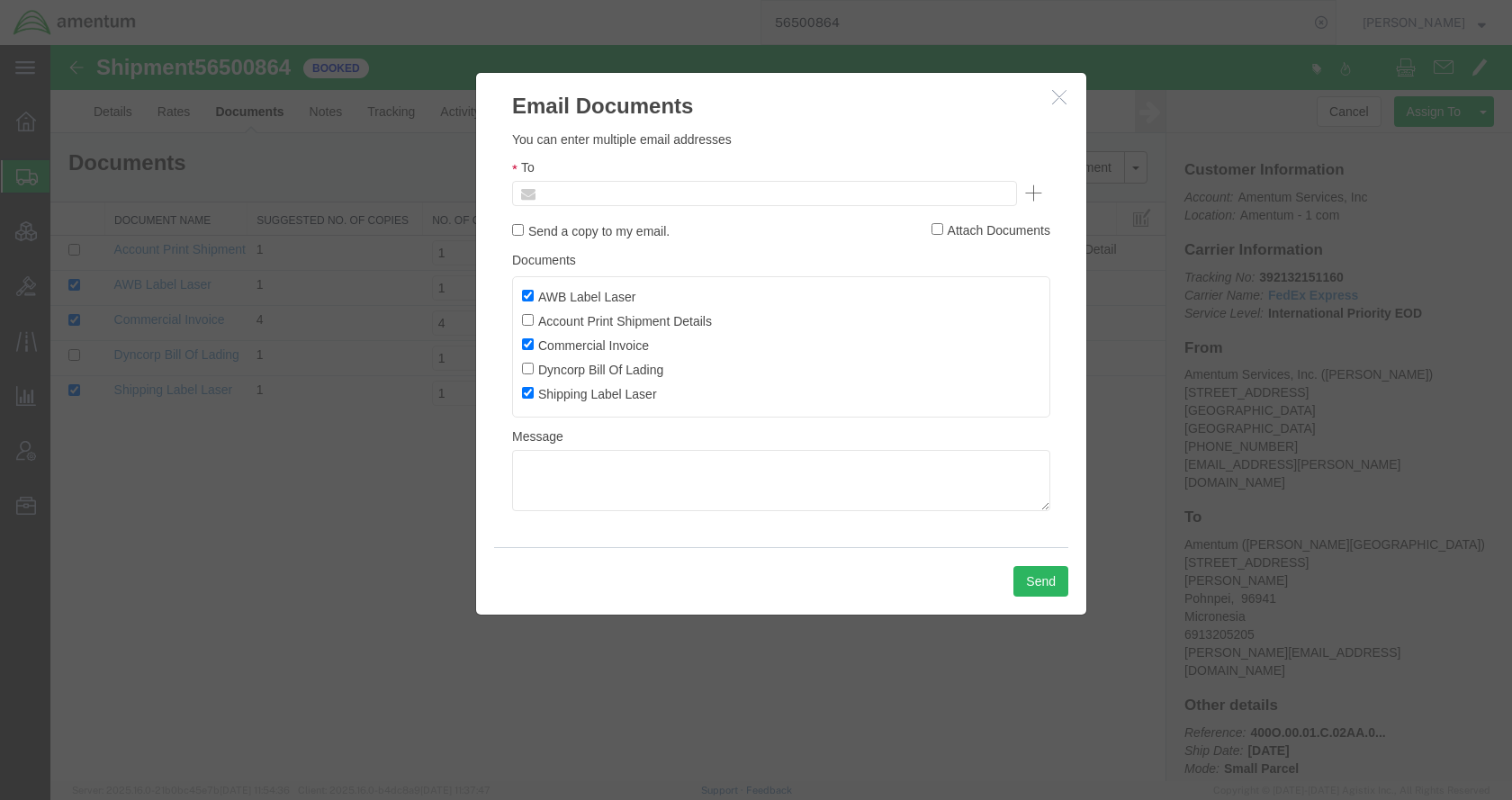
click at [696, 198] on input "text" at bounding box center [642, 193] width 211 height 23
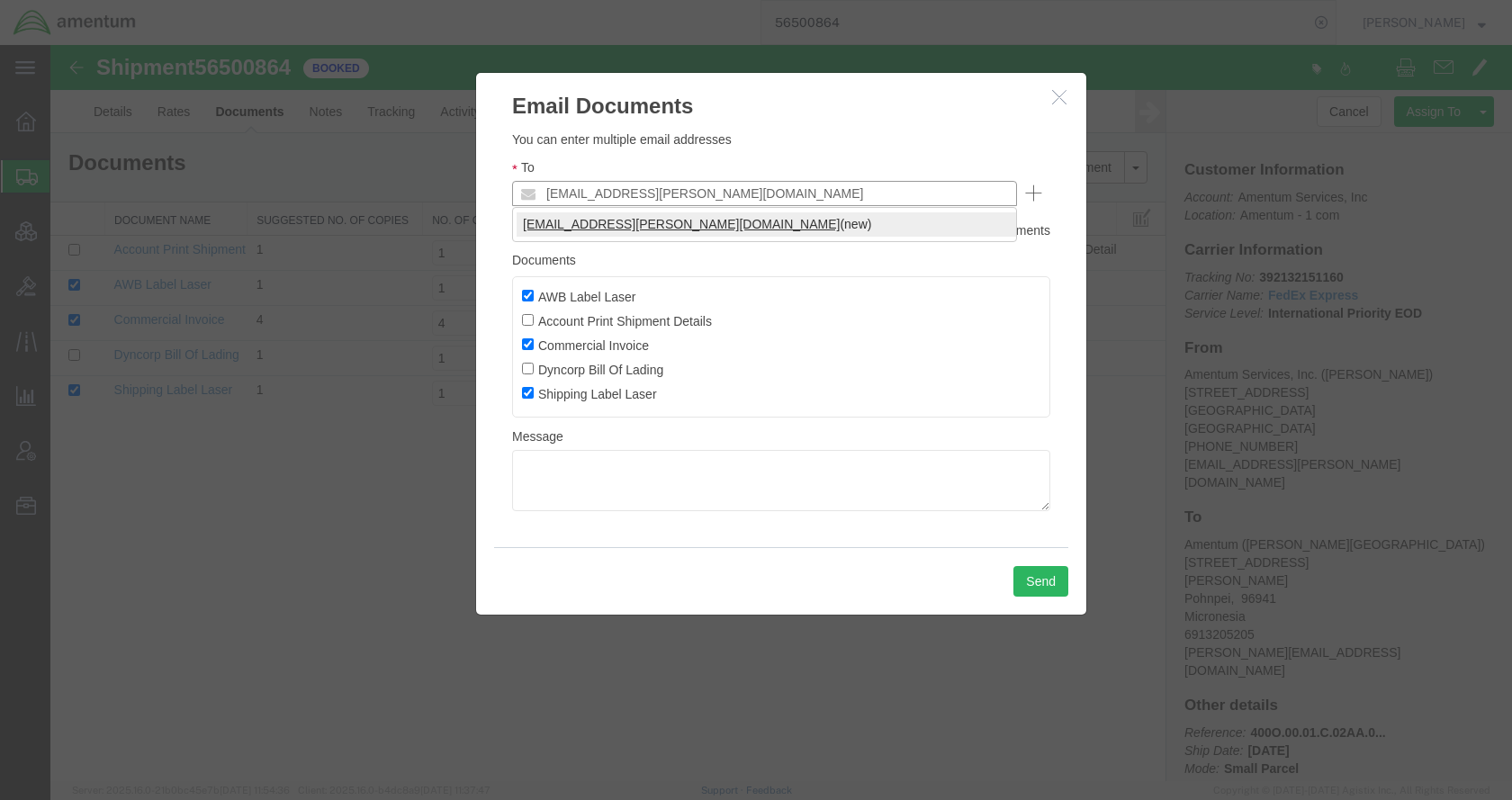
type input "kent.gilman@amentum.com"
drag, startPoint x: 637, startPoint y: 218, endPoint x: 652, endPoint y: 227, distance: 17.5
click at [1055, 581] on button "Send" at bounding box center [1041, 582] width 55 height 31
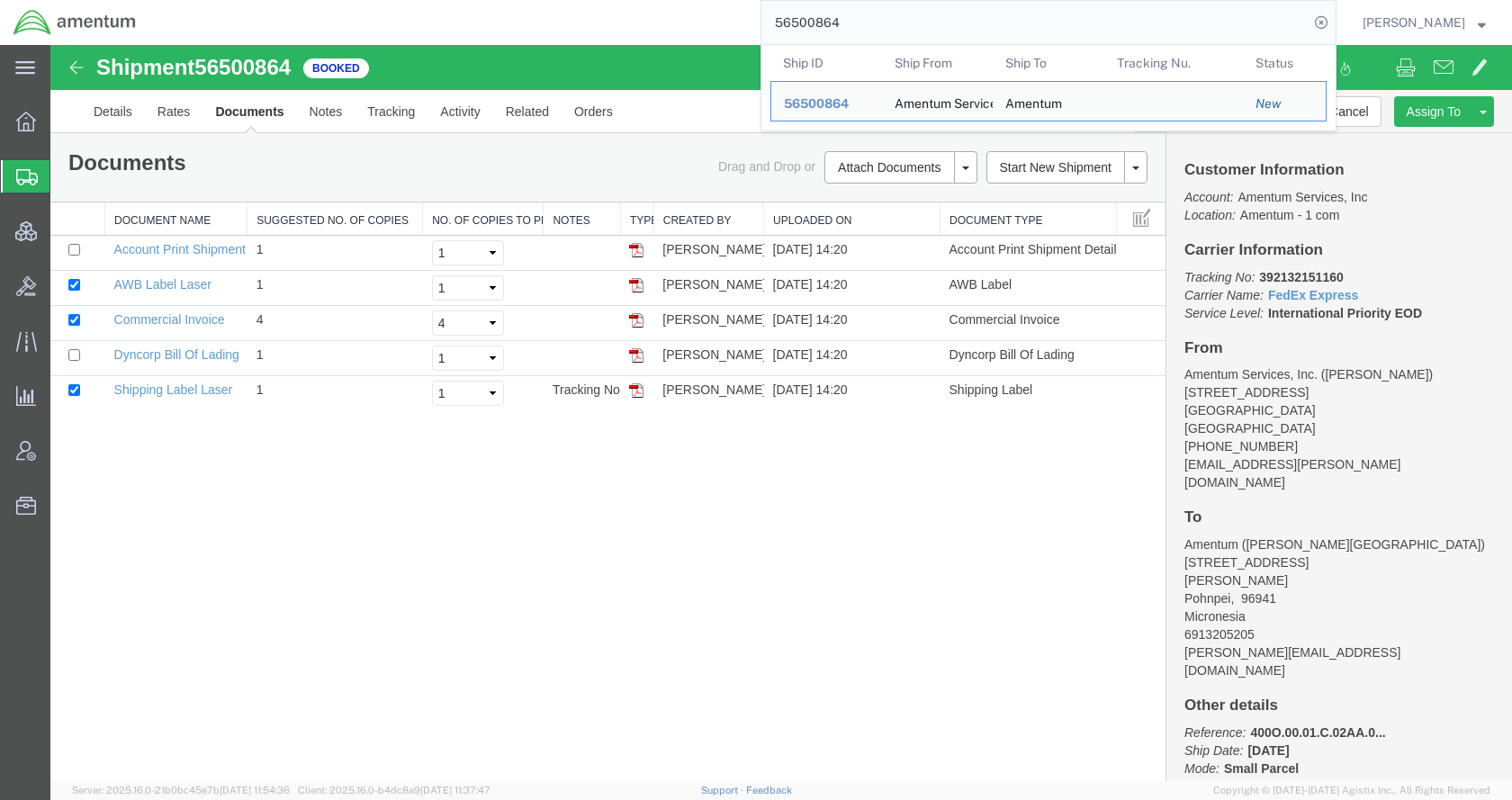
drag, startPoint x: 973, startPoint y: 20, endPoint x: 745, endPoint y: 16, distance: 228.0
click at [745, 16] on div "56500864 Ship ID Ship From Ship To Tracking Nu. Status Ship ID 56500864 Ship Fr…" at bounding box center [743, 22] width 1188 height 45
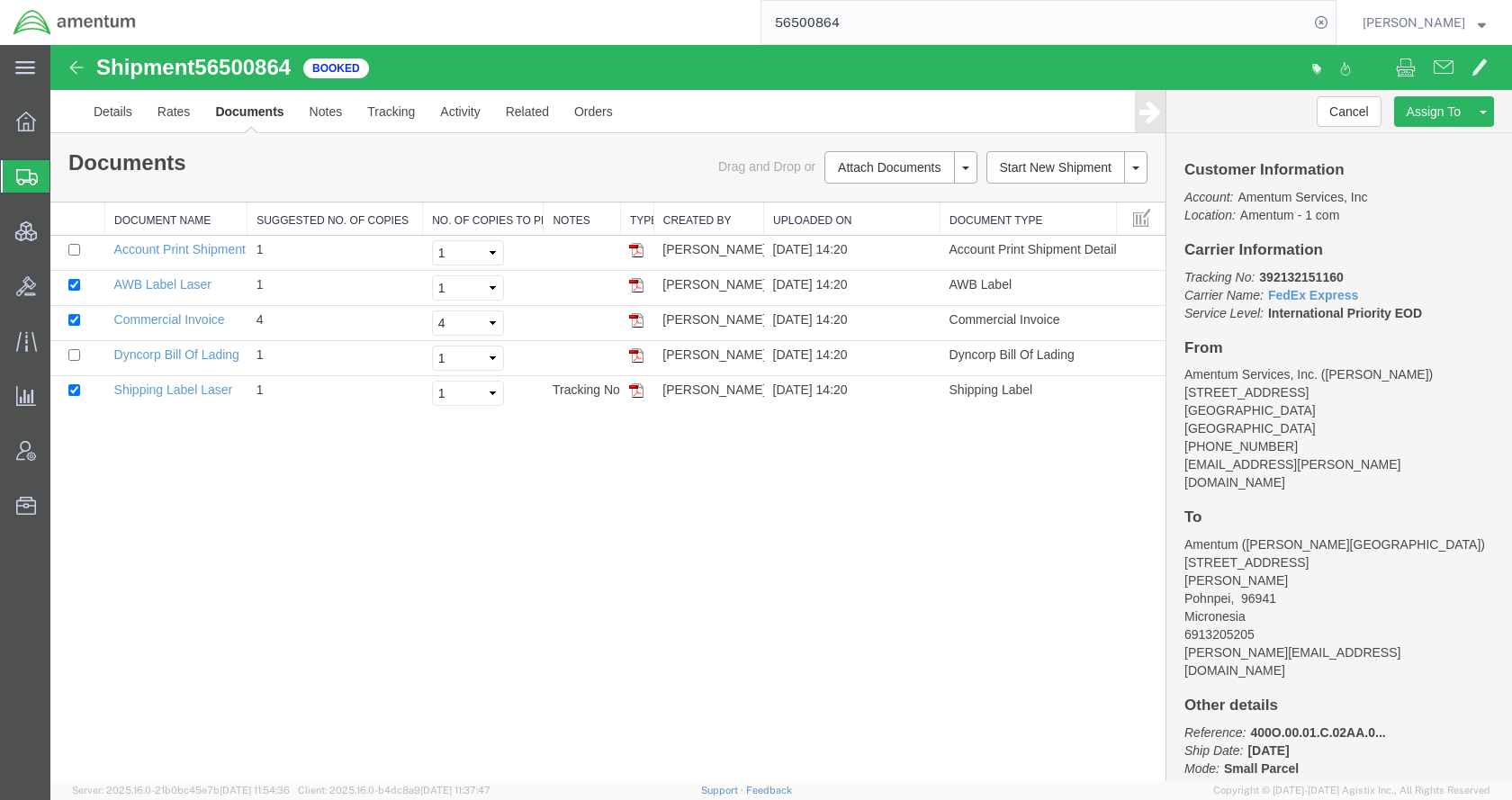
paste input "963"
type input "56500963"
click at [1334, 21] on icon at bounding box center [1322, 22] width 25 height 25
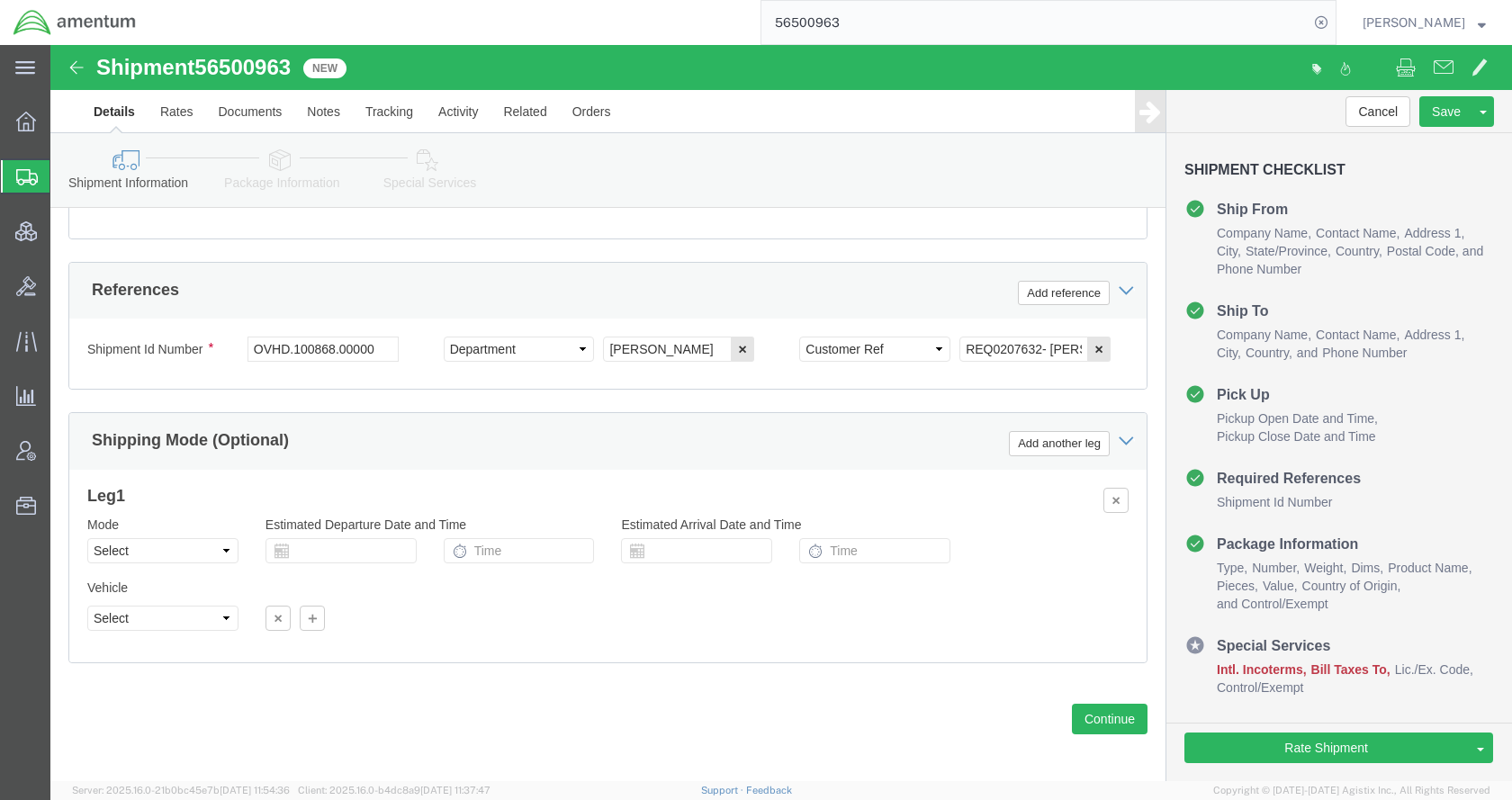
scroll to position [1096, 0]
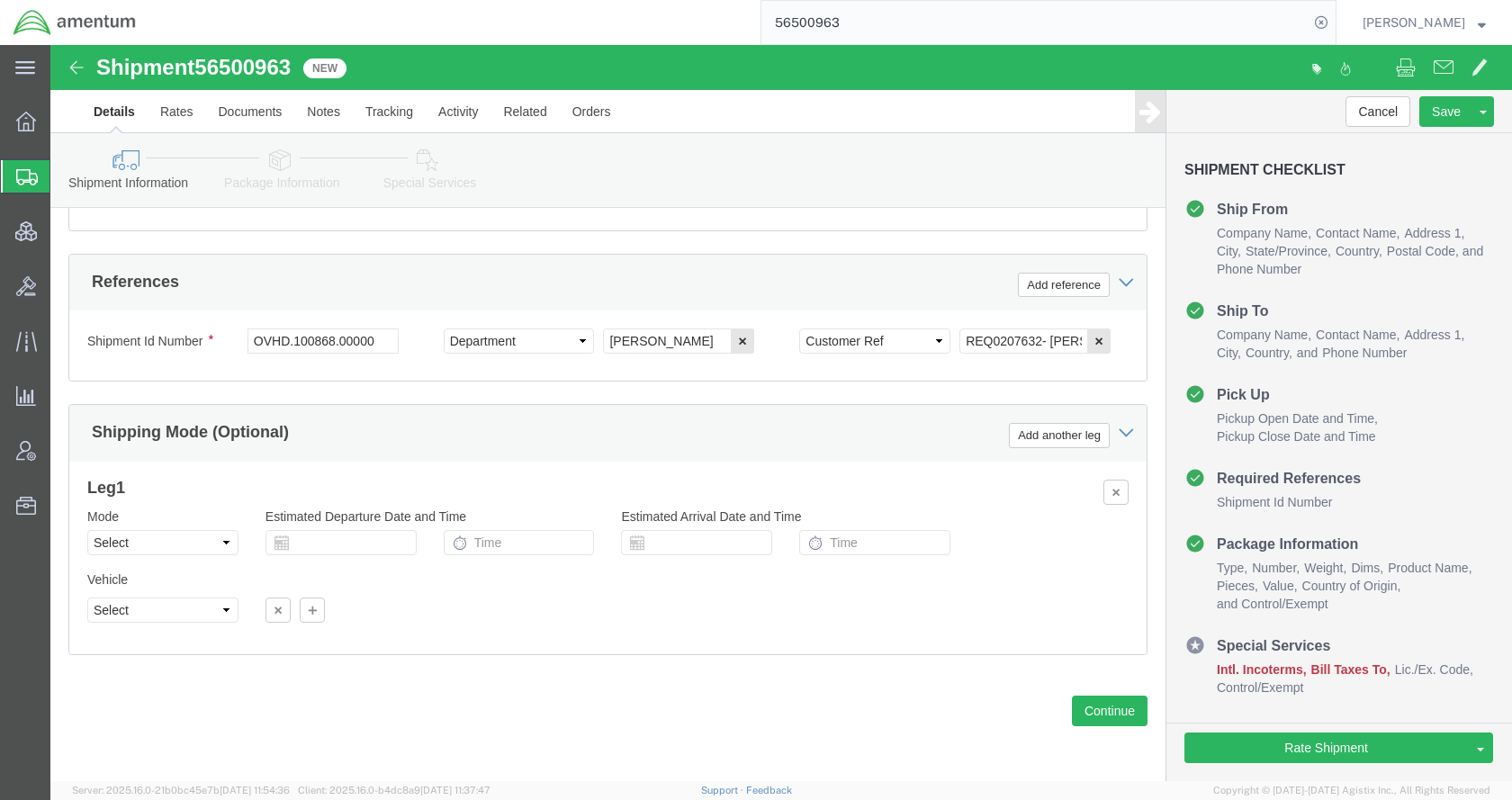
click icon
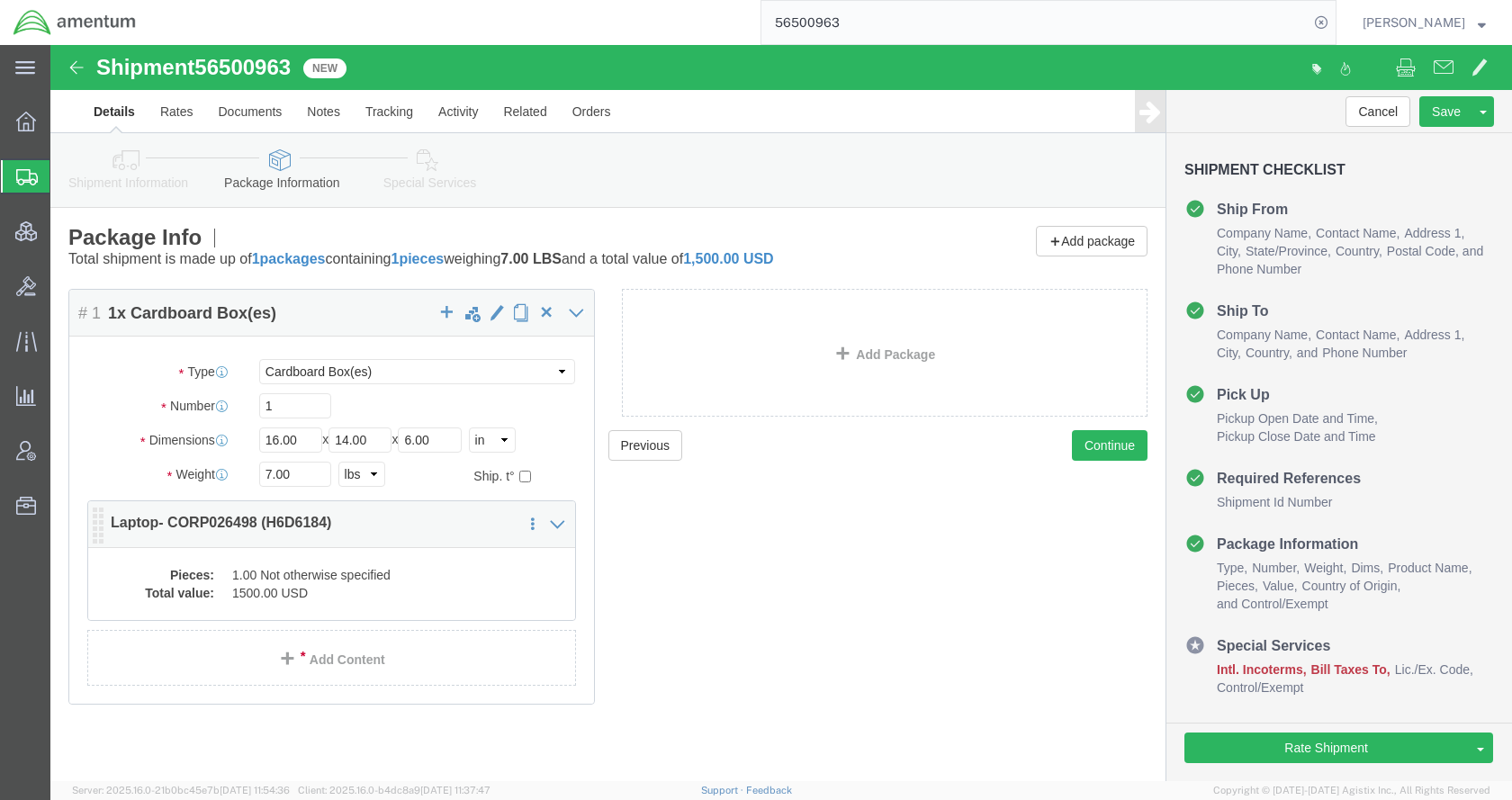
click dd "1500.00 USD"
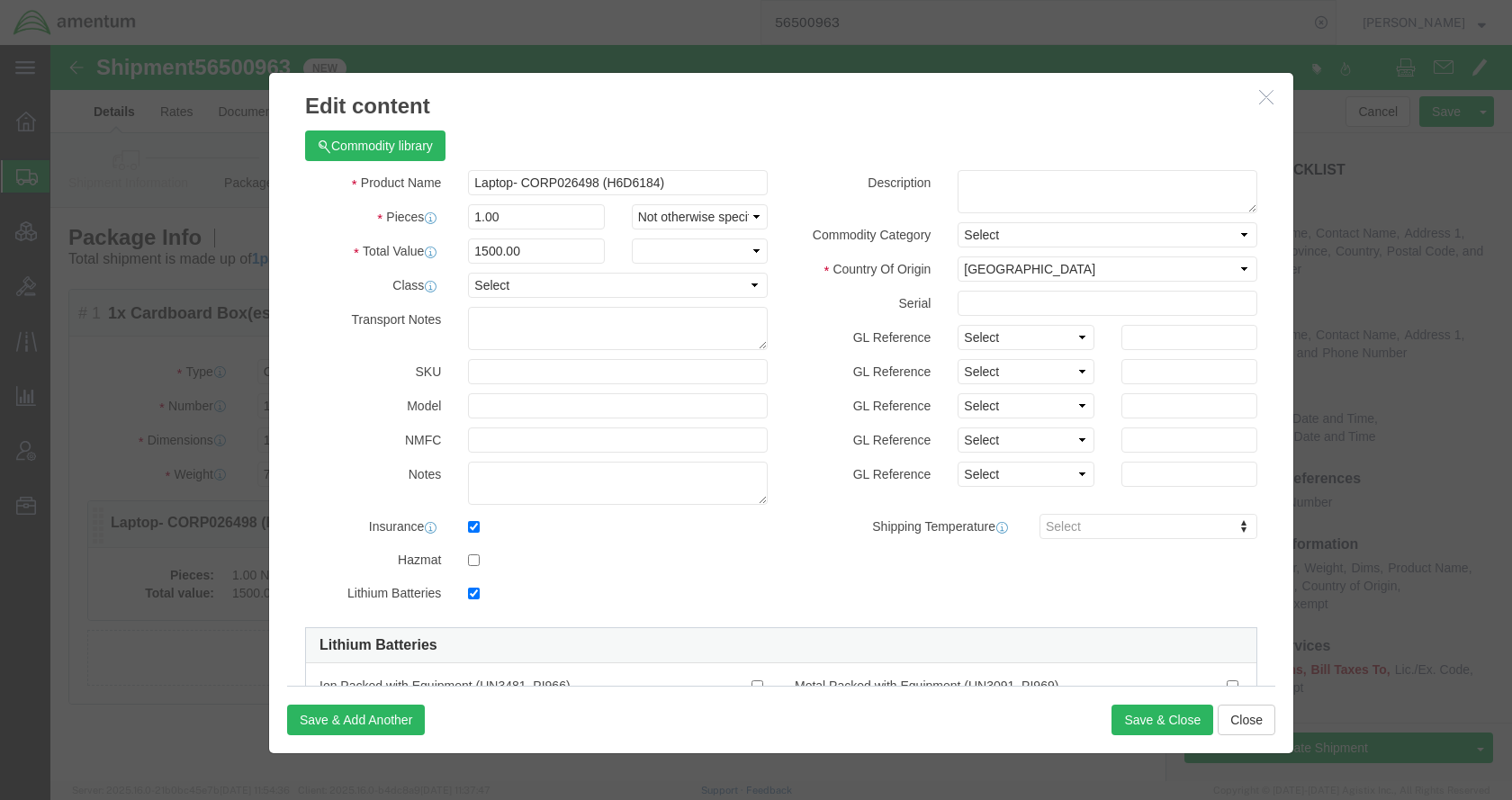
checkbox input "true"
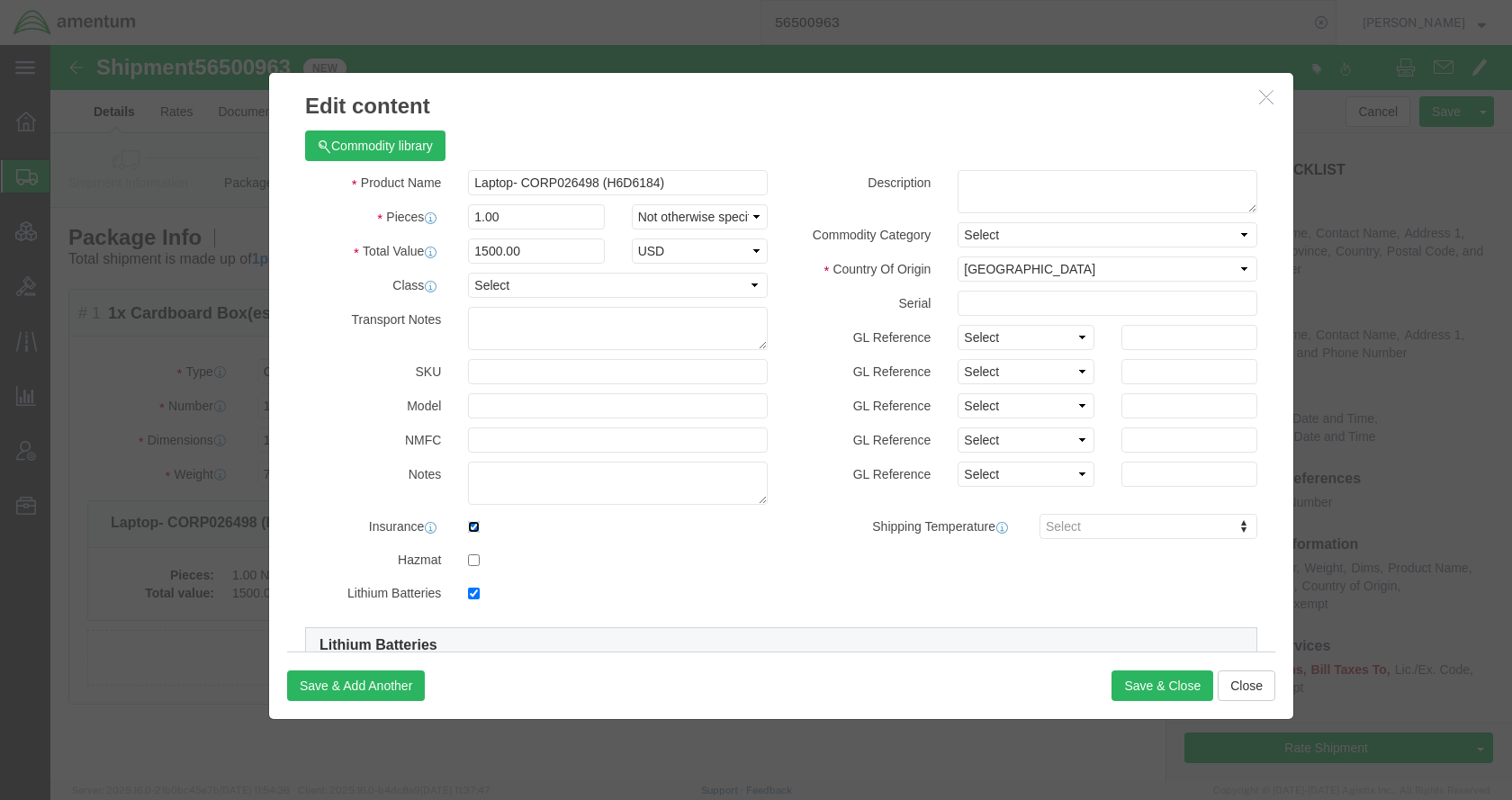
click input "checkbox"
checkbox input "false"
click div "Save & Add Another Save & Close Close"
click button "Save & Close"
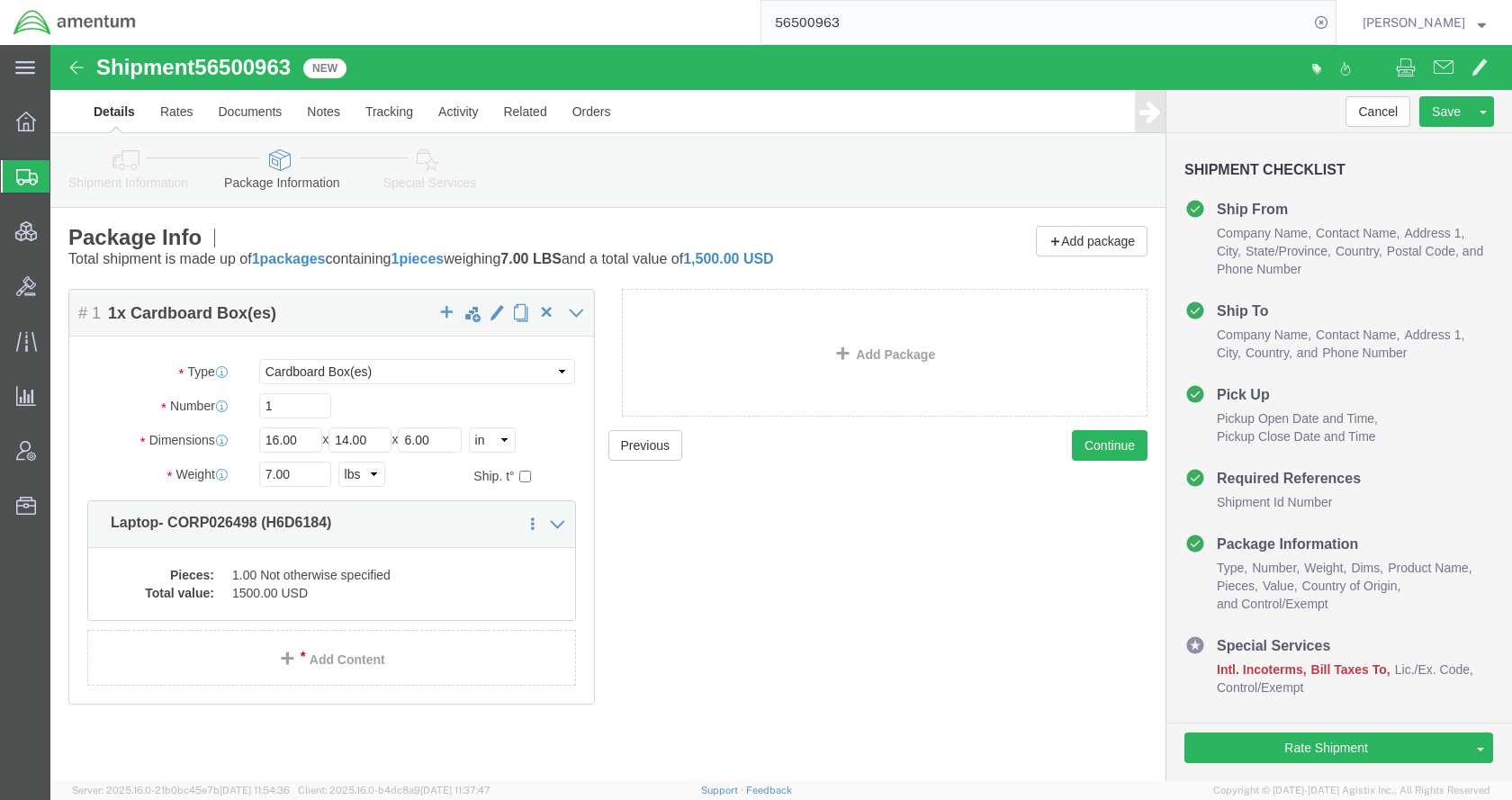
click icon
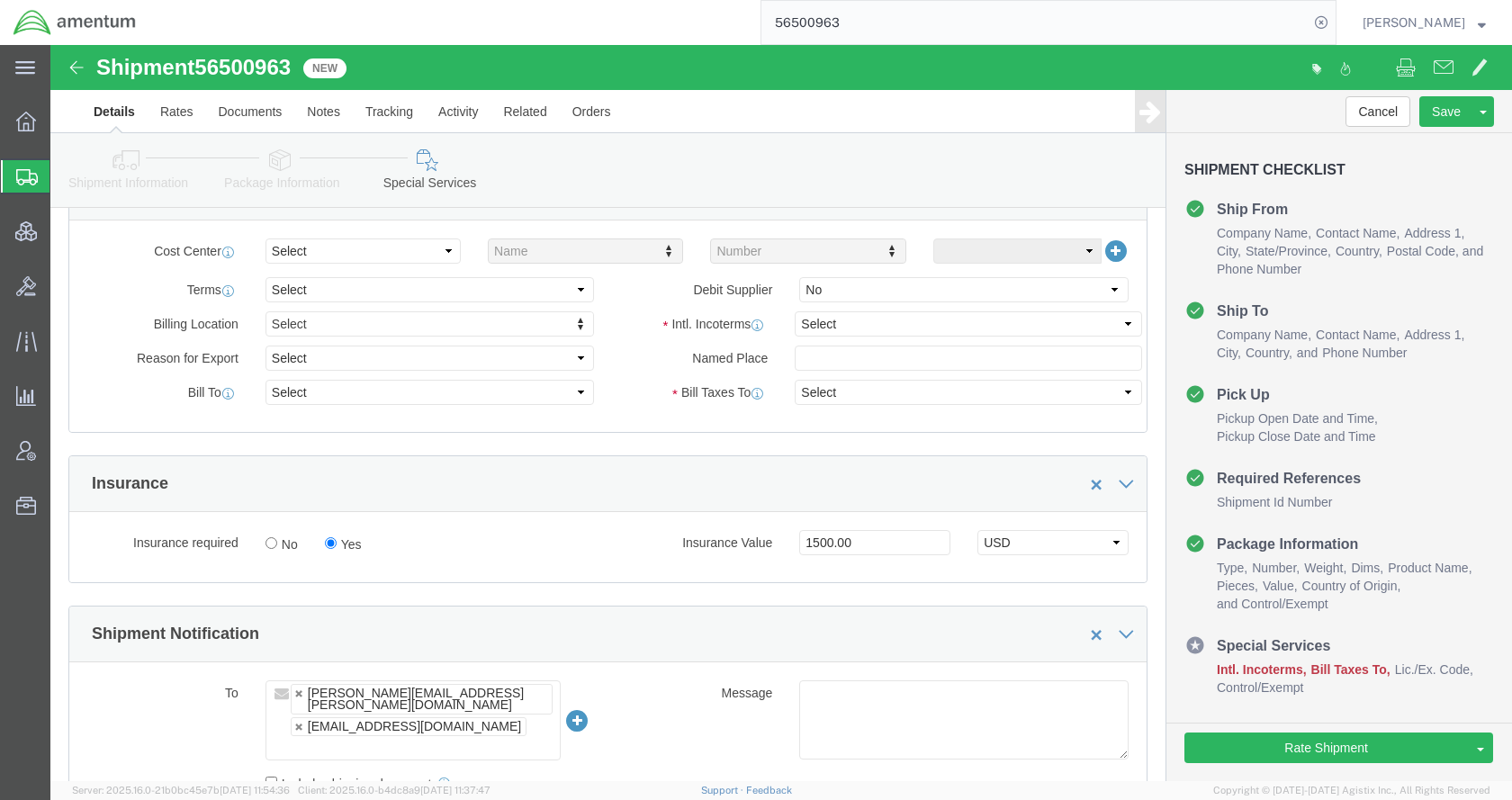
scroll to position [900, 0]
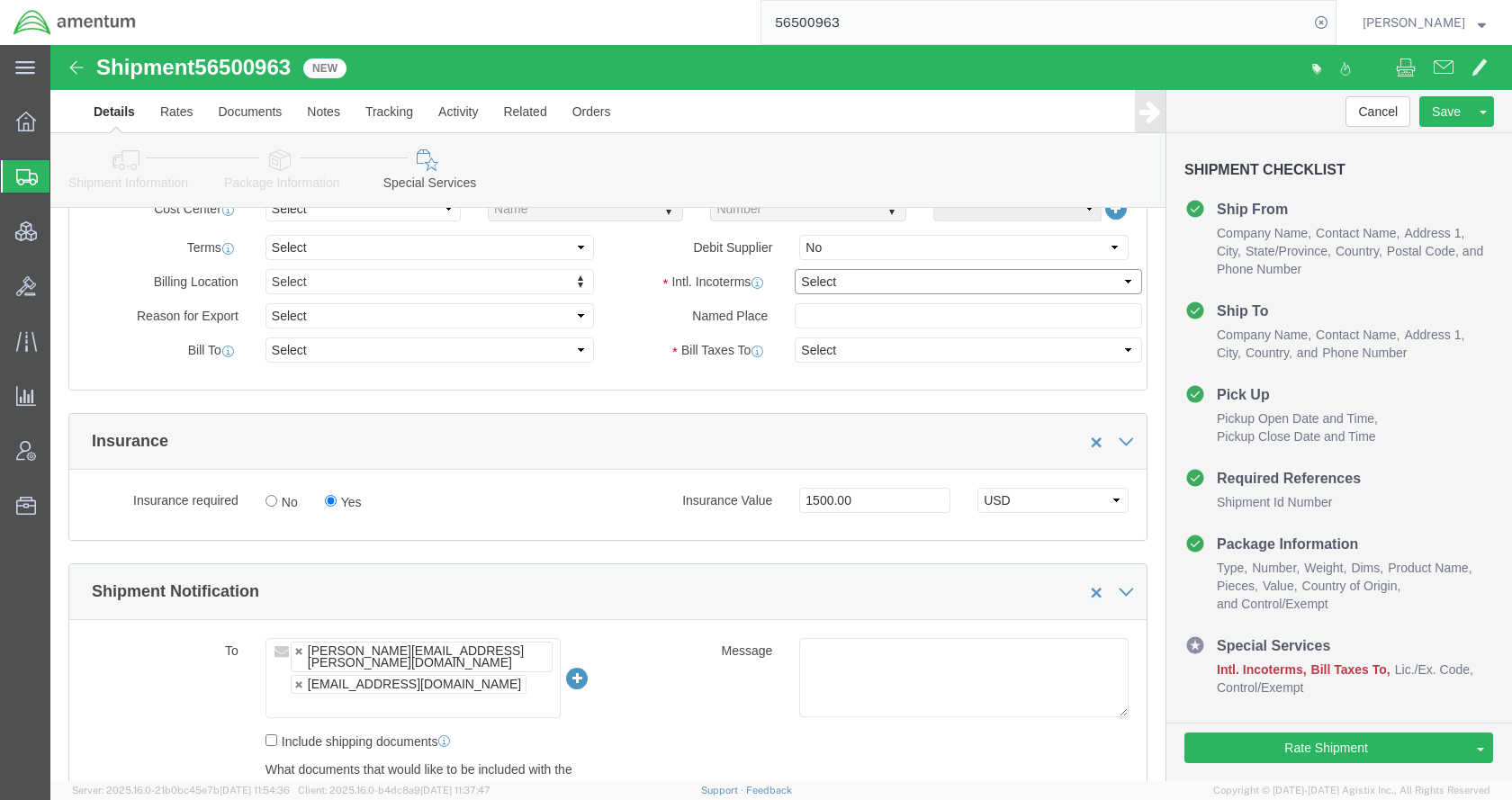
drag, startPoint x: 775, startPoint y: 241, endPoint x: 782, endPoint y: 248, distance: 9.9
click select "Select Carriage Insurance Paid Carriage Paid To Cost and Freight Cost Insurance…"
select select "DDP"
click select "Select Carriage Insurance Paid Carriage Paid To Cost and Freight Cost Insurance…"
drag, startPoint x: 830, startPoint y: 457, endPoint x: 626, endPoint y: 465, distance: 204.2
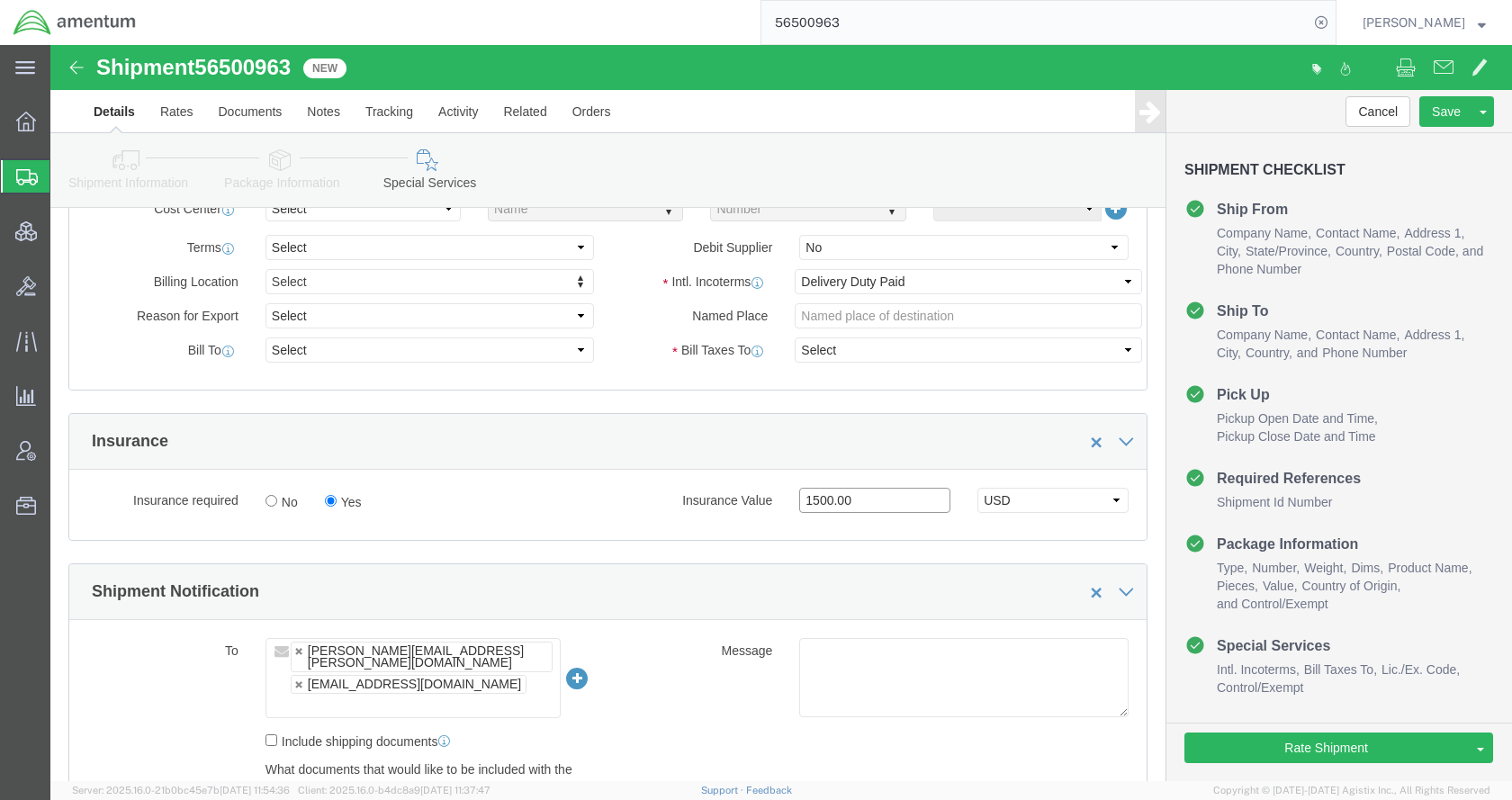
click div "Insurance Value 1500.00 Select USD JPY GBP CAD EUR"
click select "Select USD JPY GBP CAD EUR"
select select
click select "Select USD JPY GBP CAD EUR"
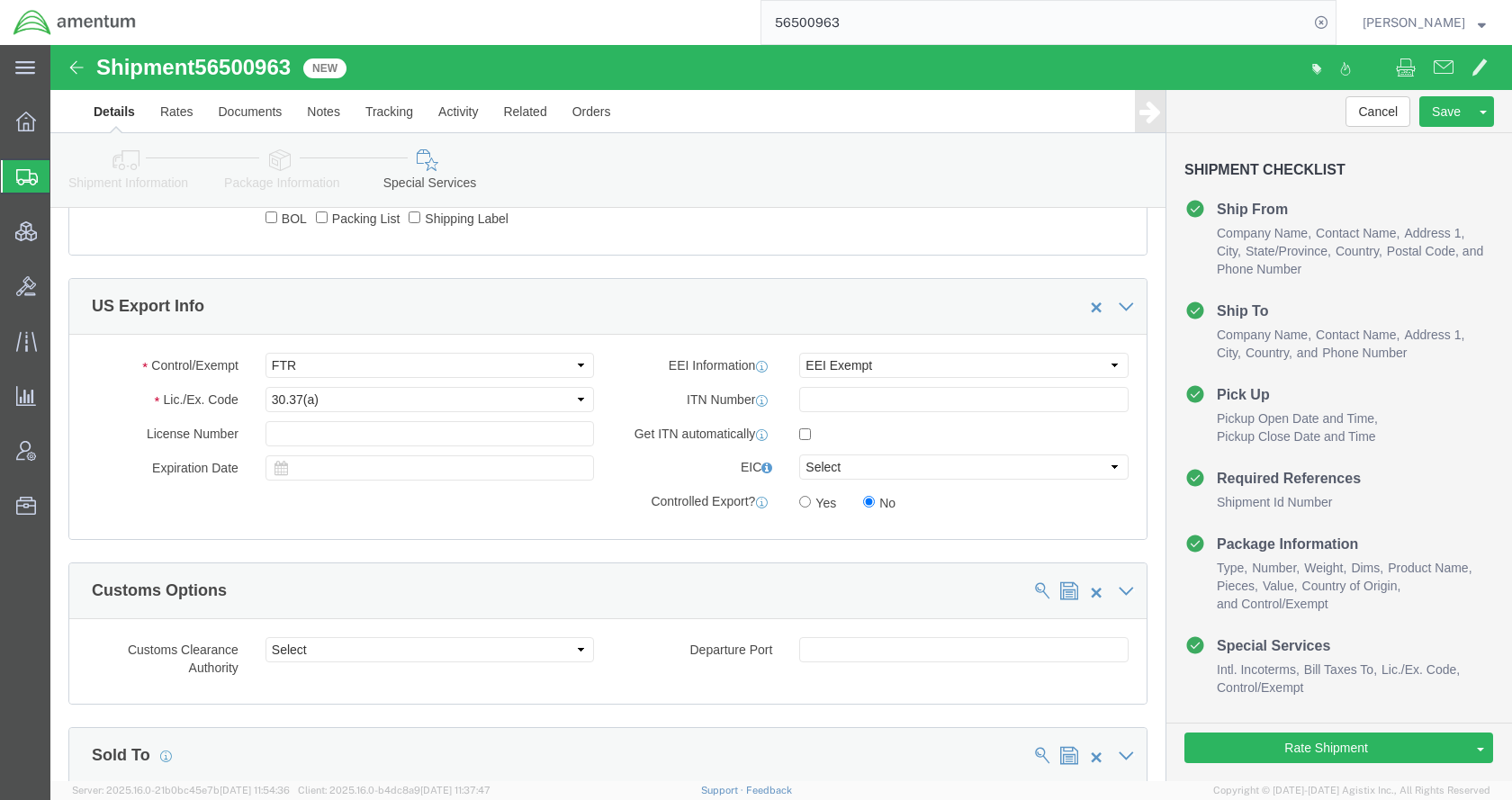
scroll to position [1530, 0]
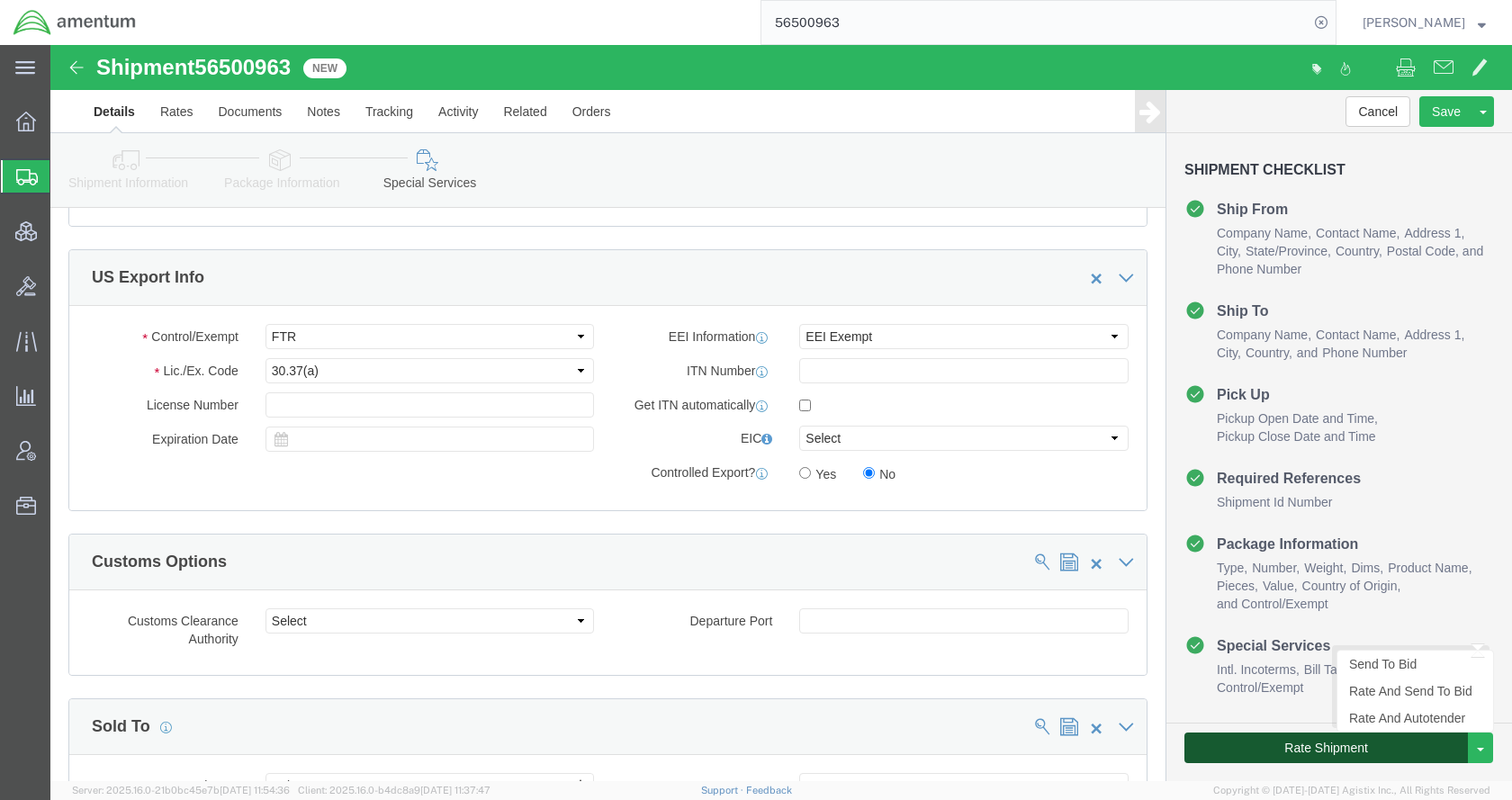
click button "Rate Shipment"
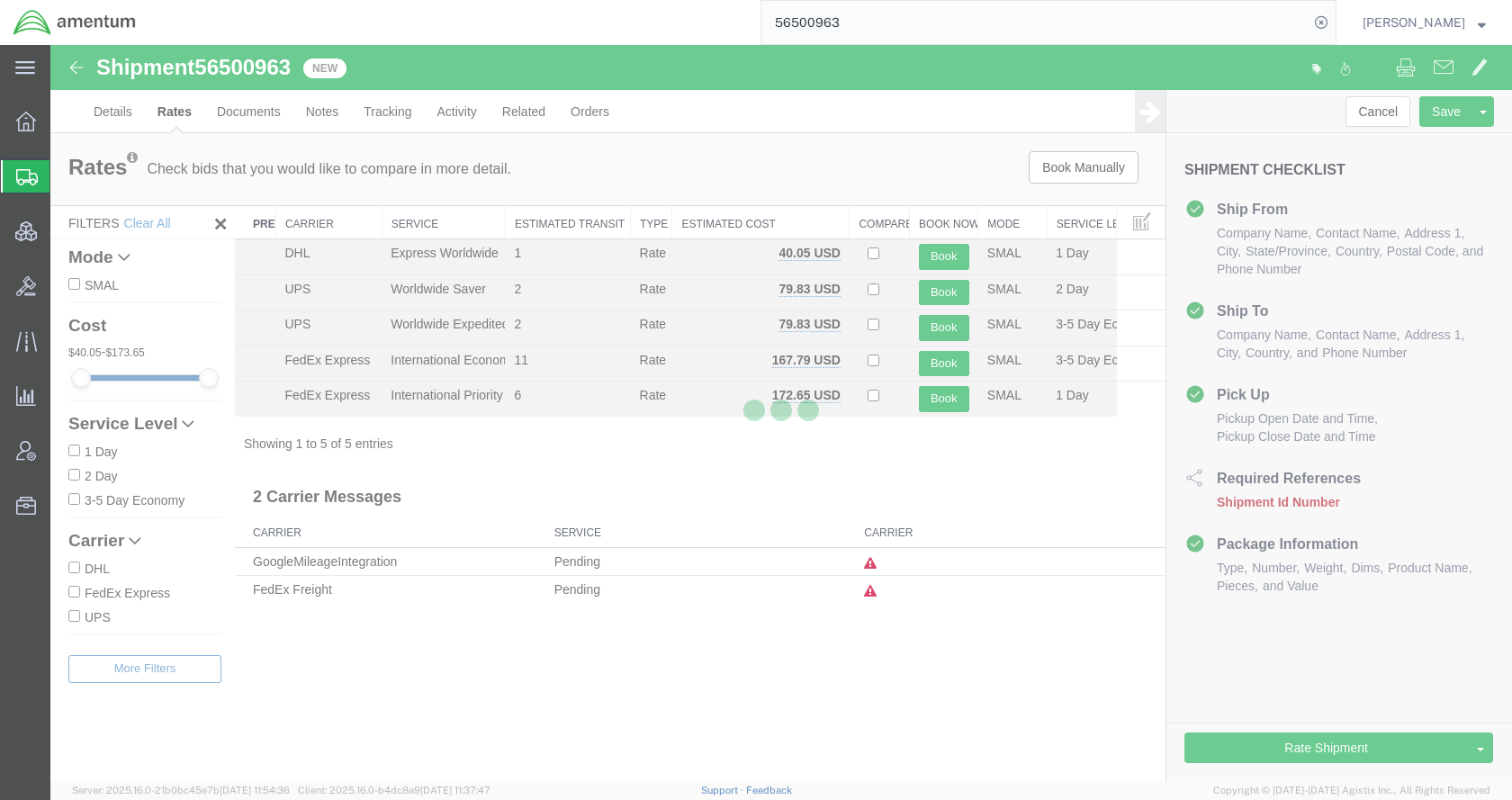
scroll to position [0, 0]
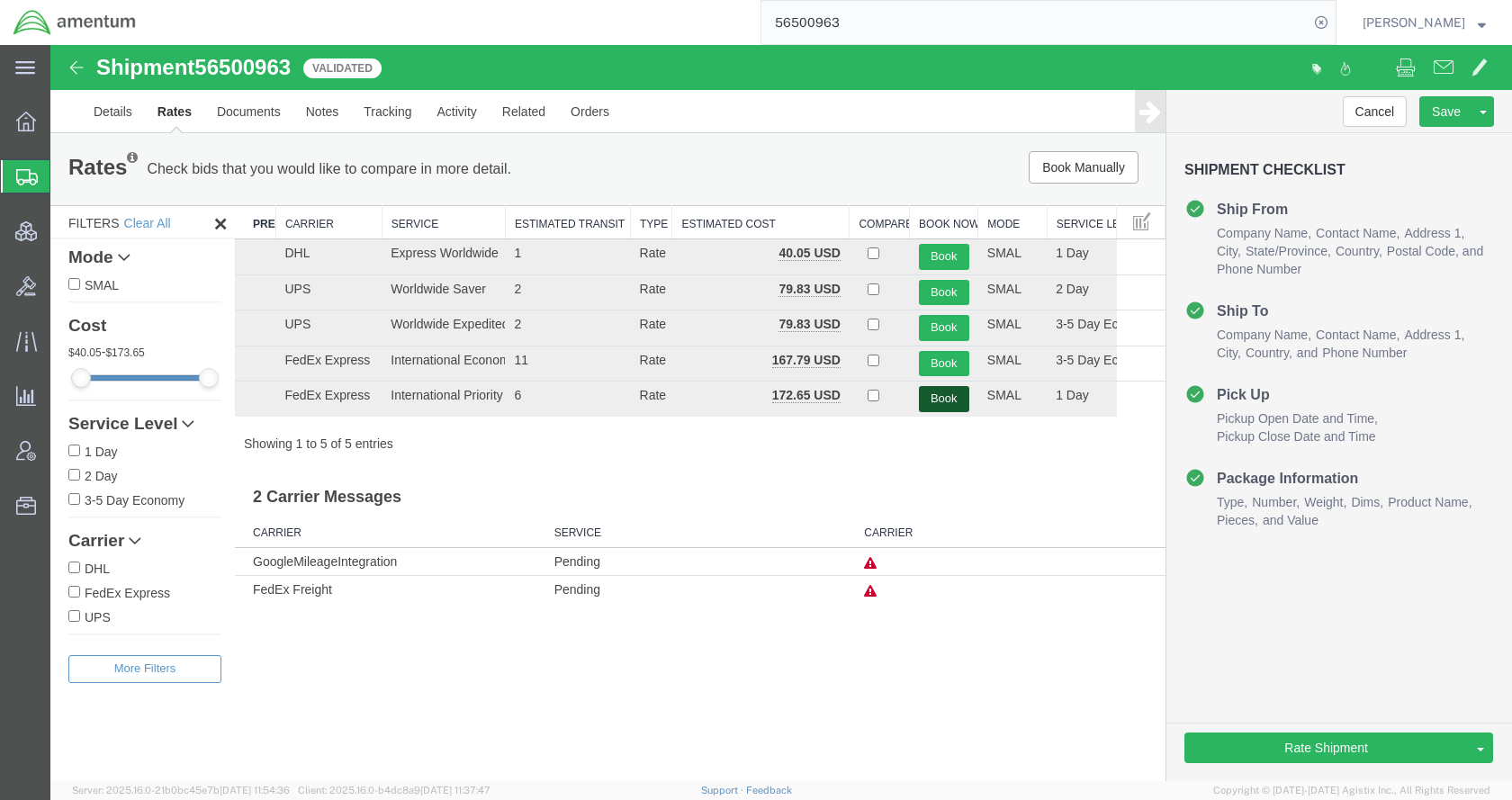
click at [944, 394] on button "Book" at bounding box center [944, 399] width 50 height 26
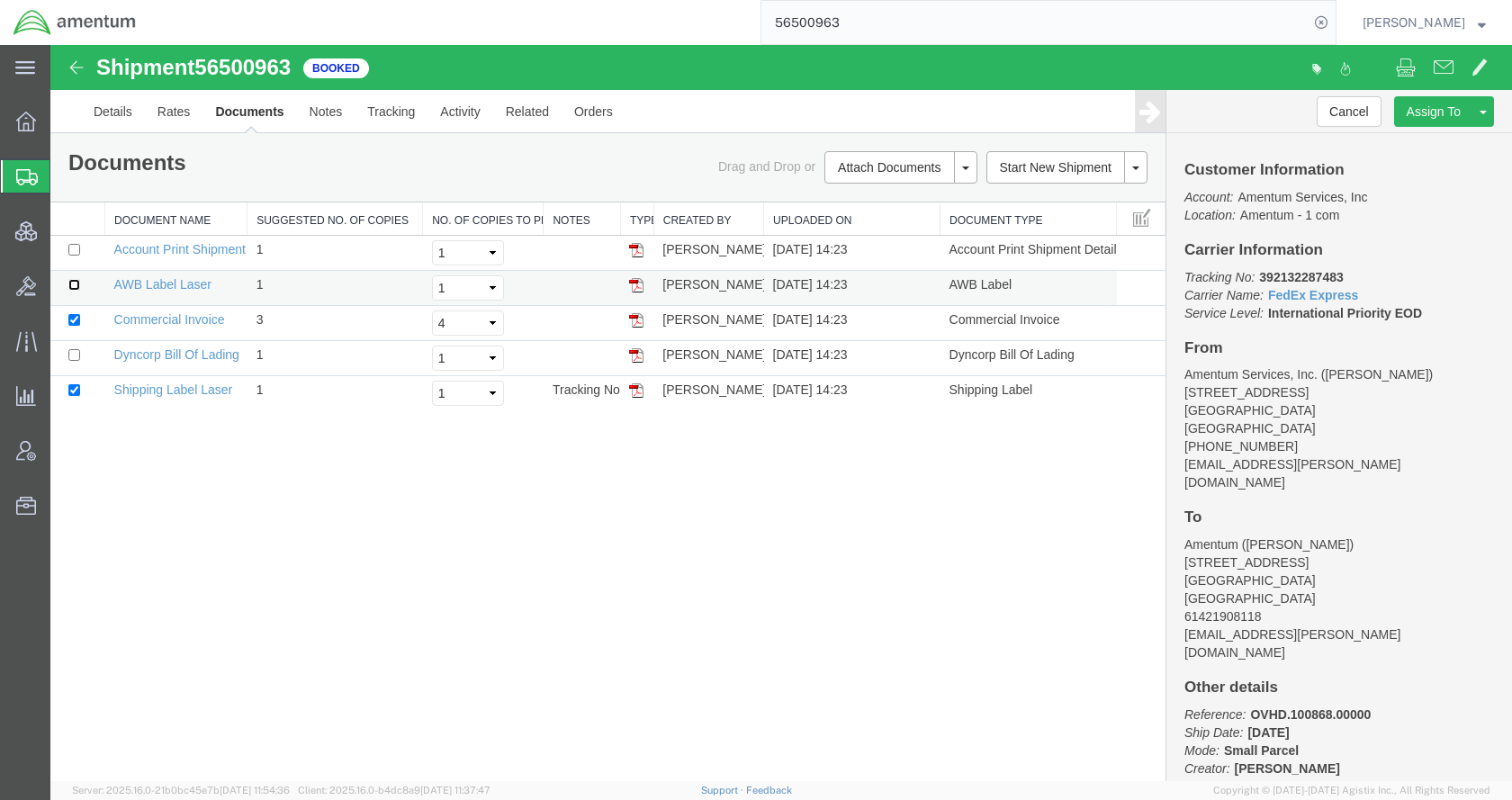
click at [74, 284] on input "checkbox" at bounding box center [74, 284] width 12 height 12
checkbox input "true"
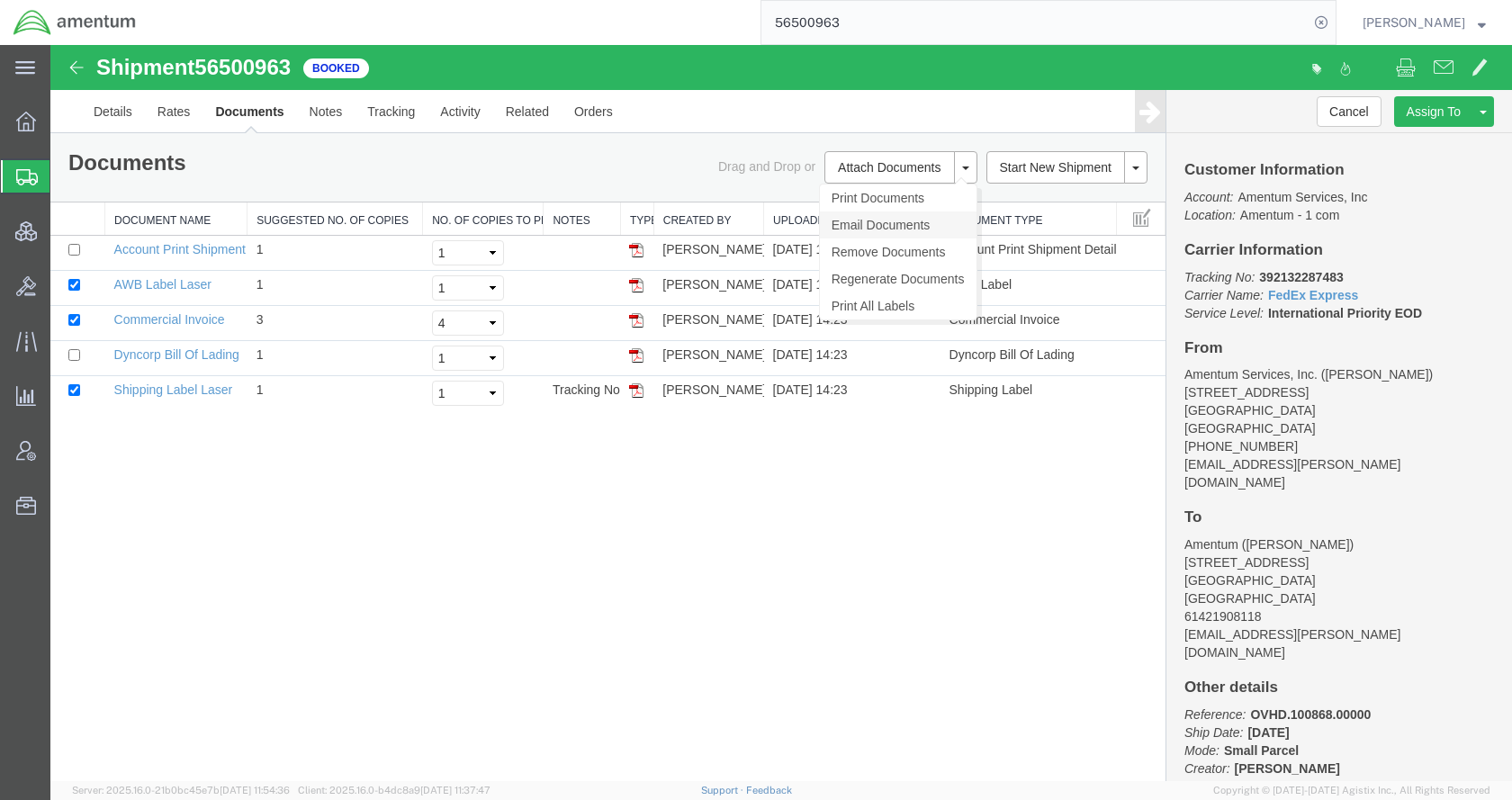
click at [873, 225] on link "Email Documents" at bounding box center [897, 225] width 156 height 27
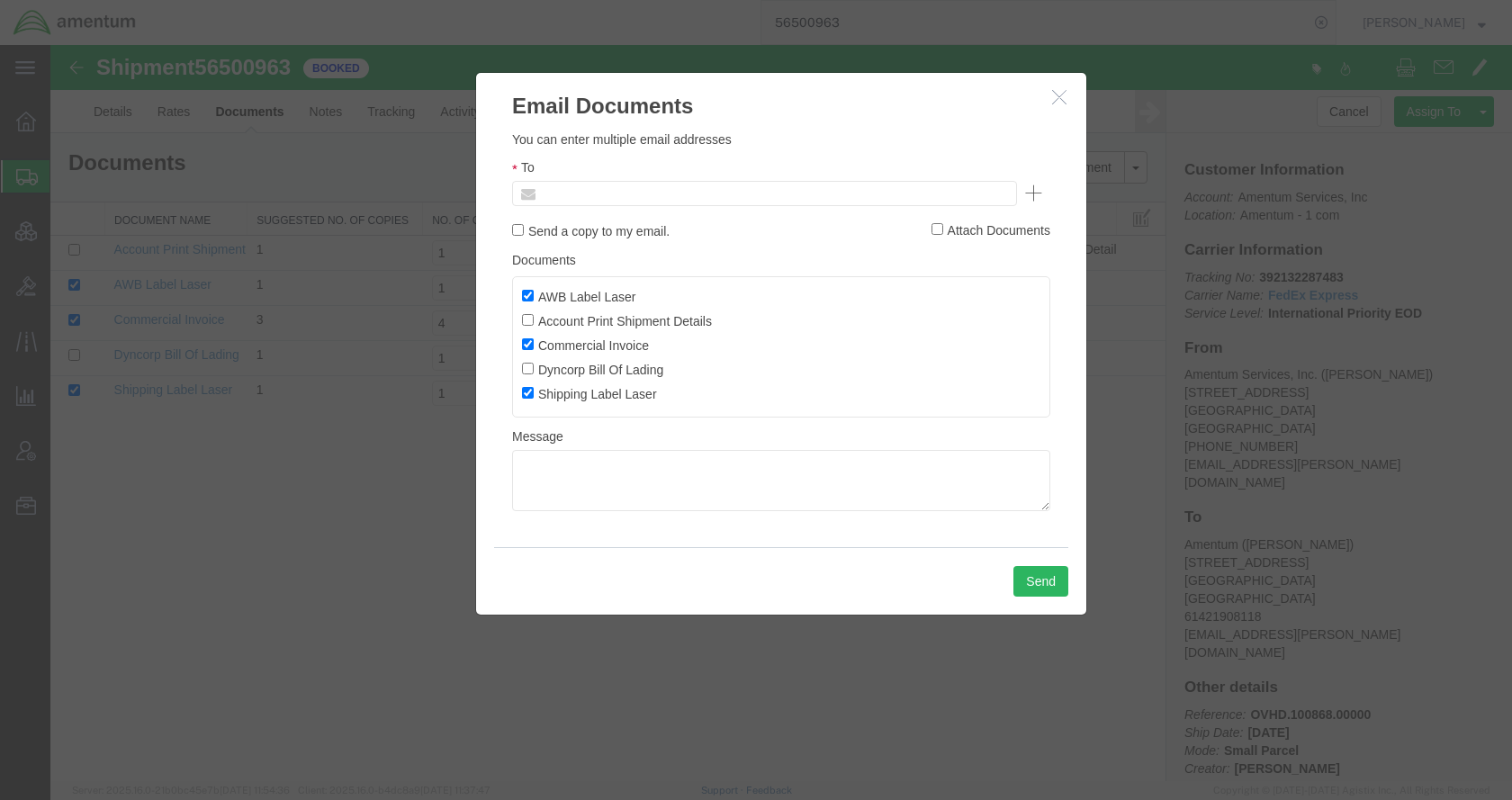
click at [689, 192] on input "text" at bounding box center [642, 193] width 211 height 23
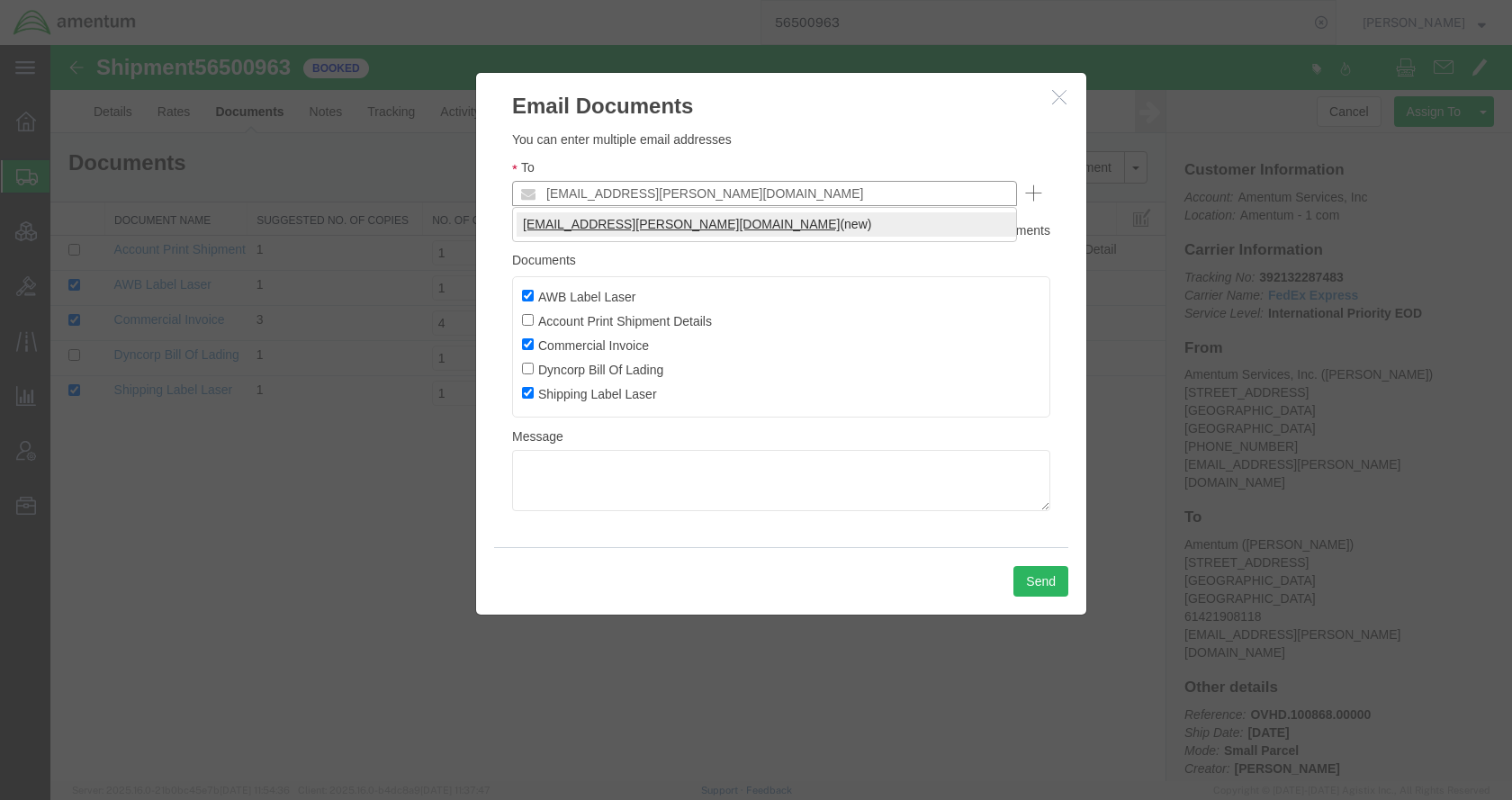
type input "kent.gilman@amentum.com"
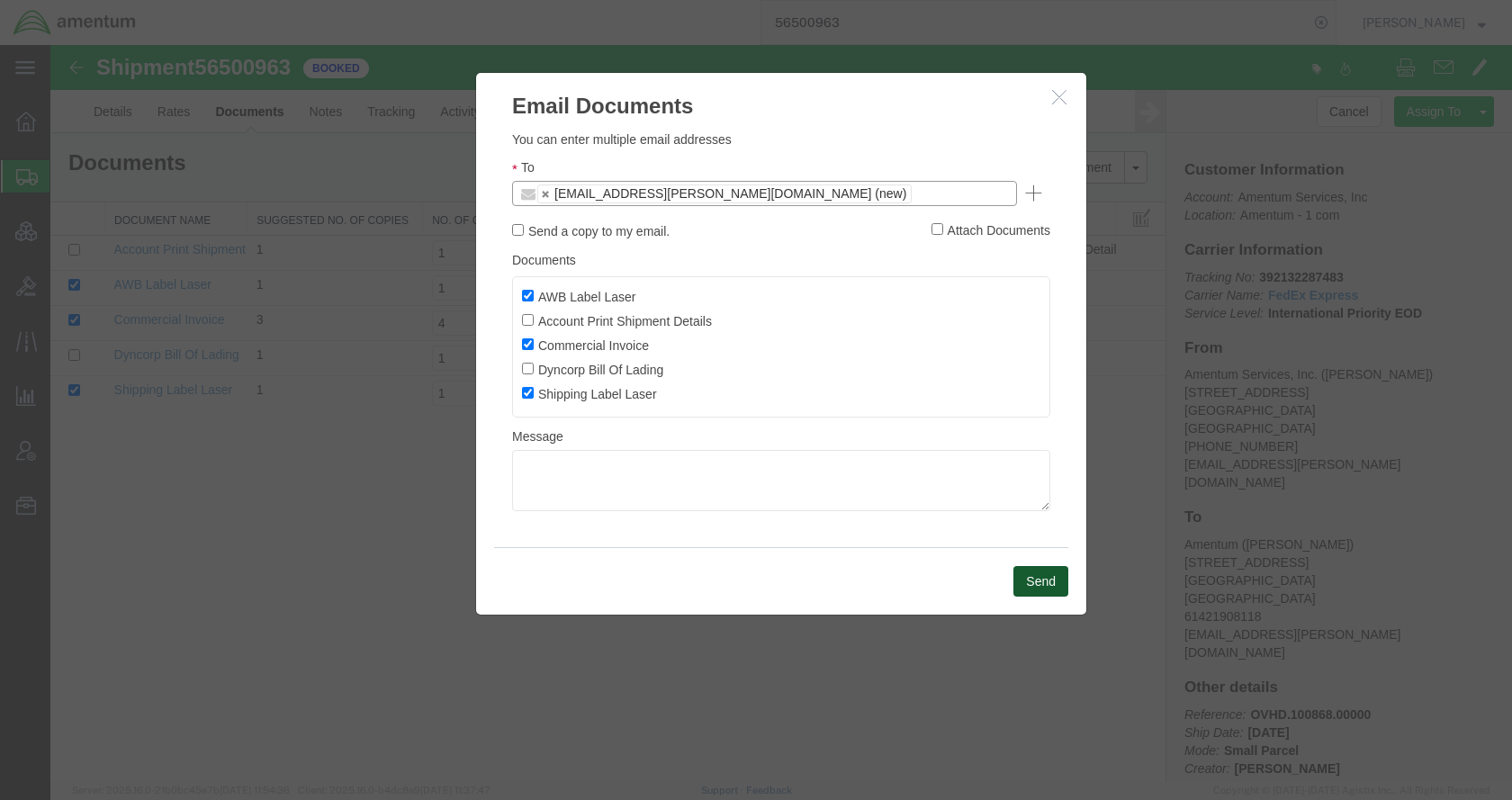
click at [1031, 584] on button "Send" at bounding box center [1041, 582] width 55 height 31
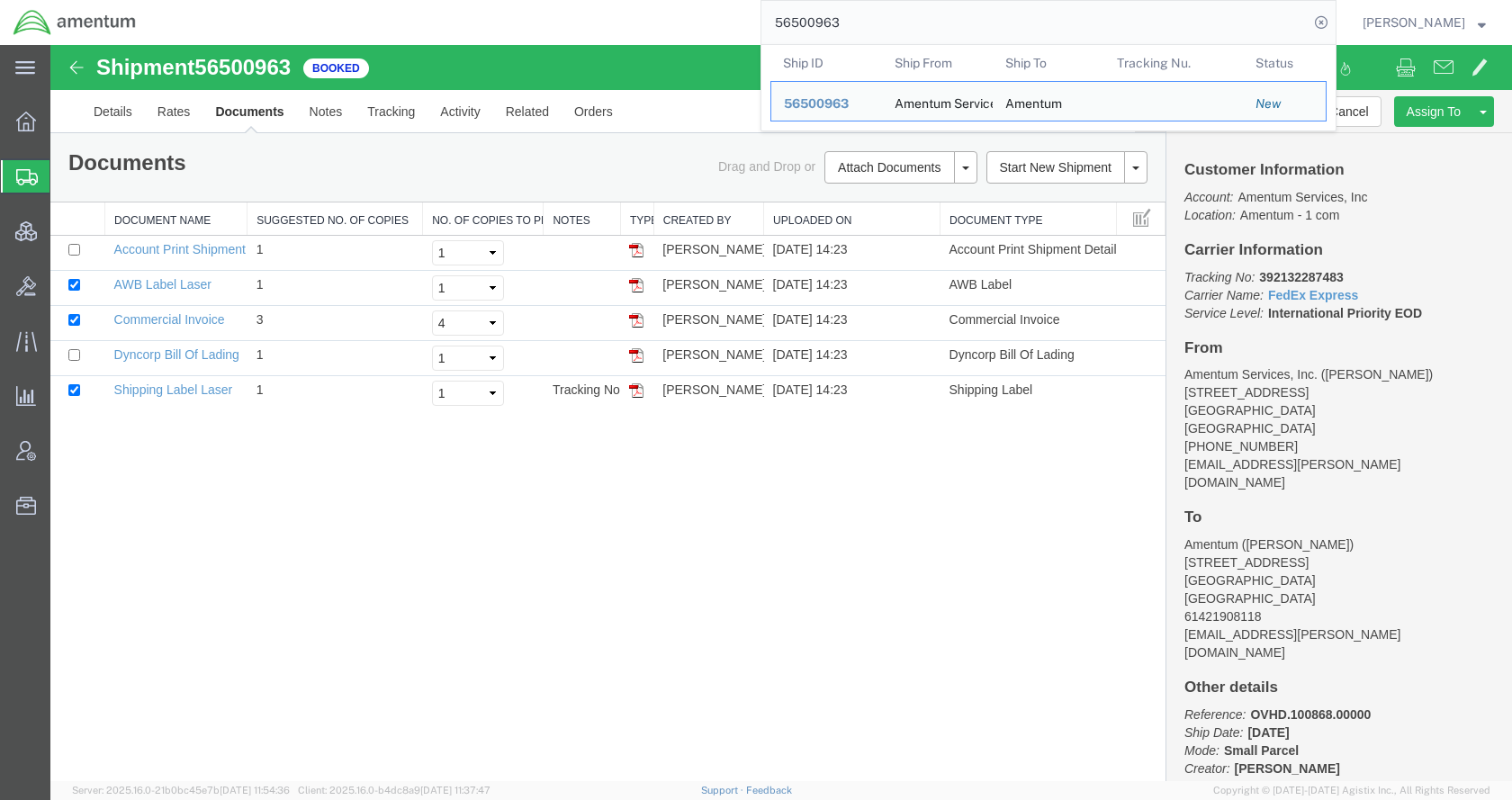
drag, startPoint x: 924, startPoint y: 17, endPoint x: 718, endPoint y: 28, distance: 206.3
click at [718, 28] on div "56500963 Ship ID Ship From Ship To Tracking Nu. Status Ship ID 56500963 Ship Fr…" at bounding box center [743, 22] width 1188 height 45
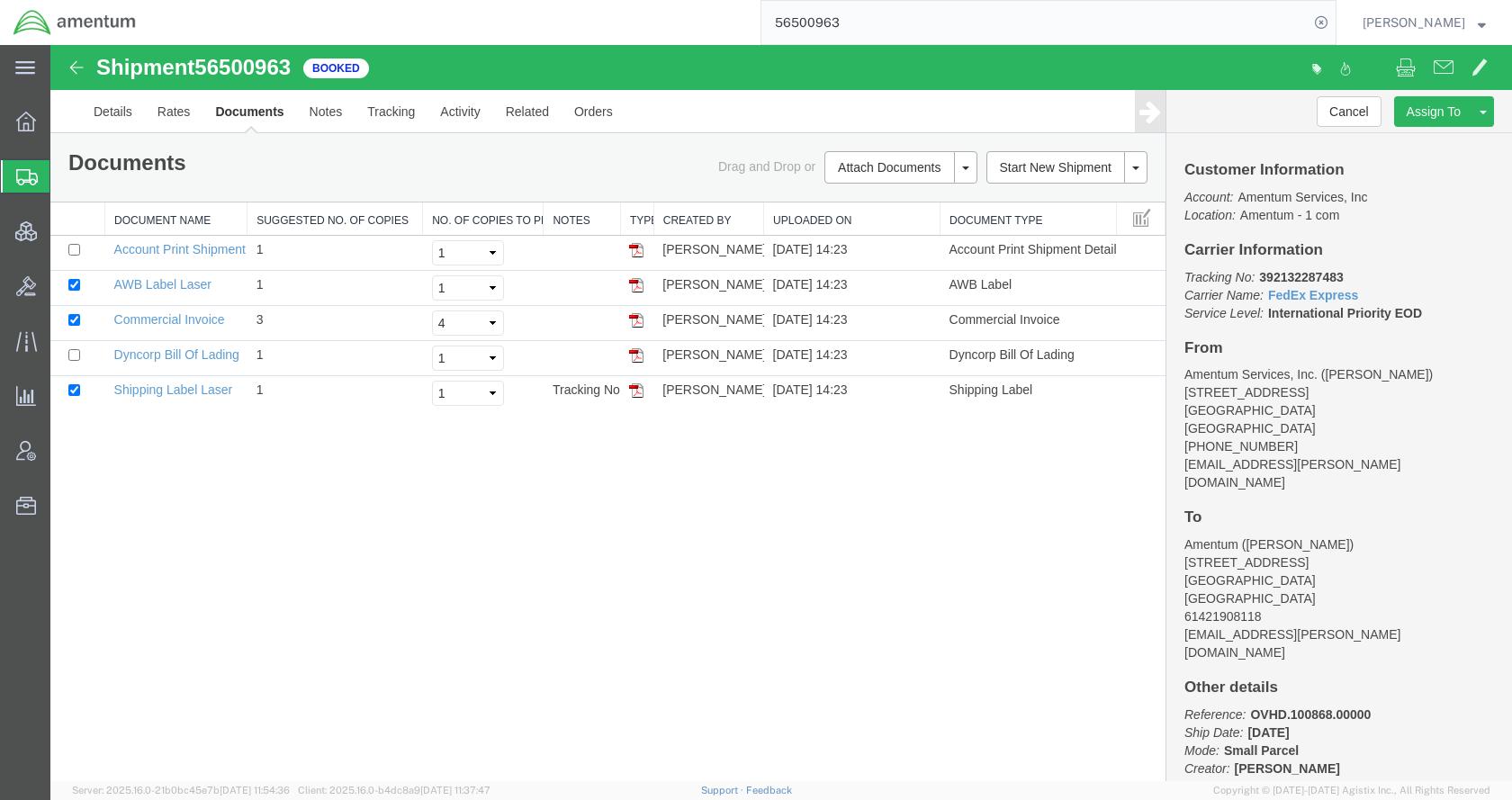
paste input "James.Tinkham@amentum.com"
drag, startPoint x: 1036, startPoint y: 31, endPoint x: 782, endPoint y: 25, distance: 254.1
click at [782, 25] on div "James.Tinkham@amentum.com" at bounding box center [743, 22] width 1188 height 45
paste input "56501362"
type input "56501362"
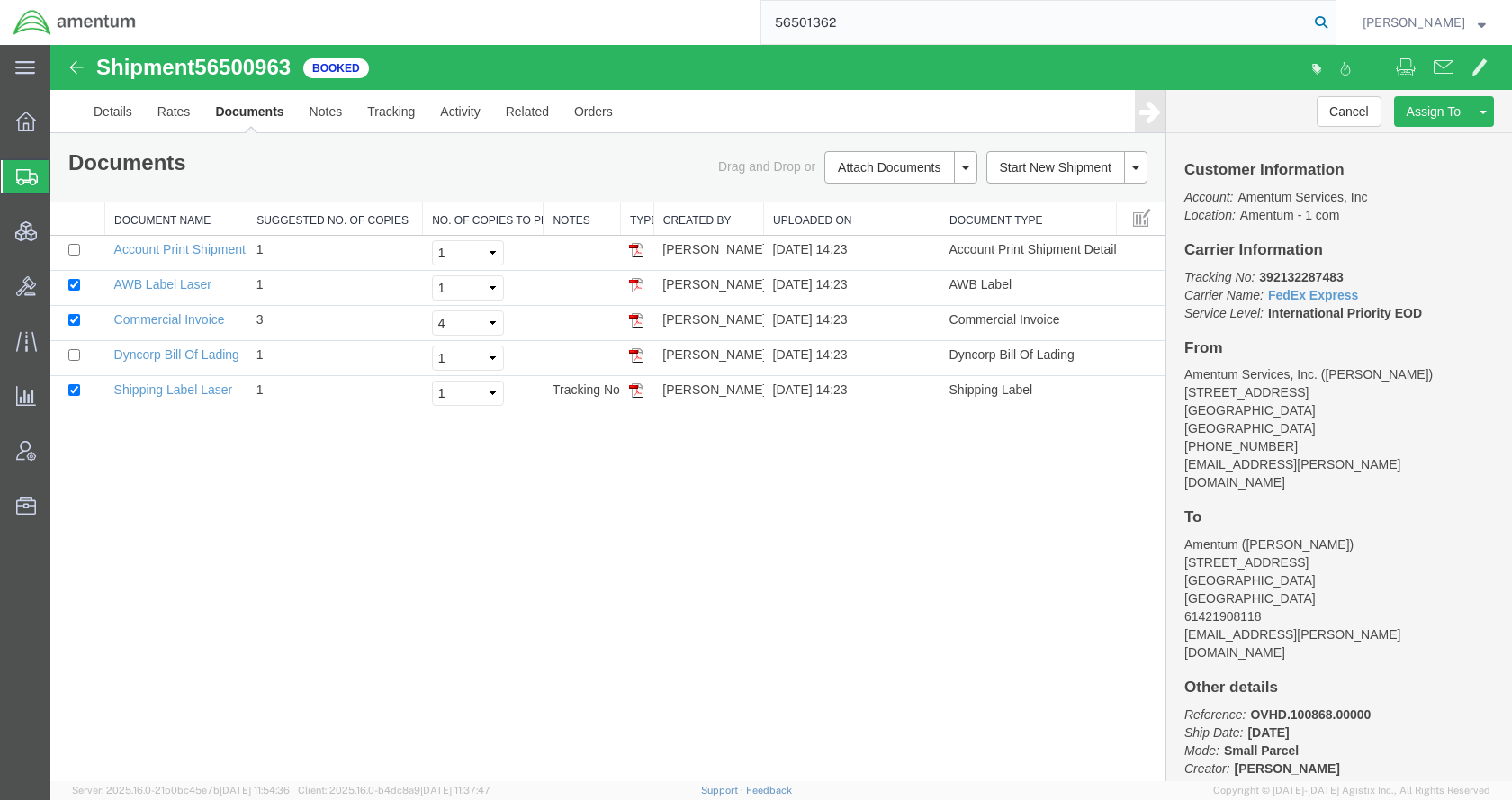
click at [1334, 19] on icon at bounding box center [1322, 22] width 25 height 25
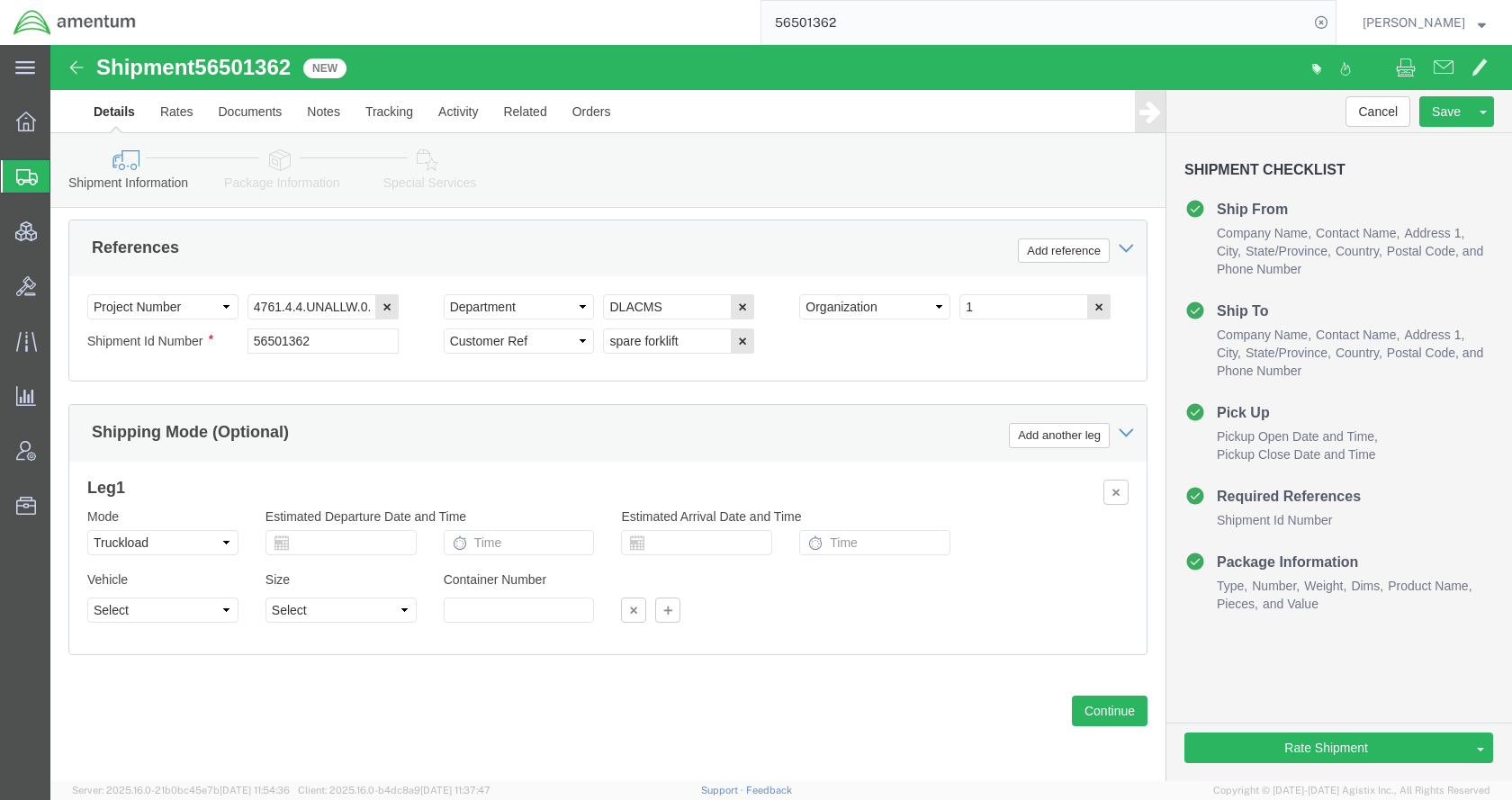
scroll to position [986, 0]
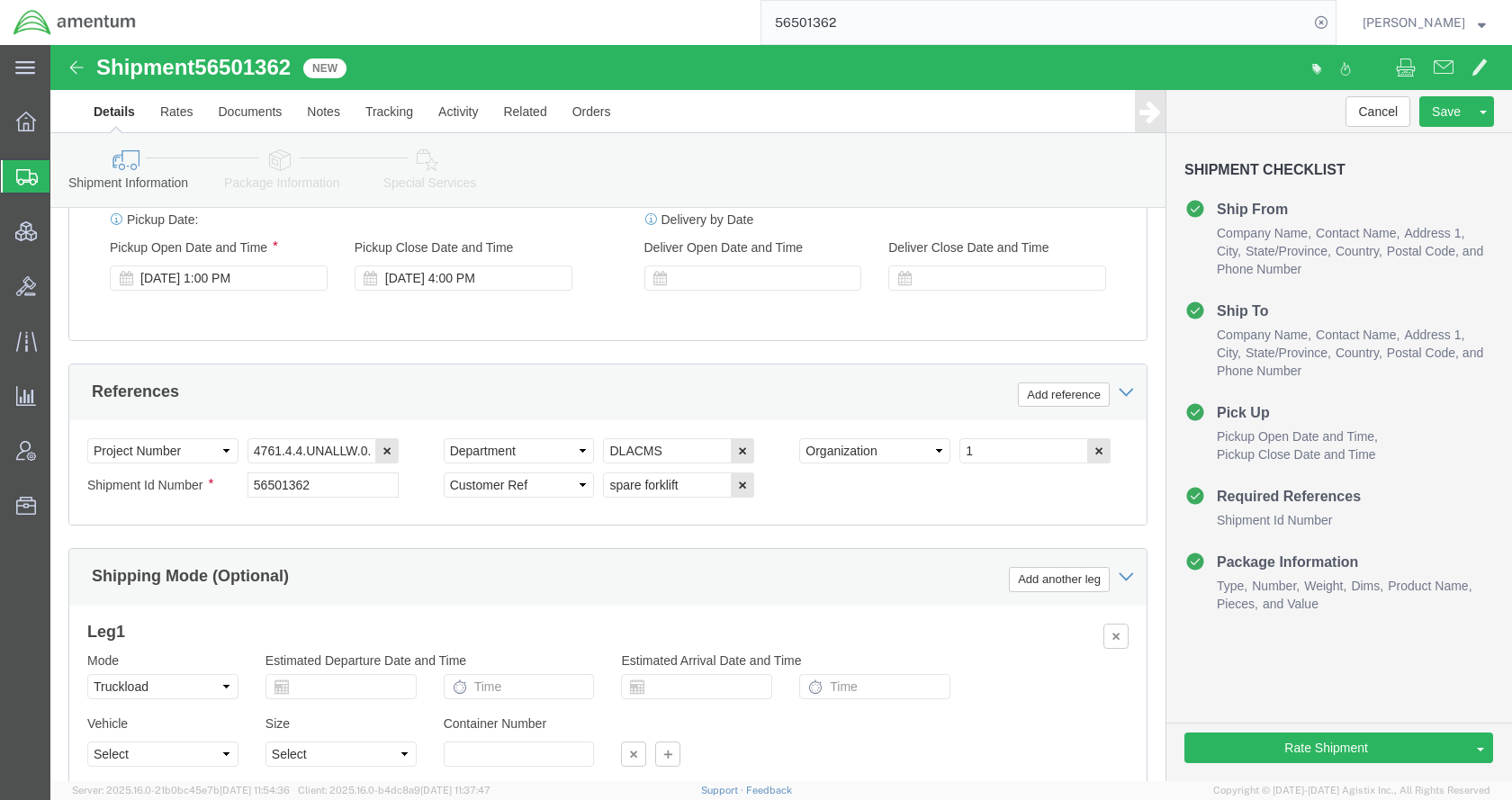
click link "Package Information"
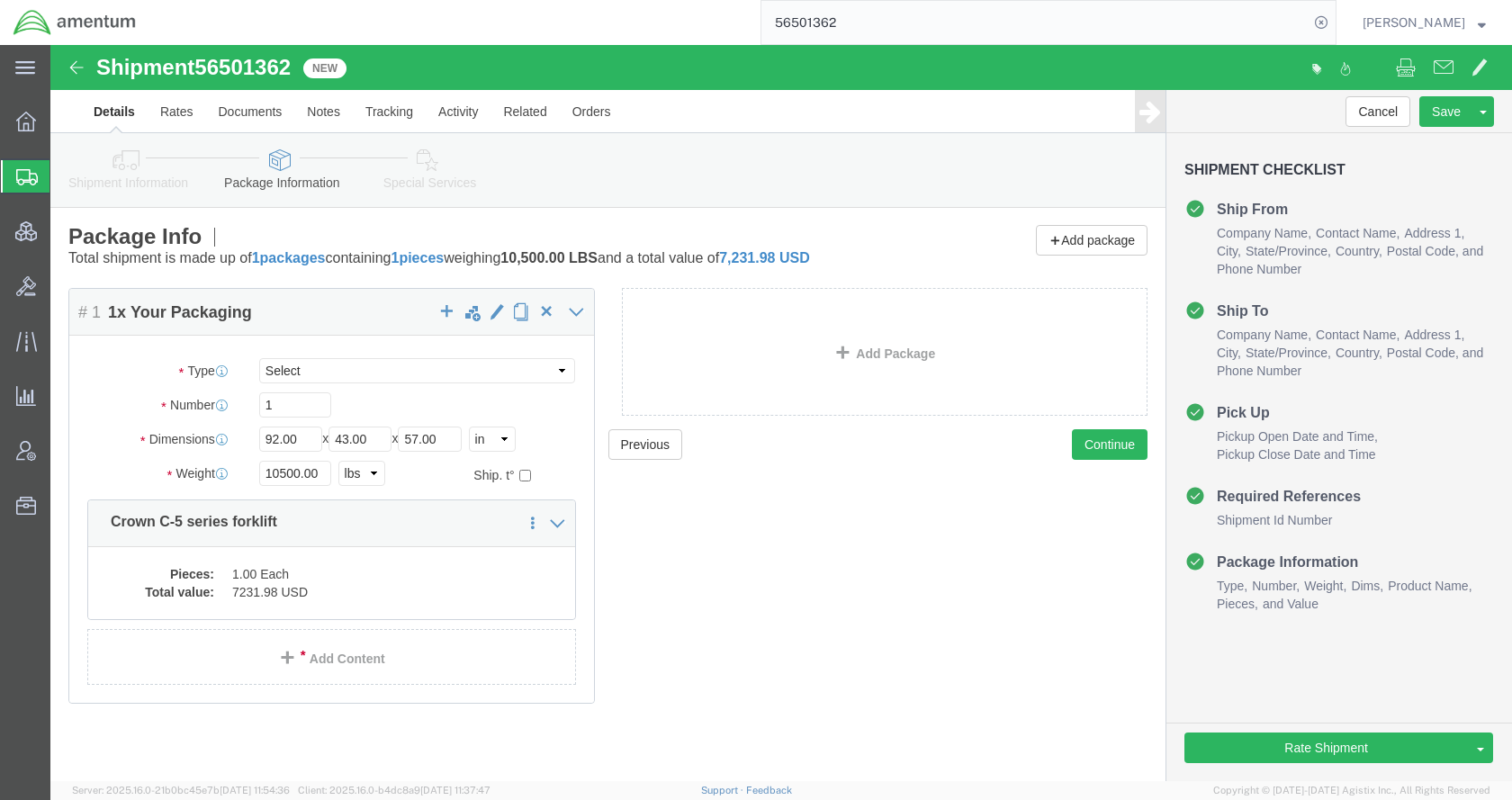
scroll to position [1, 0]
click icon
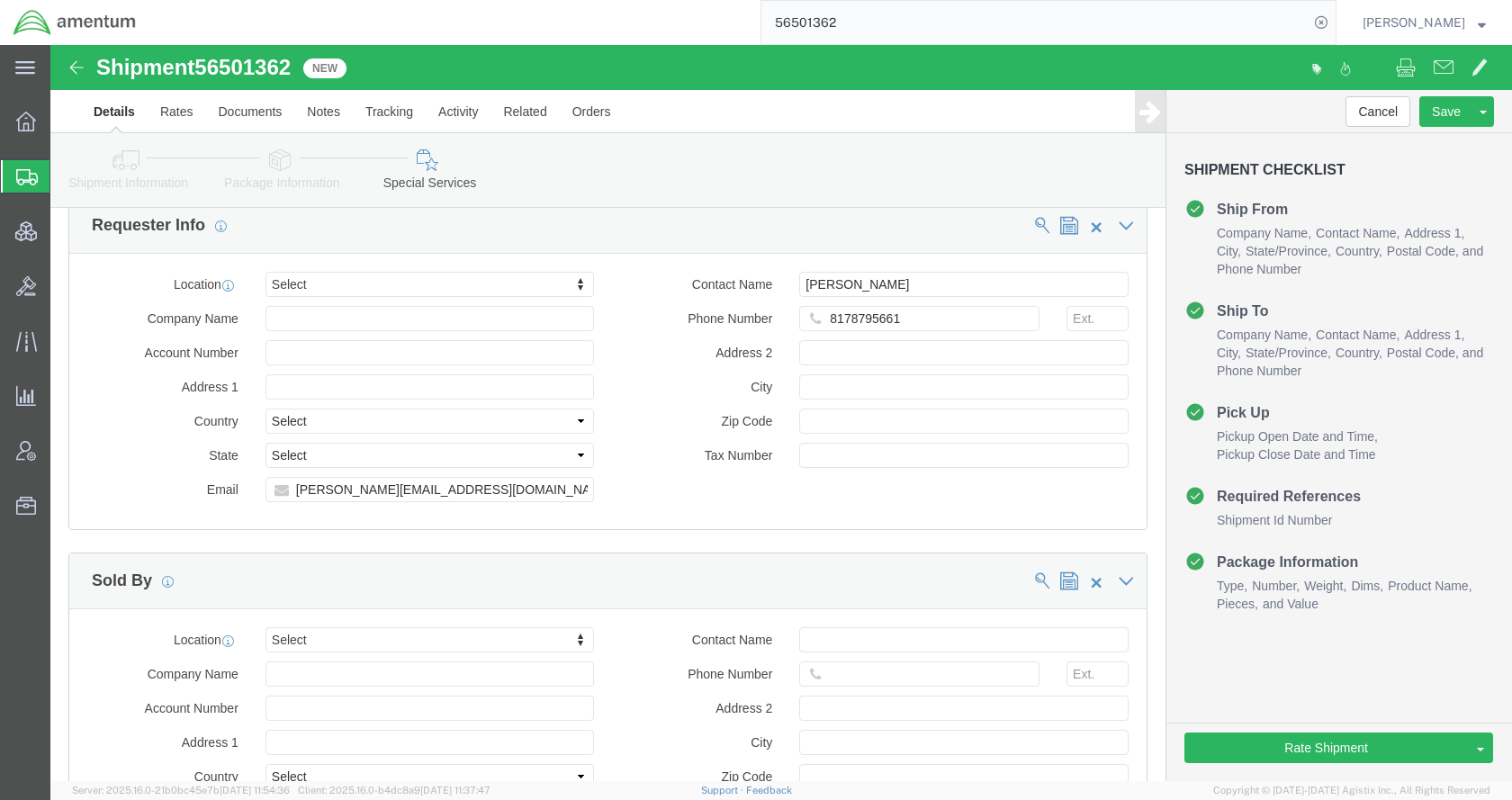
scroll to position [2161, 0]
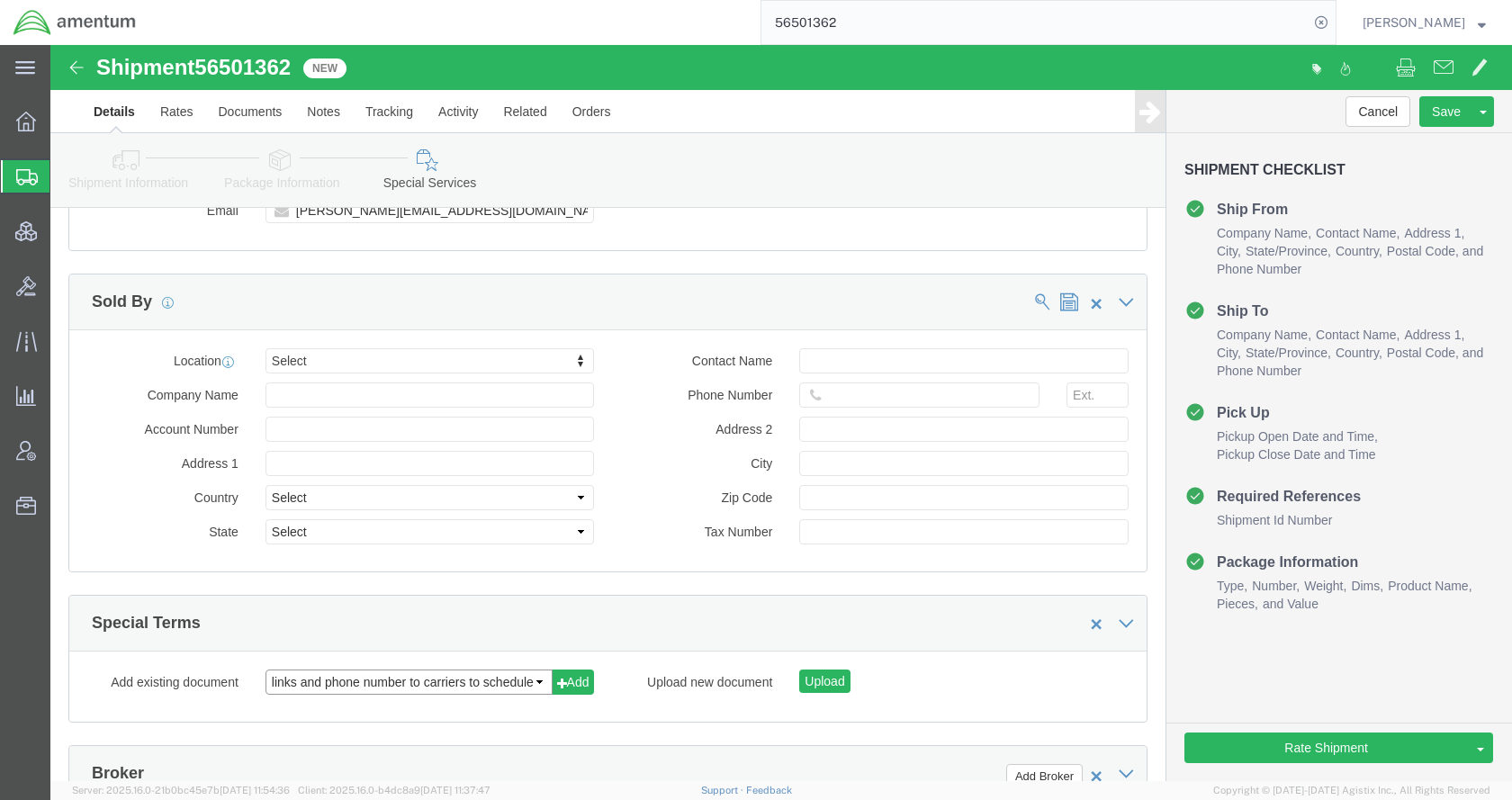
click select "links and phone number to carriers to schedule a pickup instructions for US imp…"
select select "109858247"
click select "links and phone number to carriers to schedule a pickup instructions for US imp…"
click button "Add"
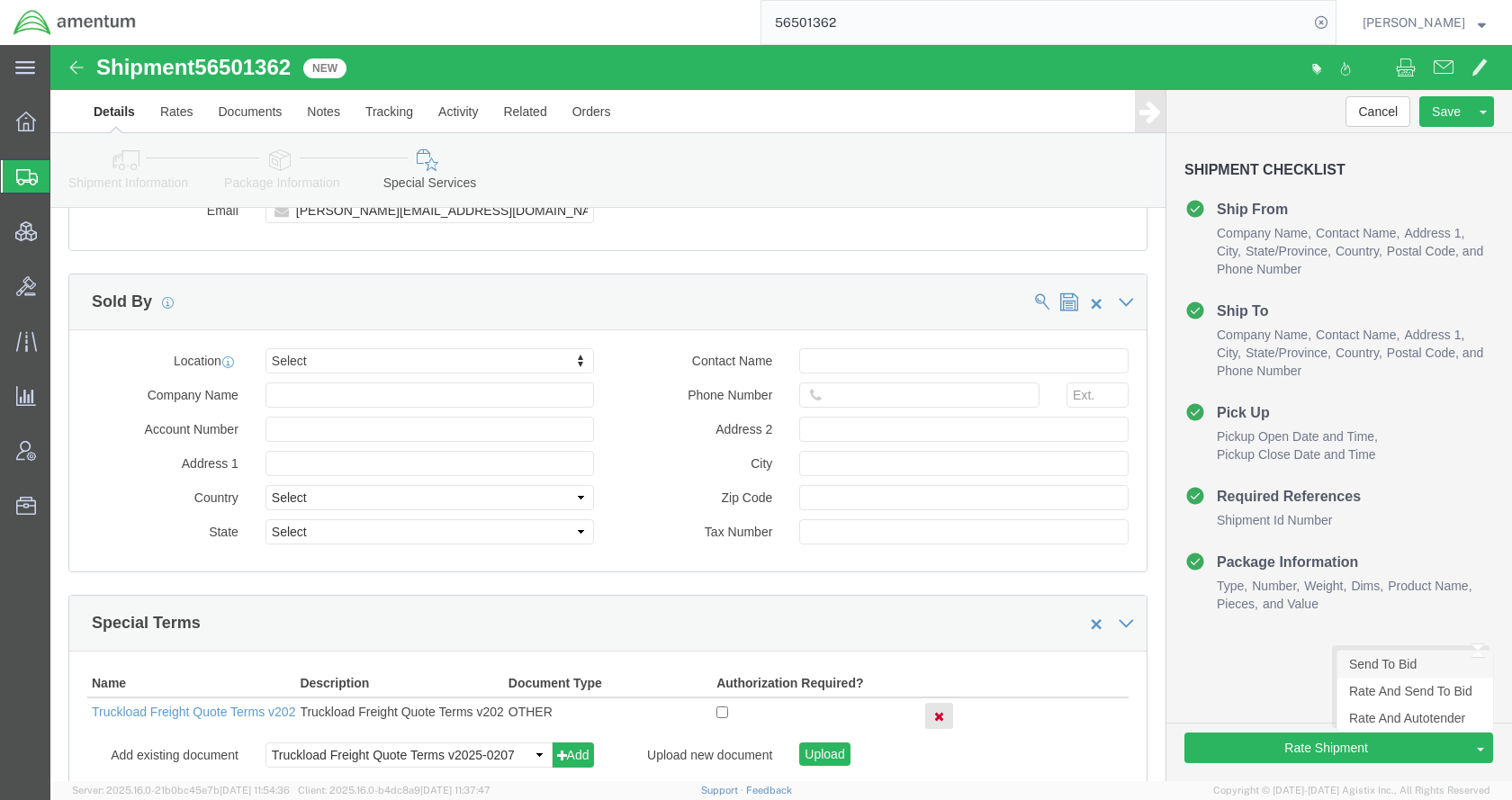
click link "Send To Bid"
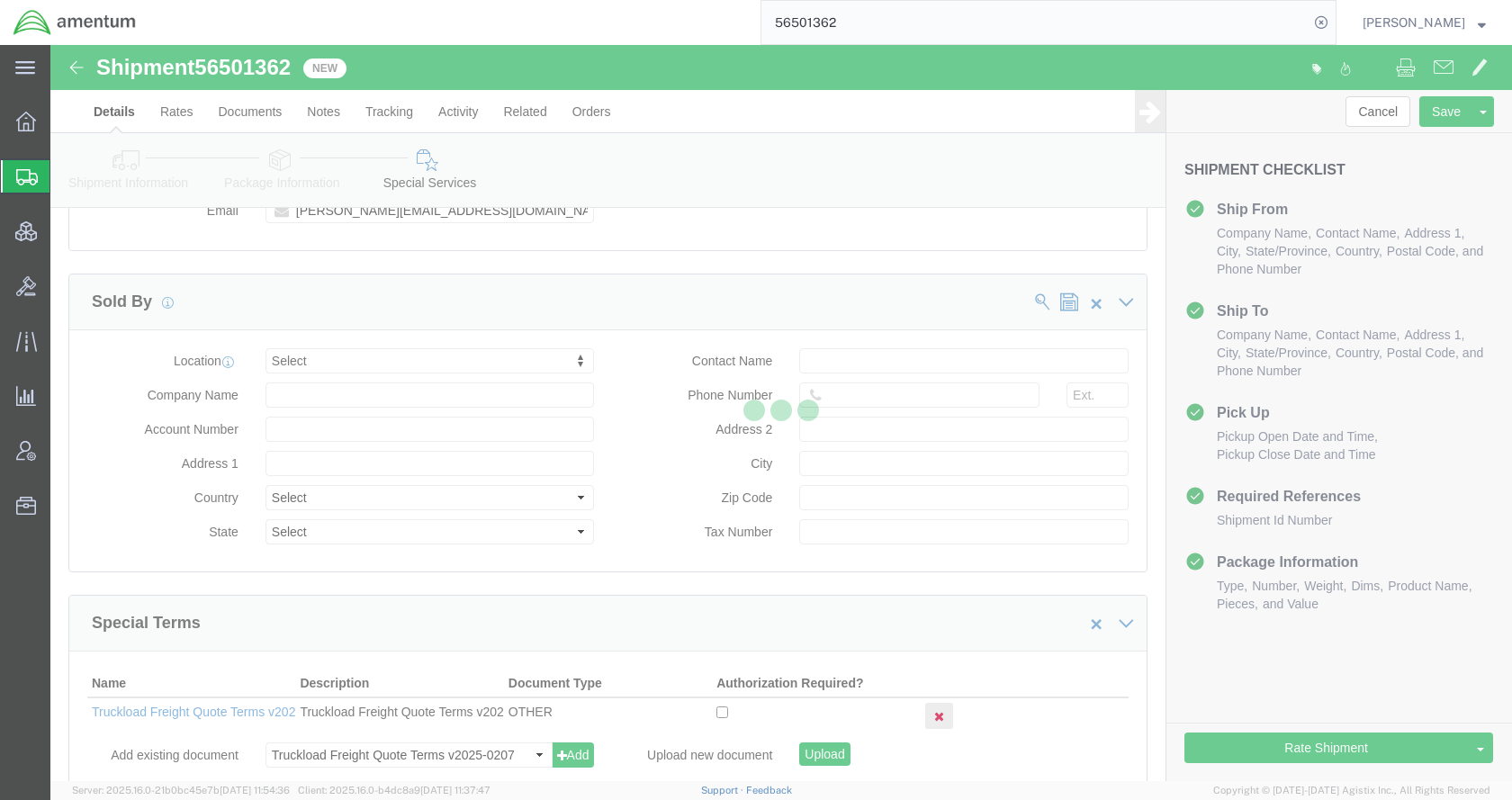
select select "TL"
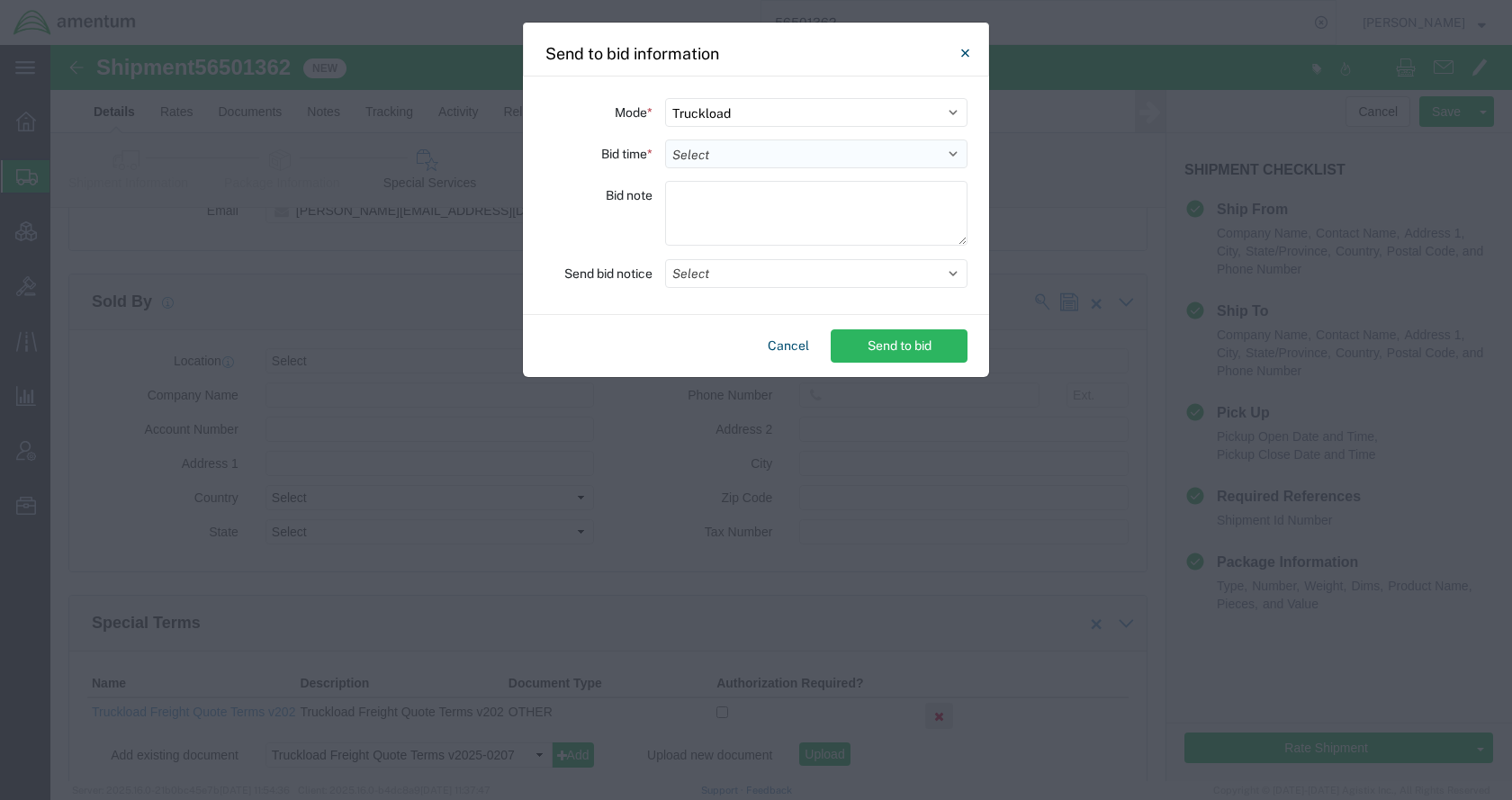
click at [734, 154] on select "Select 30 Min (Rush) 1 Hour (Rush) 2 Hours (Rush) 4 Hours (Rush) 8 Hours (Rush)…" at bounding box center [816, 154] width 302 height 29
select select "24"
click at [665, 140] on select "Select 30 Min (Rush) 1 Hour (Rush) 2 Hours (Rush) 4 Hours (Rush) 8 Hours (Rush)…" at bounding box center [816, 154] width 302 height 29
click at [736, 278] on button "Select" at bounding box center [816, 274] width 302 height 29
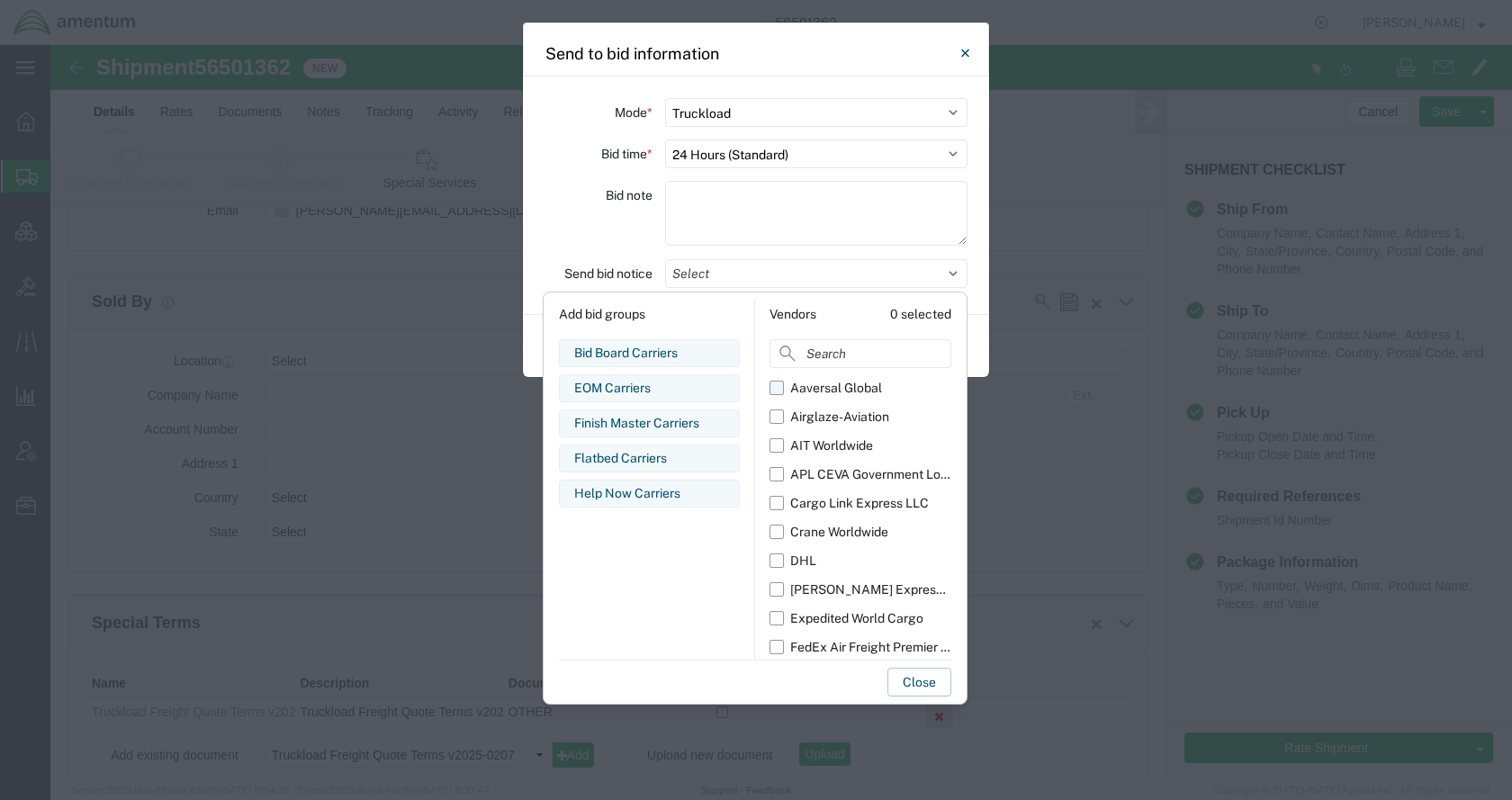
click at [800, 387] on div "Aaversal Global" at bounding box center [836, 387] width 92 height 18
click at [0, 0] on input "Aaversal Global" at bounding box center [0, 0] width 0 height 0
click at [809, 415] on div "Airglaze-Aviation" at bounding box center [840, 417] width 99 height 18
click at [0, 0] on input "Airglaze-Aviation" at bounding box center [0, 0] width 0 height 0
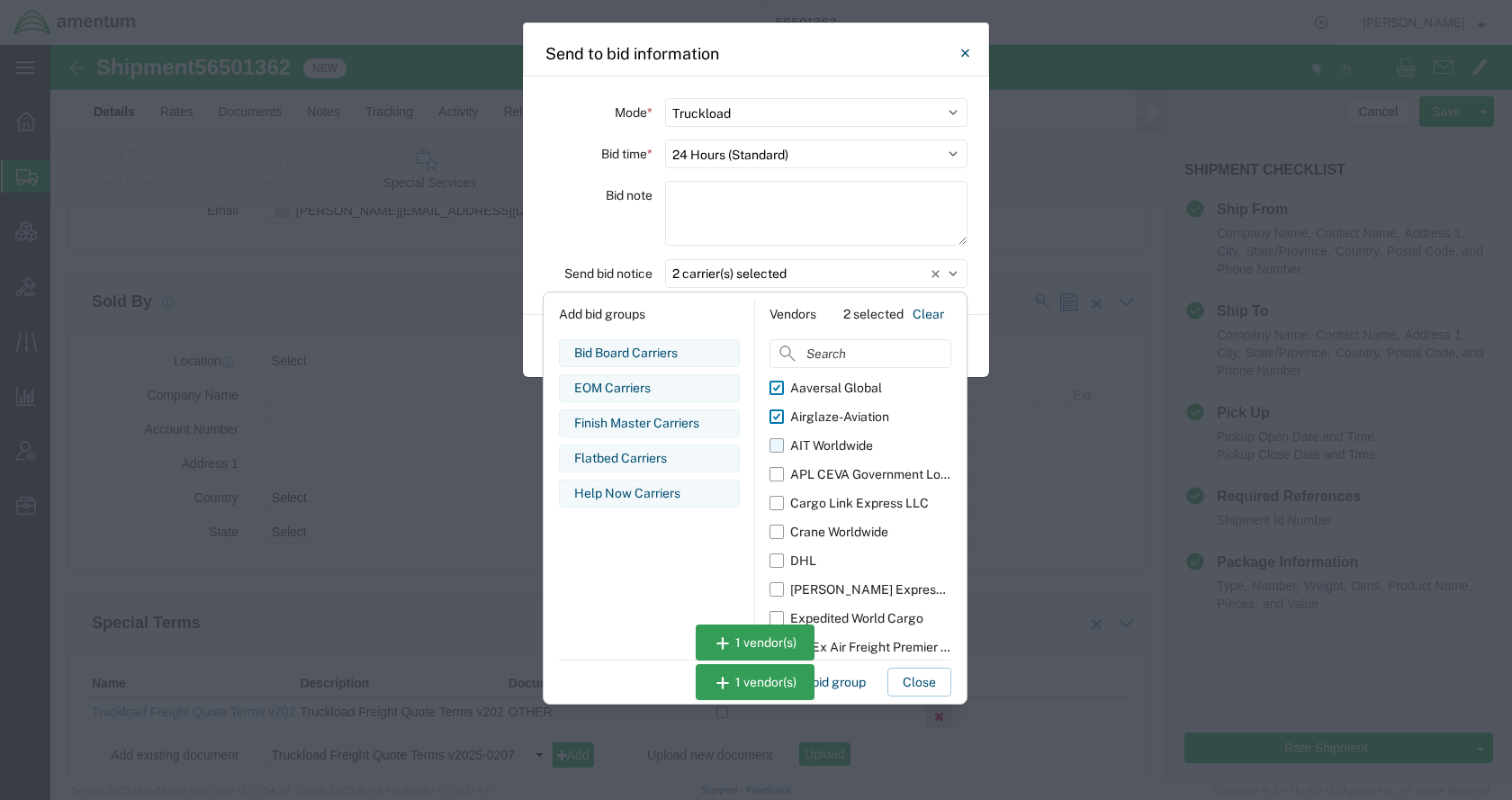
click at [817, 449] on div "AIT Worldwide" at bounding box center [831, 446] width 83 height 18
click at [0, 0] on input "AIT Worldwide" at bounding box center [0, 0] width 0 height 0
click at [819, 471] on div "APL CEVA Government Logistics" at bounding box center [871, 474] width 161 height 18
click at [0, 0] on input "APL CEVA Government Logistics" at bounding box center [0, 0] width 0 height 0
click at [823, 504] on div "Cargo Link Express LLC" at bounding box center [859, 503] width 139 height 18
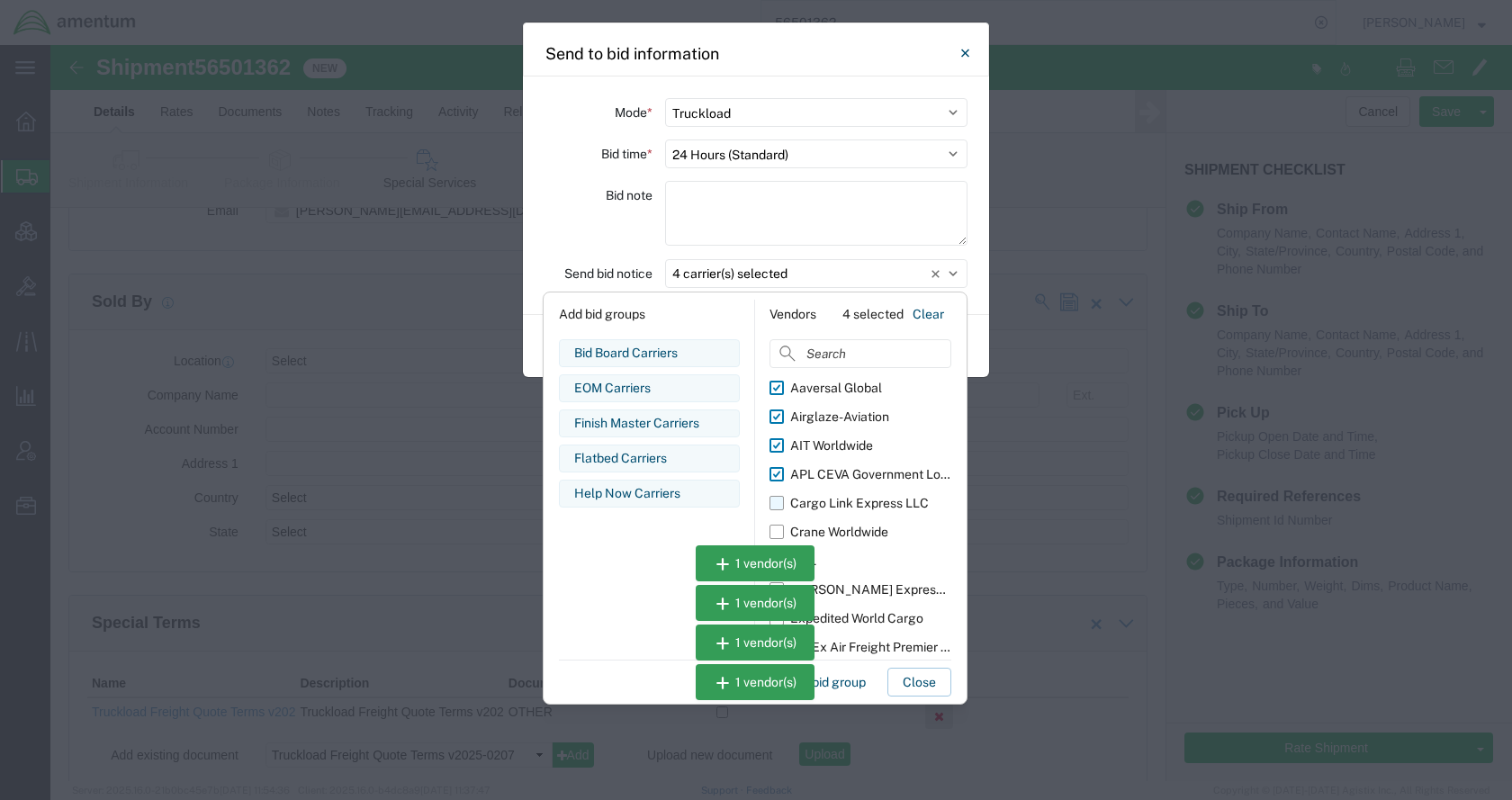
click at [0, 0] on input "Cargo Link Express LLC" at bounding box center [0, 0] width 0 height 0
click at [829, 528] on div "Crane Worldwide" at bounding box center [839, 532] width 98 height 18
click at [0, 0] on input "Crane Worldwide" at bounding box center [0, 0] width 0 height 0
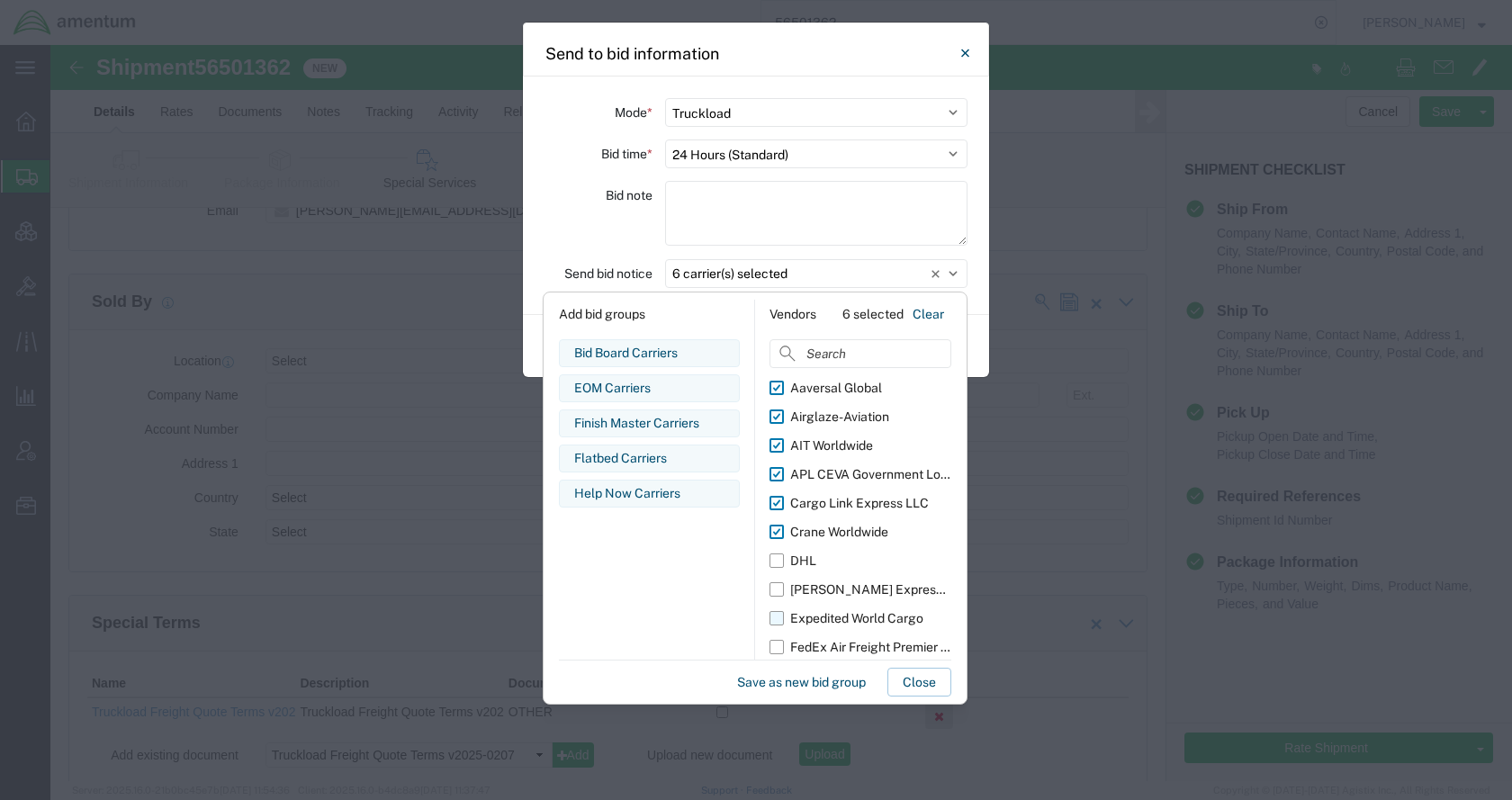
click at [857, 619] on div "Expedited World Cargo" at bounding box center [857, 618] width 133 height 18
click at [0, 0] on input "Expedited World Cargo" at bounding box center [0, 0] width 0 height 0
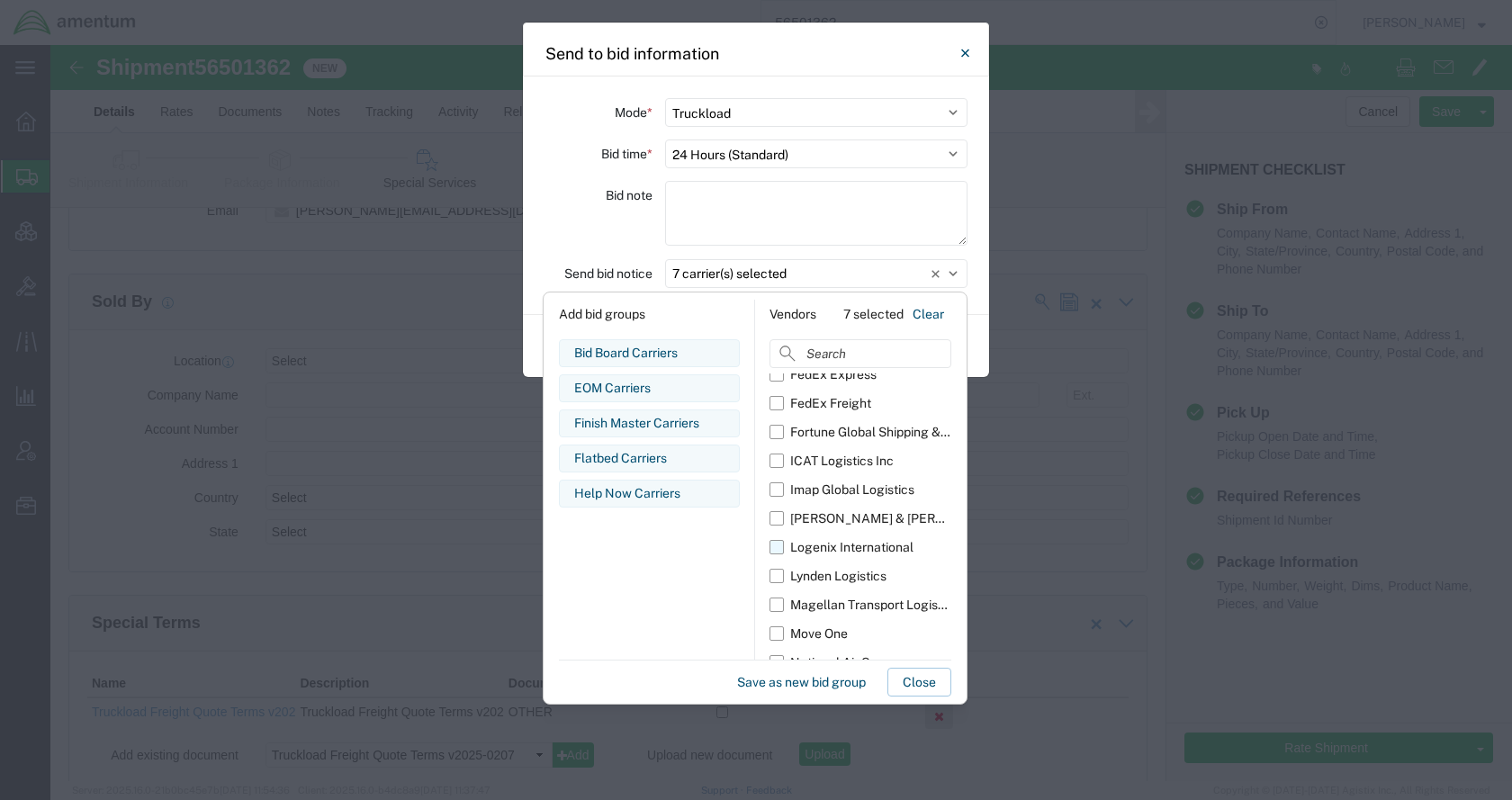
scroll to position [270, 0]
click at [860, 467] on div "Fortune Global Shipping & Logistics Limited" at bounding box center [871, 463] width 161 height 18
click at [0, 0] on input "Fortune Global Shipping & Logistics Limited" at bounding box center [0, 0] width 0 height 0
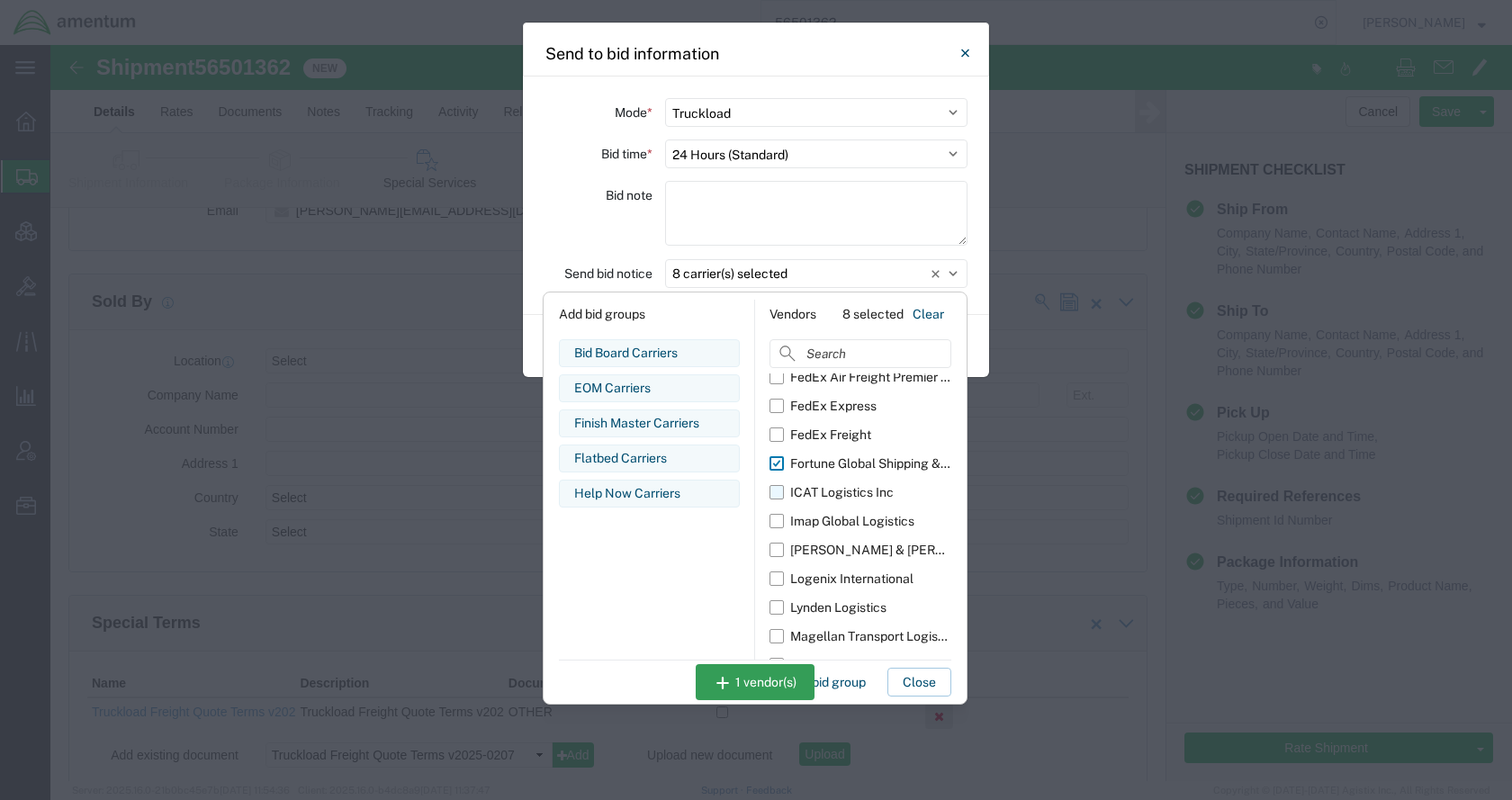
click at [852, 501] on div "ICAT Logistics Inc" at bounding box center [842, 492] width 104 height 18
click at [0, 0] on input "ICAT Logistics Inc" at bounding box center [0, 0] width 0 height 0
drag, startPoint x: 842, startPoint y: 517, endPoint x: 842, endPoint y: 541, distance: 24.0
click at [842, 518] on div "Imap Global Logistics" at bounding box center [853, 520] width 124 height 18
click at [0, 0] on input "Imap Global Logistics" at bounding box center [0, 0] width 0 height 0
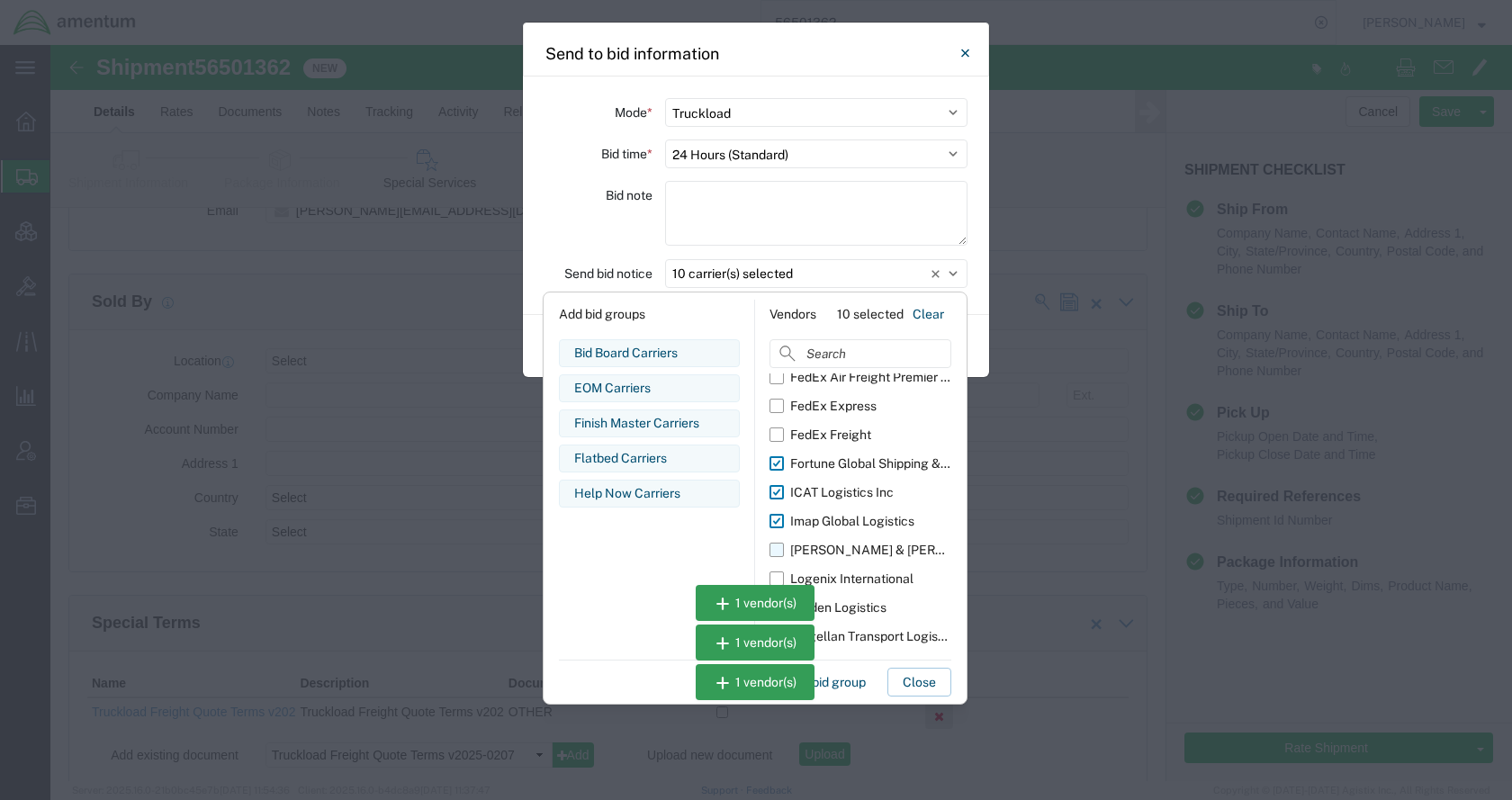
click at [842, 548] on div "Kuehne & Nagel" at bounding box center [871, 550] width 161 height 18
click at [0, 0] on input "Kuehne & Nagel" at bounding box center [0, 0] width 0 height 0
drag, startPoint x: 845, startPoint y: 580, endPoint x: 848, endPoint y: 597, distance: 17.3
click at [846, 581] on div "Logenix International" at bounding box center [852, 579] width 123 height 18
click at [0, 0] on input "Logenix International" at bounding box center [0, 0] width 0 height 0
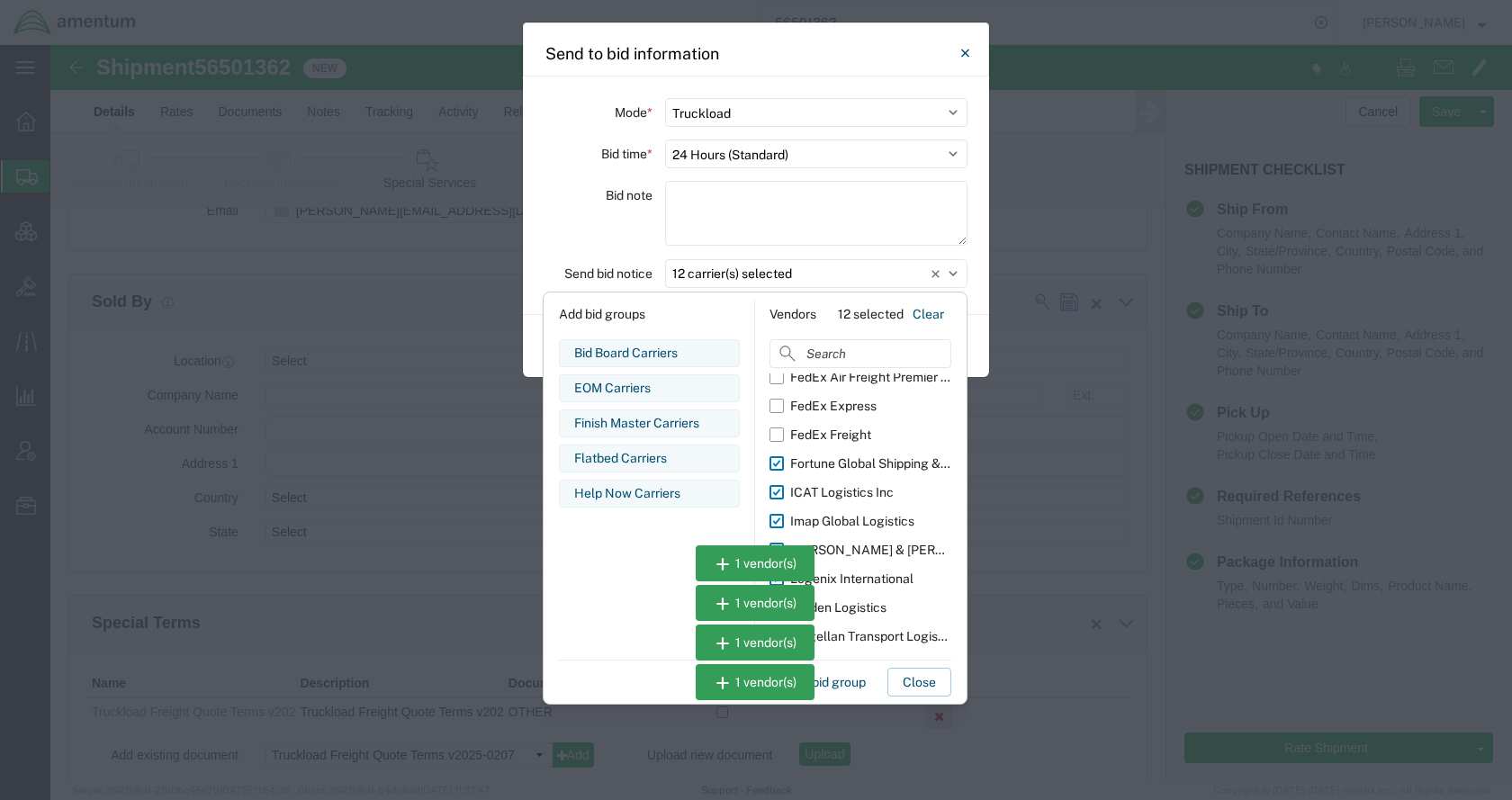
click at [848, 602] on div "Lynden Logistics" at bounding box center [838, 607] width 96 height 18
click at [0, 0] on input "Lynden Logistics" at bounding box center [0, 0] width 0 height 0
click at [856, 634] on div "Magellan Transport Logistics" at bounding box center [871, 636] width 161 height 18
click at [0, 0] on input "Magellan Transport Logistics" at bounding box center [0, 0] width 0 height 0
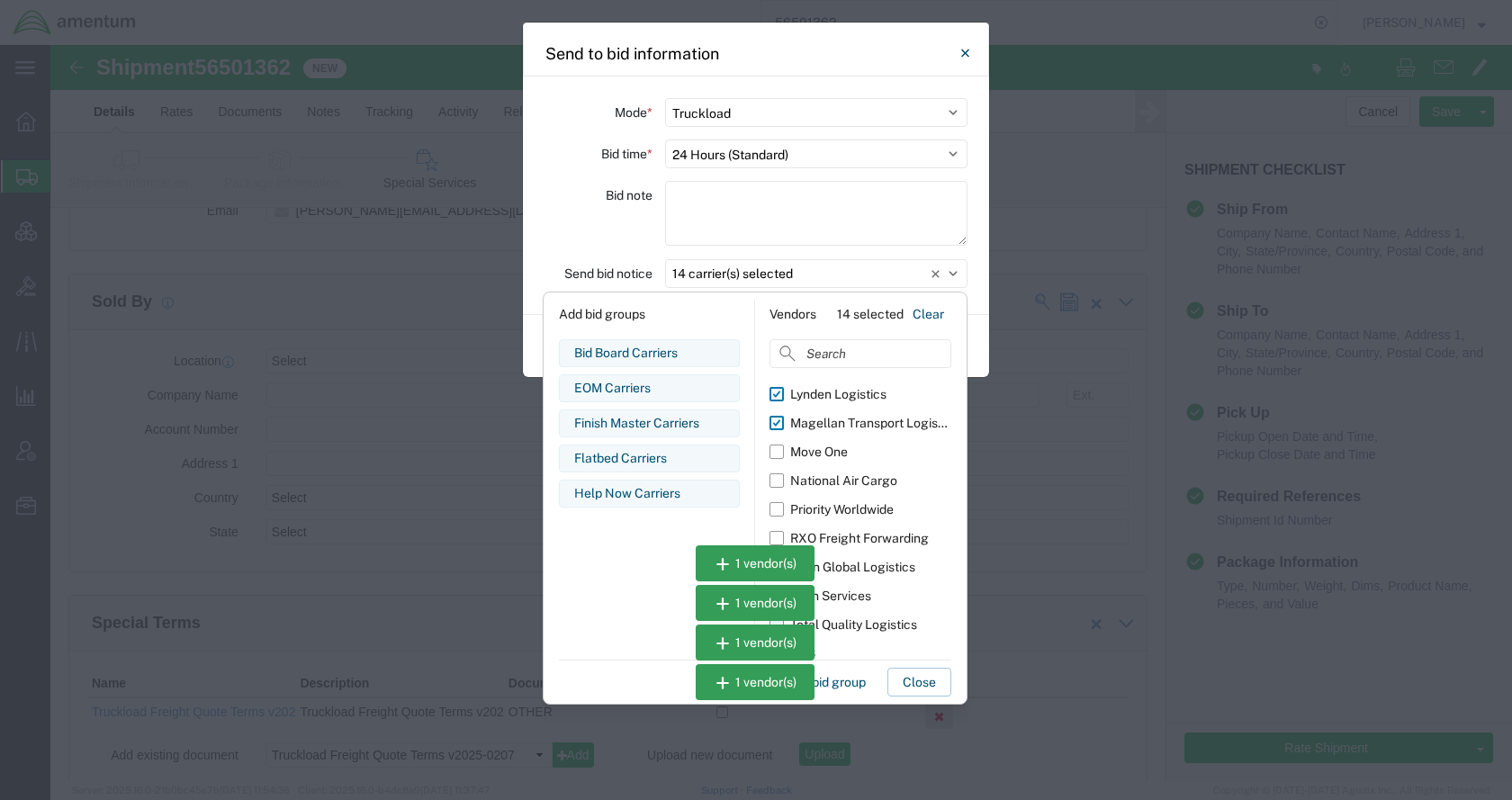
scroll to position [491, 0]
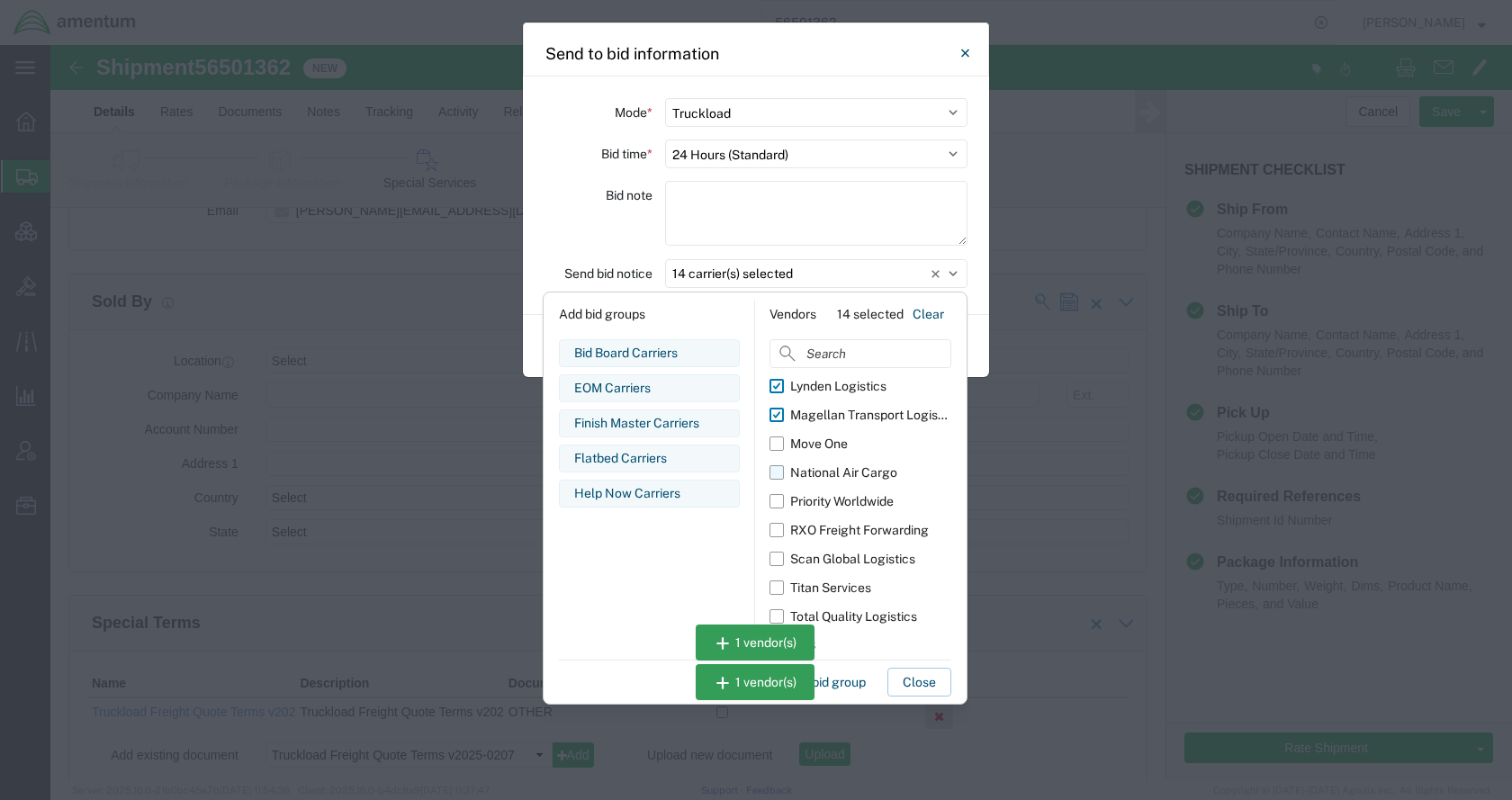
click at [844, 473] on div "National Air Cargo" at bounding box center [844, 472] width 107 height 18
click at [0, 0] on input "National Air Cargo" at bounding box center [0, 0] width 0 height 0
click at [840, 449] on div "Move One" at bounding box center [819, 444] width 57 height 18
click at [0, 0] on input "Move One" at bounding box center [0, 0] width 0 height 0
click at [834, 474] on div "National Air Cargo" at bounding box center [844, 472] width 107 height 18
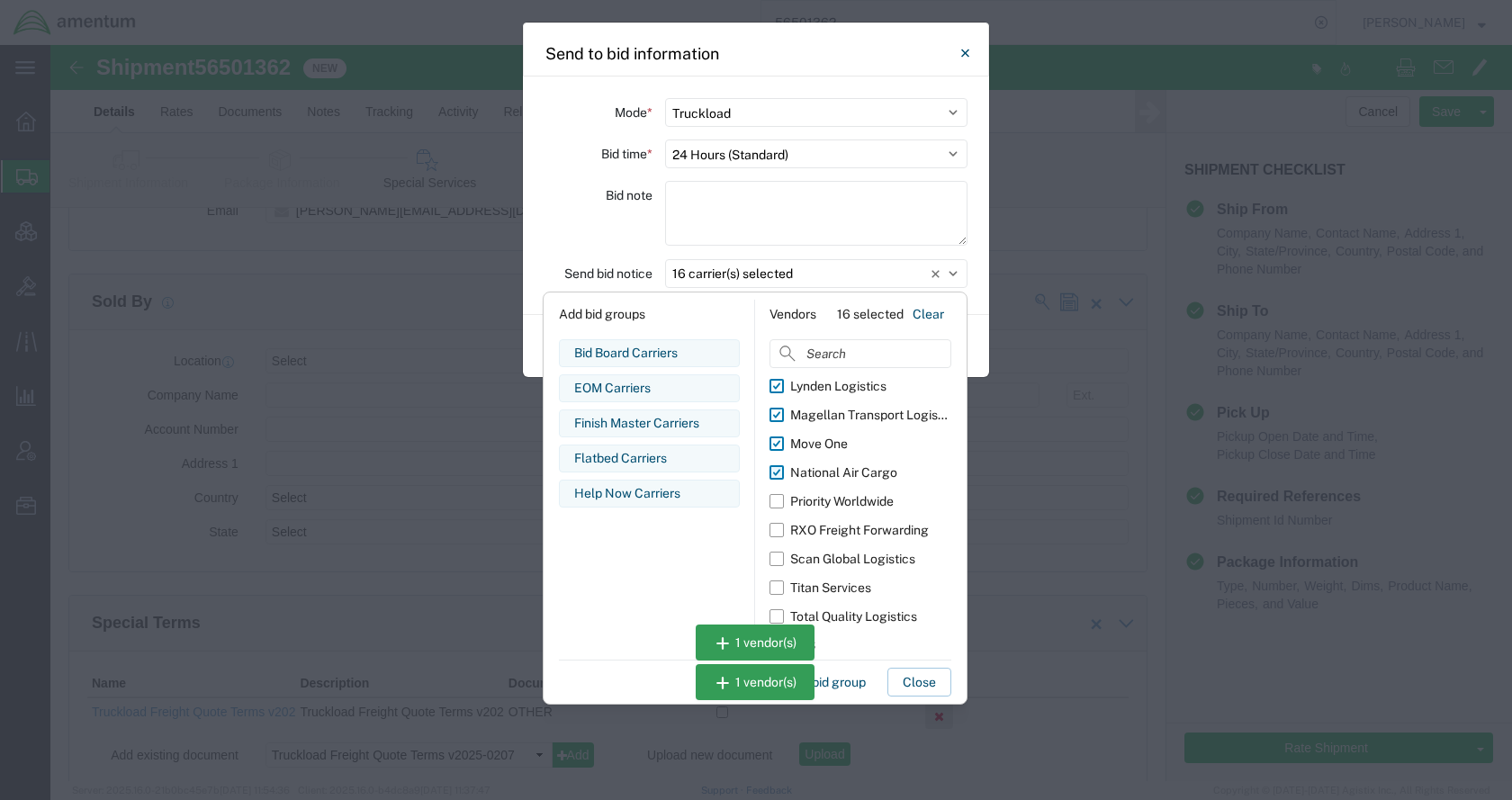
click at [0, 0] on input "National Air Cargo" at bounding box center [0, 0] width 0 height 0
click at [839, 499] on div "Priority Worldwide" at bounding box center [842, 501] width 104 height 18
click at [0, 0] on input "Priority Worldwide" at bounding box center [0, 0] width 0 height 0
click at [838, 527] on div "RXO Freight Forwarding" at bounding box center [859, 530] width 139 height 18
click at [0, 0] on input "RXO Freight Forwarding" at bounding box center [0, 0] width 0 height 0
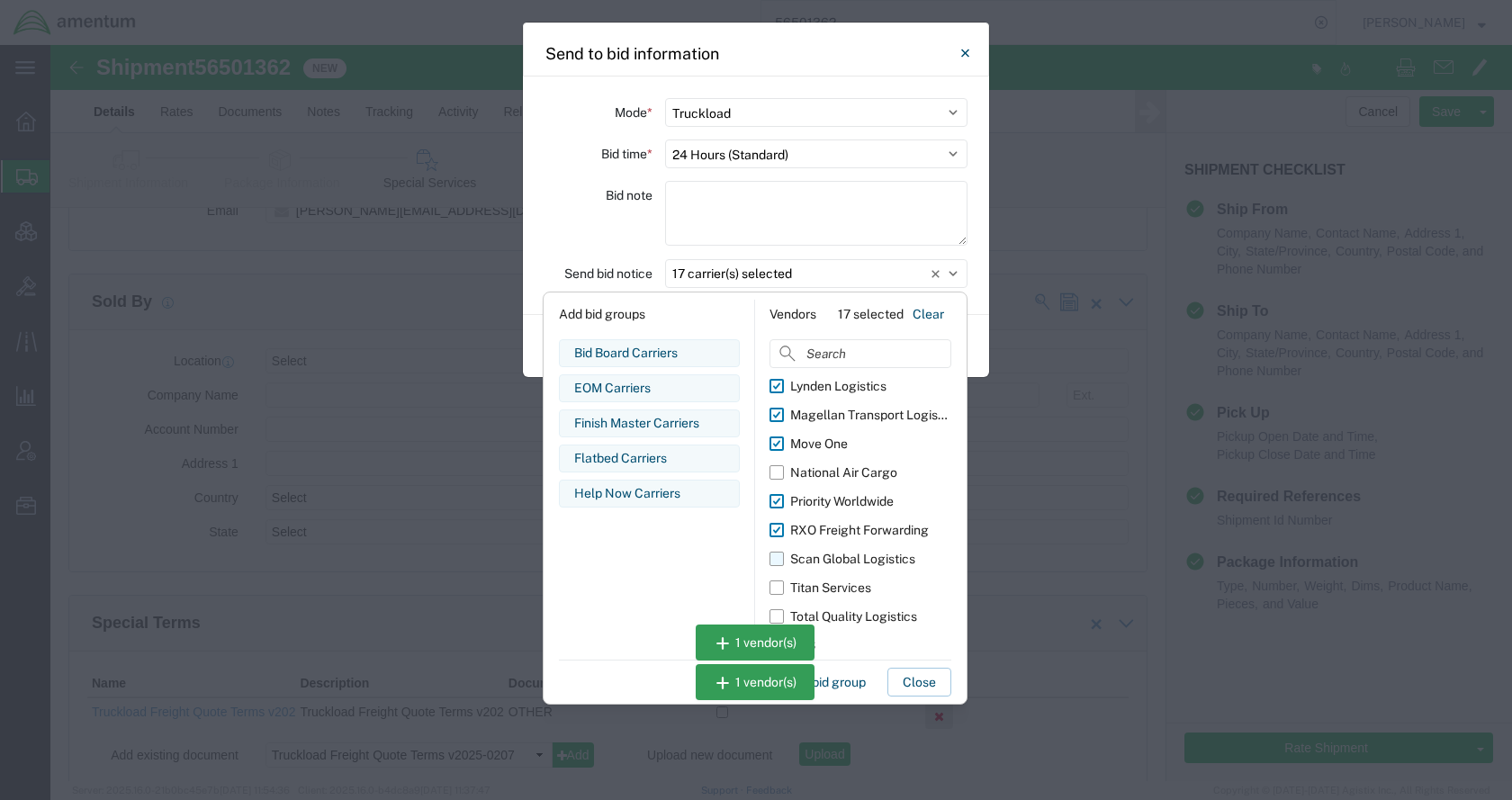
click at [840, 556] on div "Scan Global Logistics" at bounding box center [853, 558] width 125 height 18
click at [0, 0] on input "Scan Global Logistics" at bounding box center [0, 0] width 0 height 0
click at [842, 583] on div "Titan Services" at bounding box center [830, 587] width 81 height 18
click at [0, 0] on input "Titan Services" at bounding box center [0, 0] width 0 height 0
click at [852, 616] on div "Total Quality Logistics" at bounding box center [854, 617] width 127 height 18
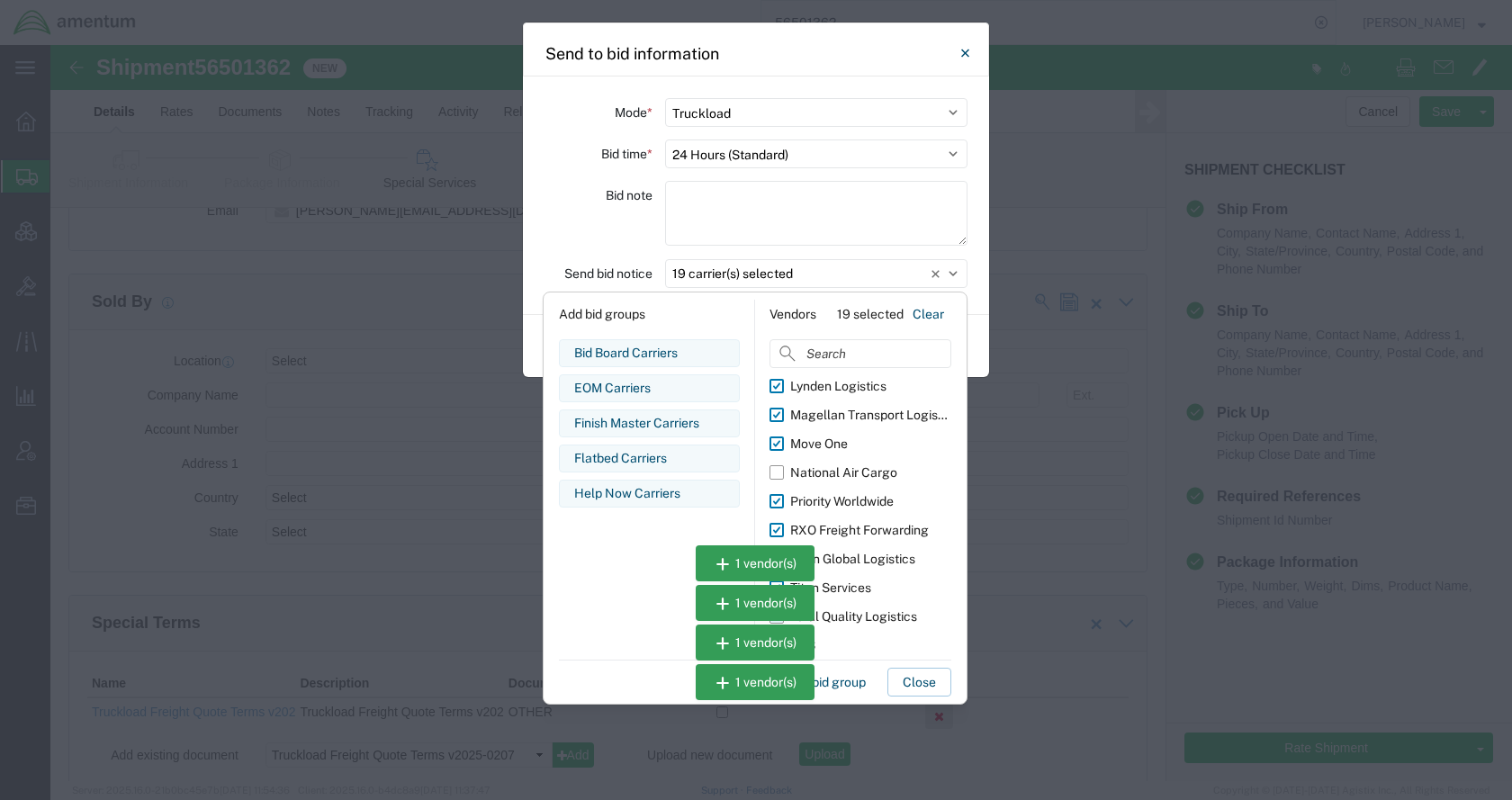
click at [0, 0] on input "Total Quality Logistics" at bounding box center [0, 0] width 0 height 0
click at [910, 678] on button "Close" at bounding box center [920, 683] width 64 height 29
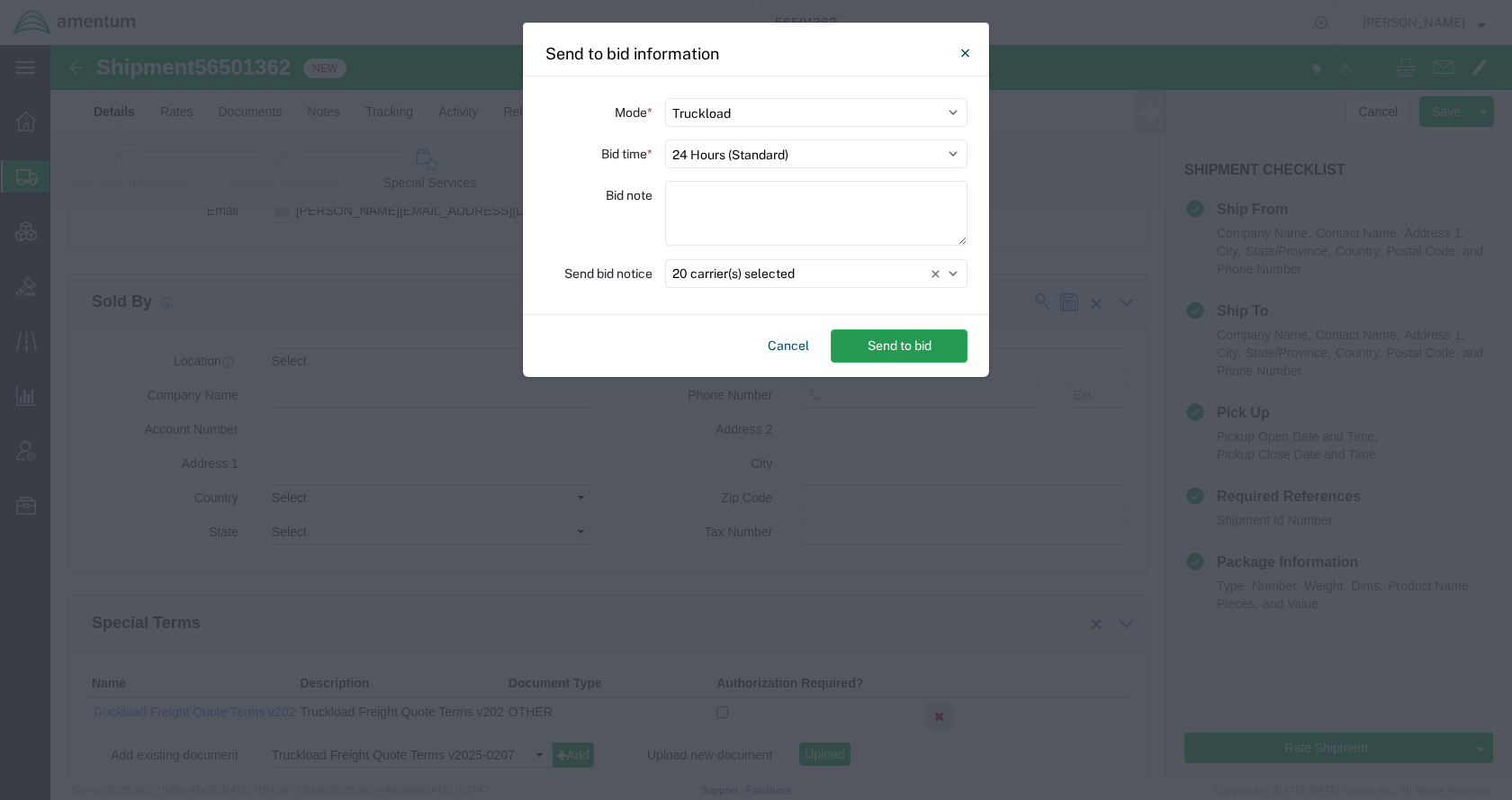
click at [893, 342] on button "Send to bid" at bounding box center [899, 346] width 137 height 33
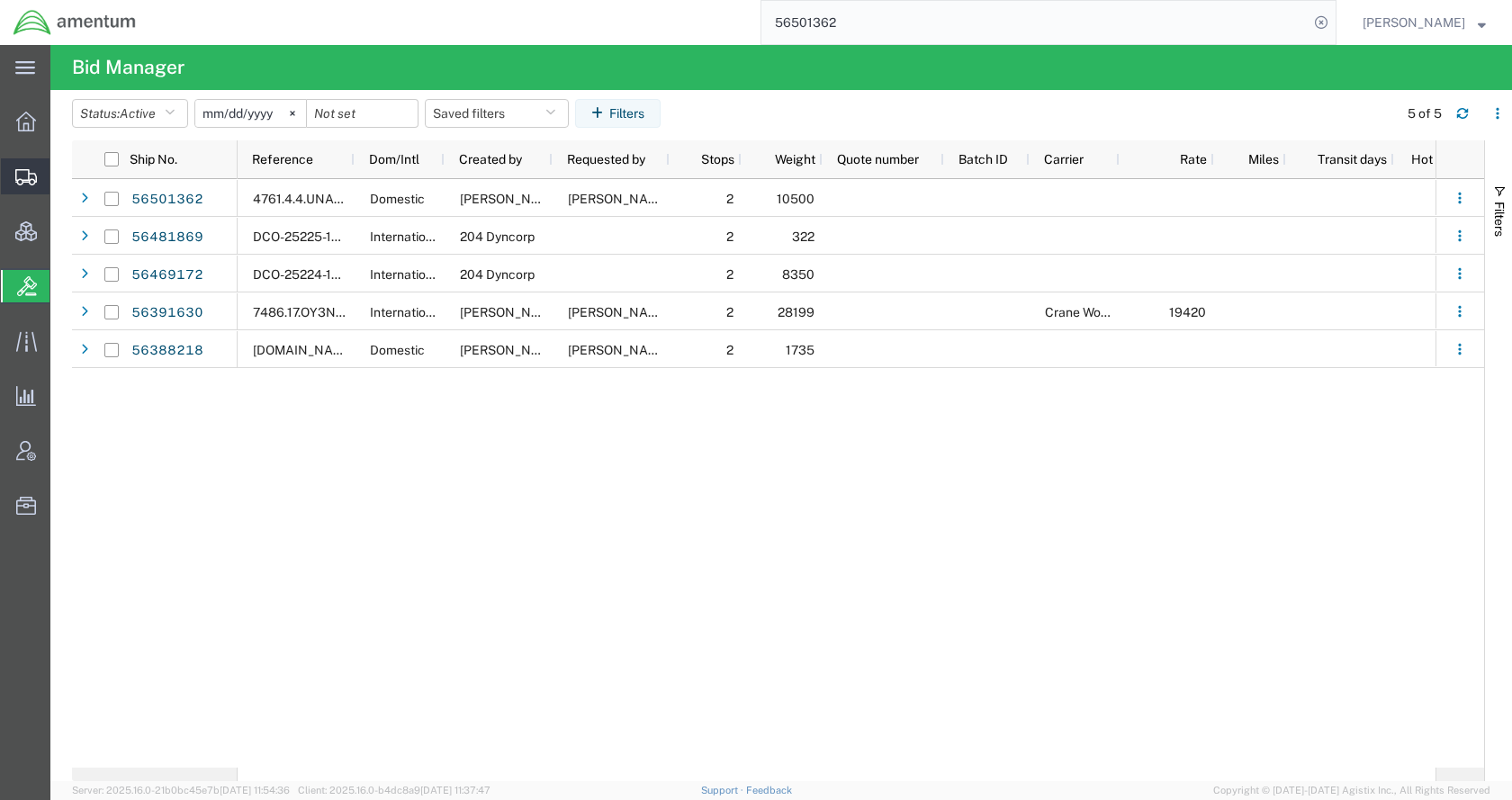
click at [62, 177] on span "Shipments" at bounding box center [55, 176] width 13 height 36
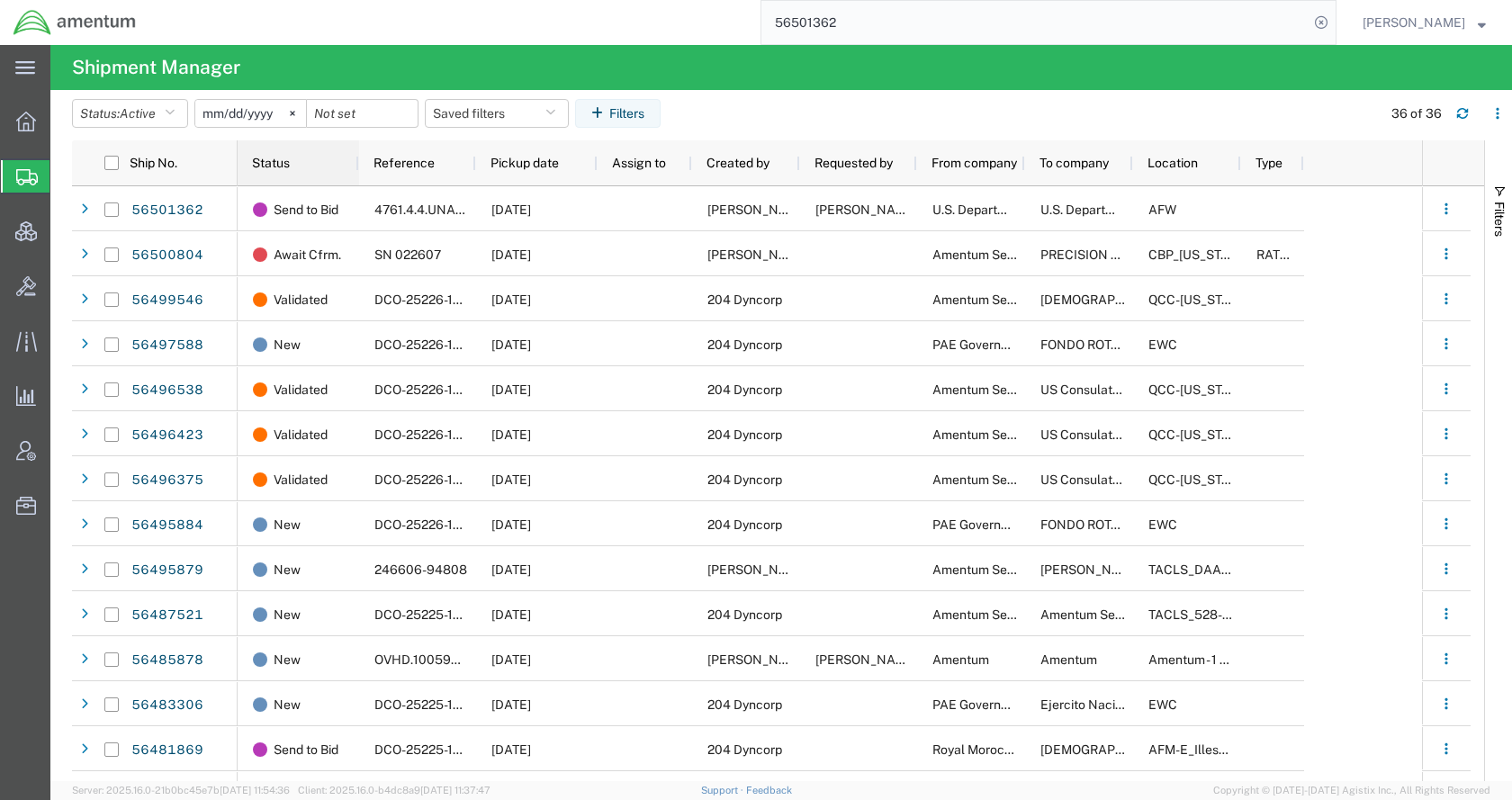
click at [279, 168] on span "Status" at bounding box center [271, 162] width 38 height 15
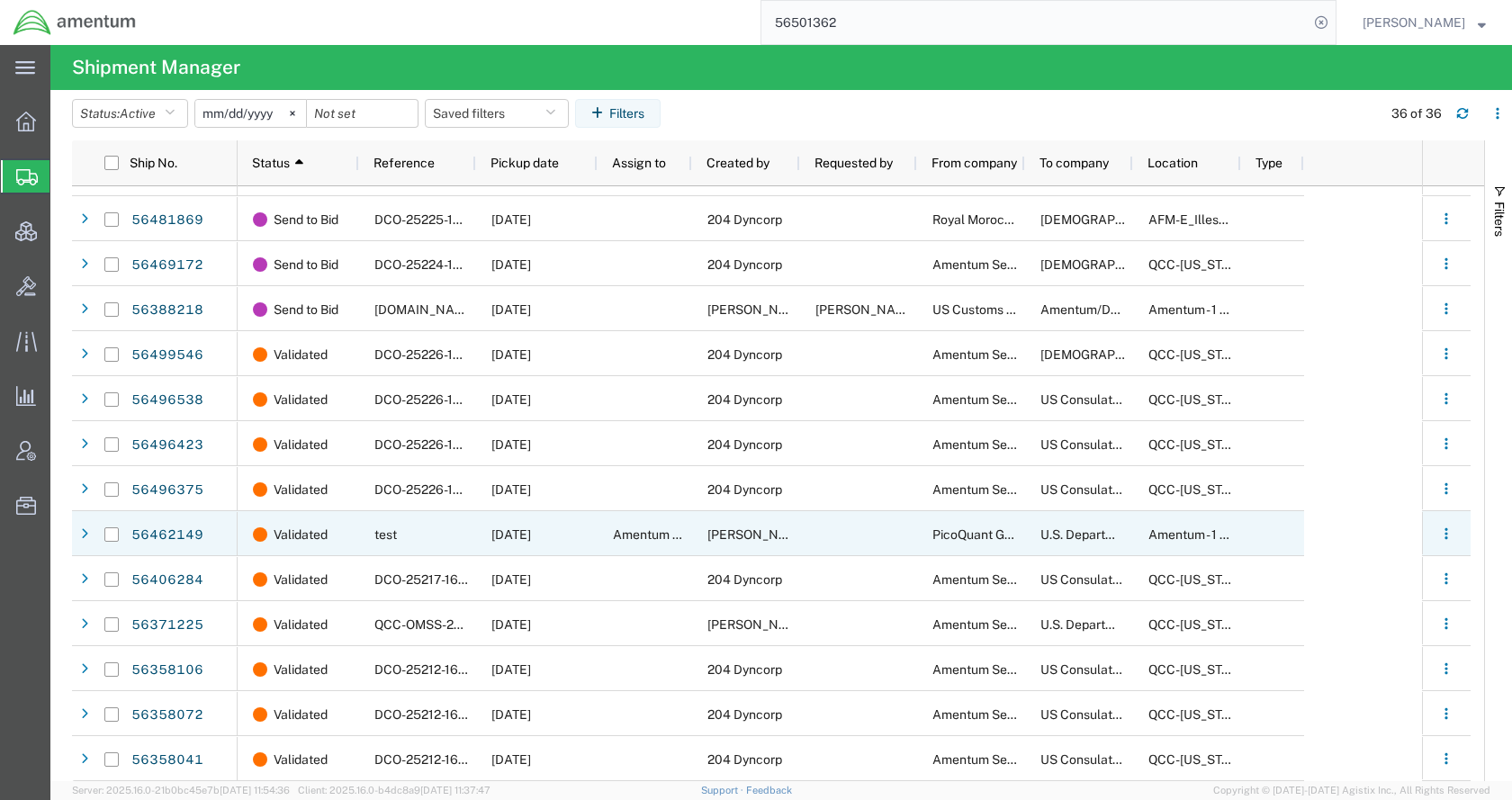
scroll to position [1026, 0]
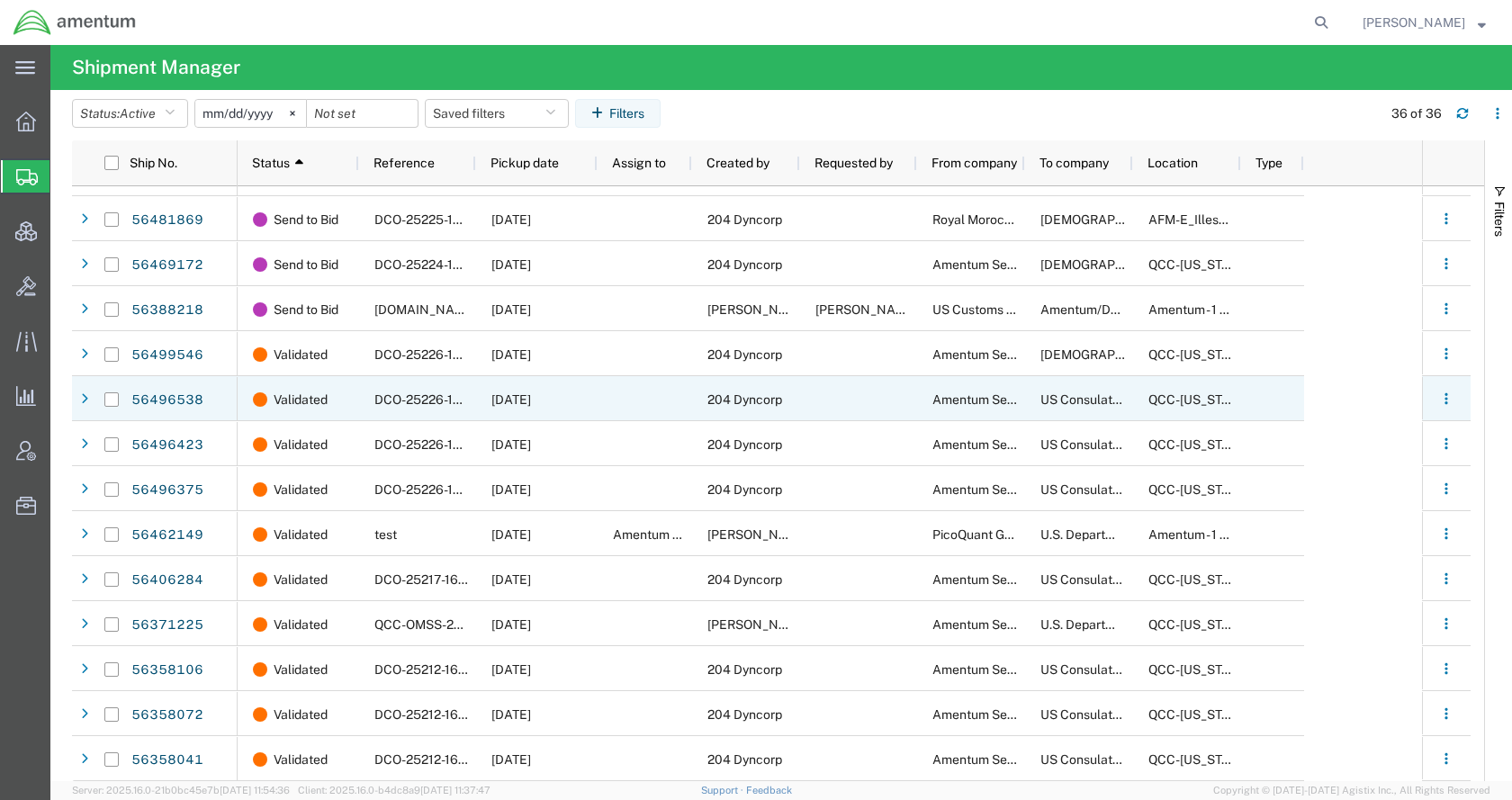
scroll to position [1026, 0]
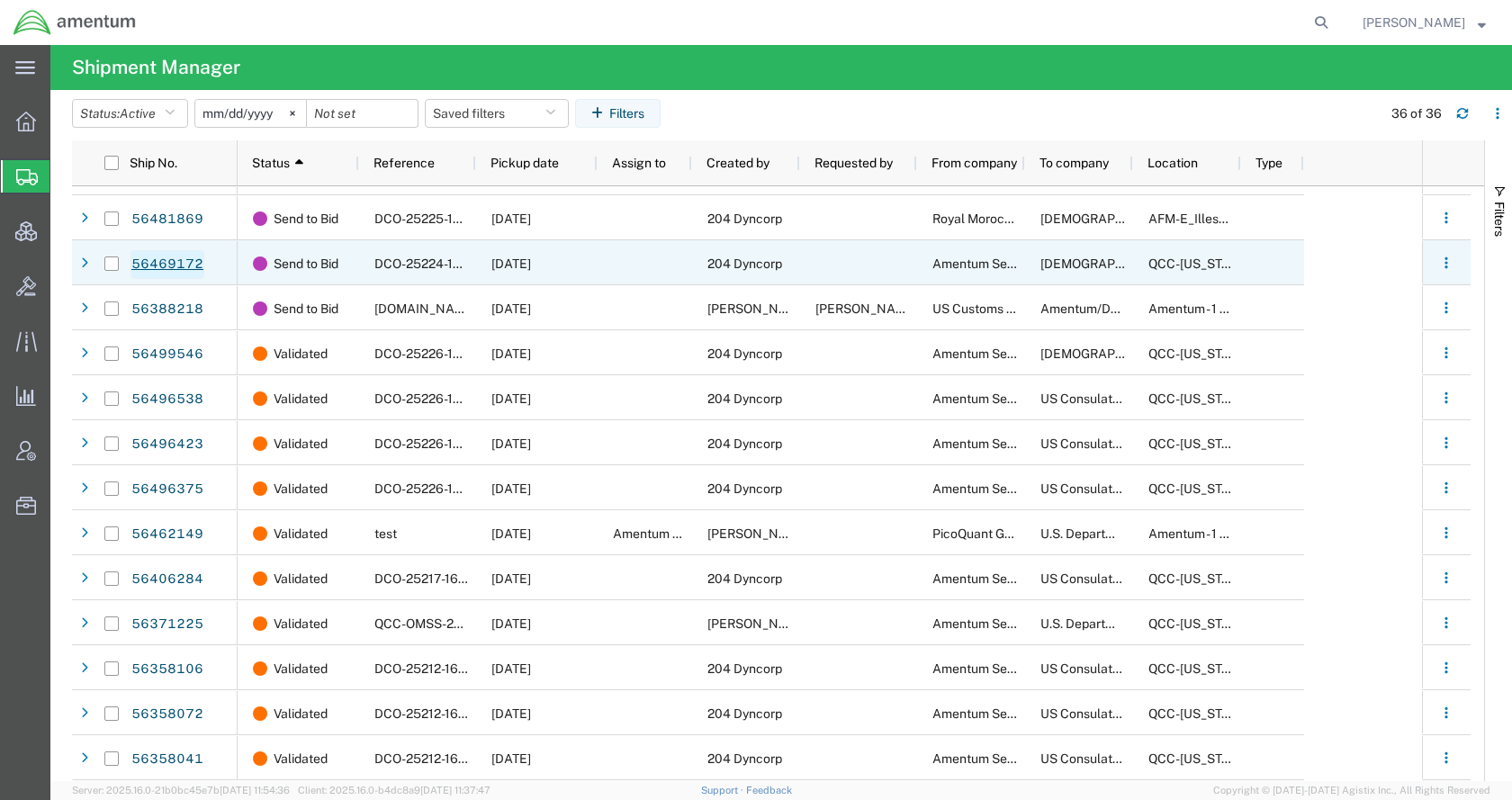
click at [176, 265] on link "56469172" at bounding box center [167, 265] width 74 height 29
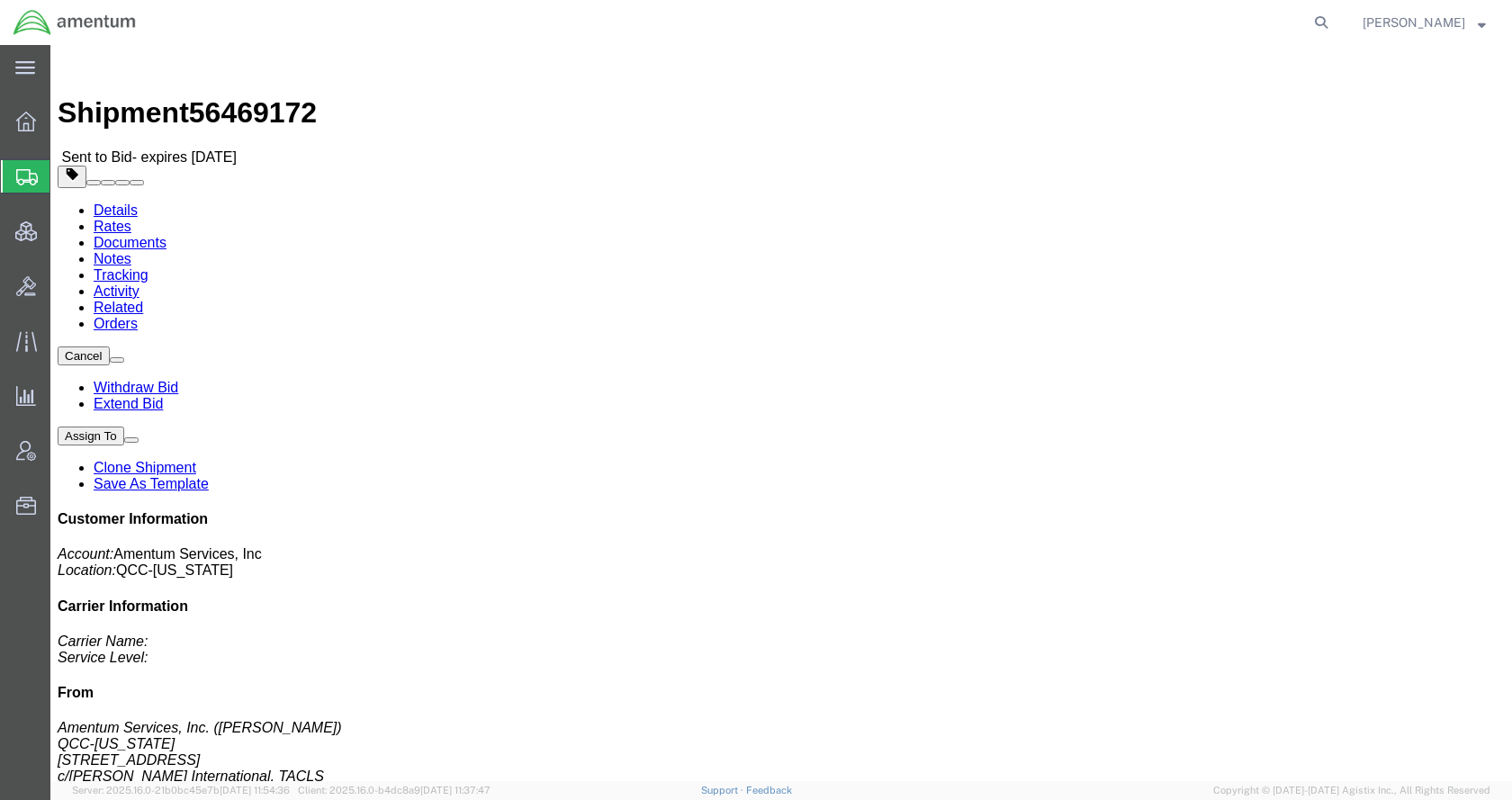
click span "button"
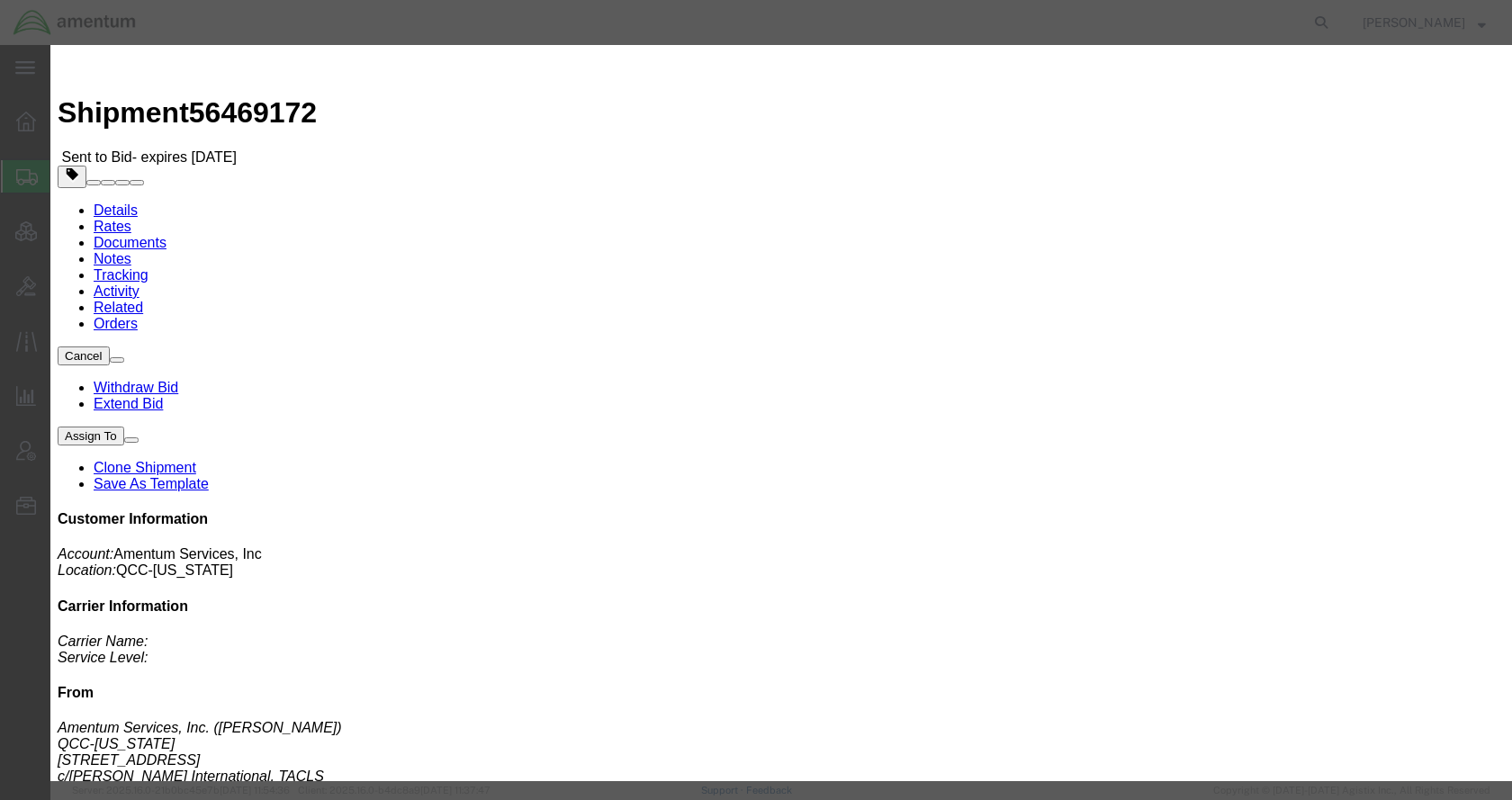
drag, startPoint x: 578, startPoint y: 98, endPoint x: 579, endPoint y: 107, distance: 9.1
click select "Select Account Type Activity ID Airline Appointment Number ASN Batch Request # …"
click button "Cancel"
